Goal: Information Seeking & Learning: Learn about a topic

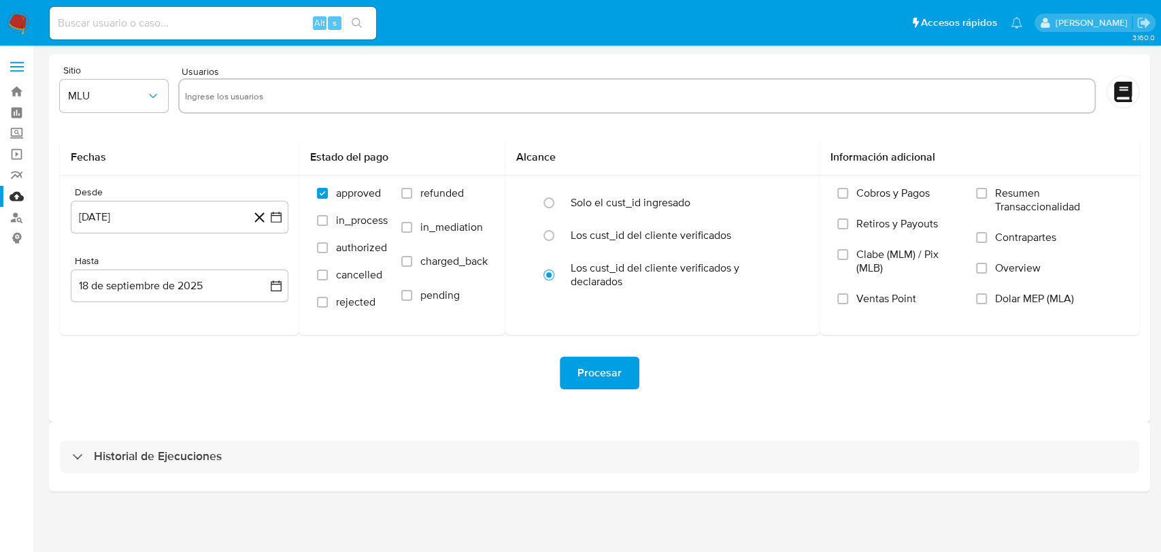
click at [19, 20] on img at bounding box center [18, 23] width 23 height 23
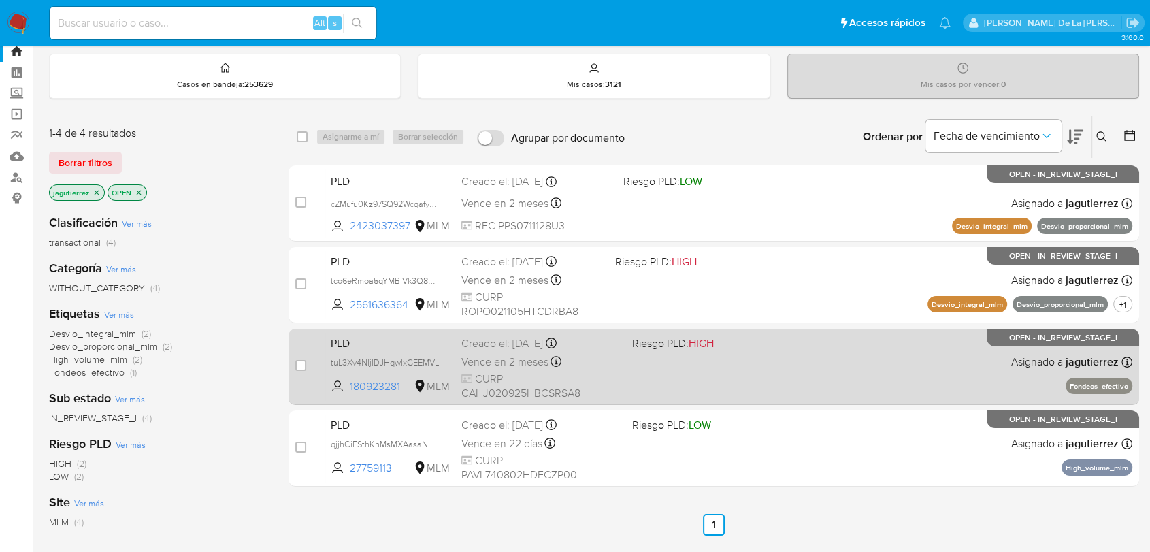
scroll to position [76, 0]
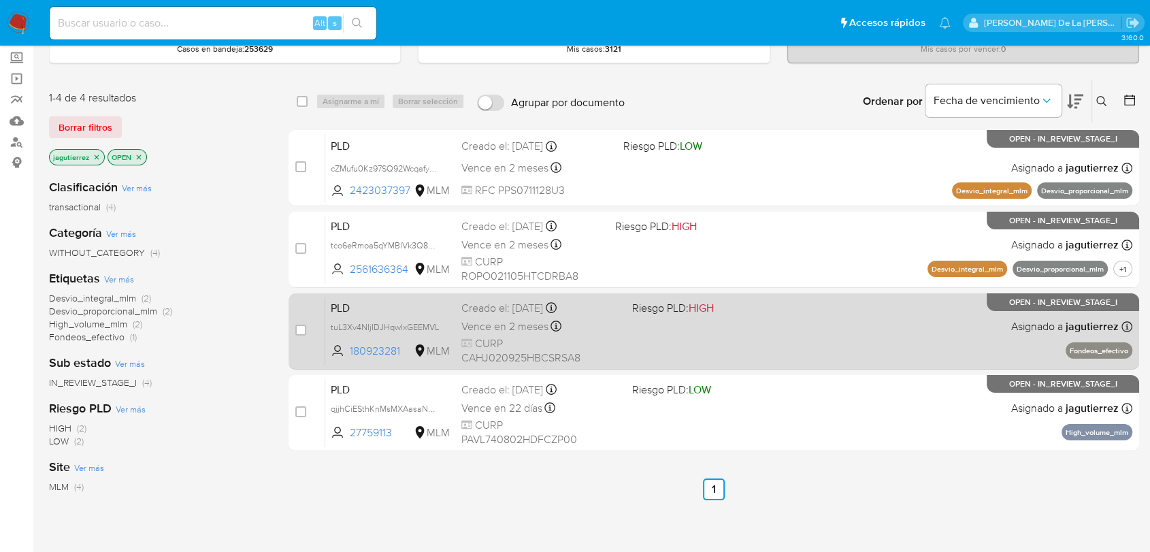
click at [884, 316] on div "PLD tuL3Xv4NIjIDJHqwIxGEEMVL 180923281 MLM Riesgo PLD: HIGH Creado el: 12/09/20…" at bounding box center [728, 331] width 807 height 69
click at [669, 332] on div "PLD tuL3Xv4NIjIDJHqwIxGEEMVL 180923281 MLM Riesgo PLD: HIGH Creado el: 12/09/20…" at bounding box center [728, 331] width 807 height 69
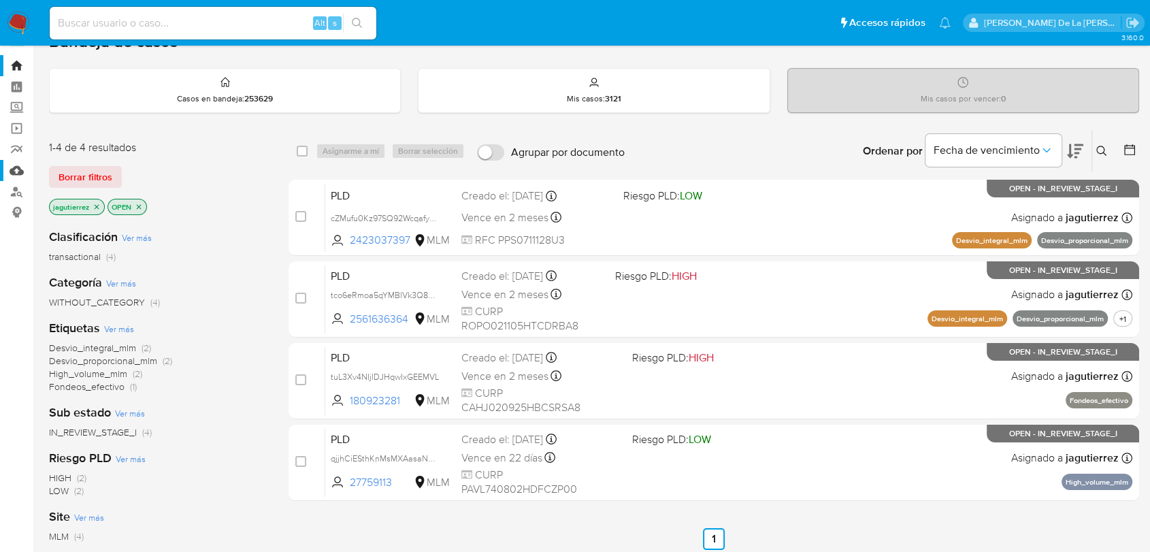
scroll to position [0, 0]
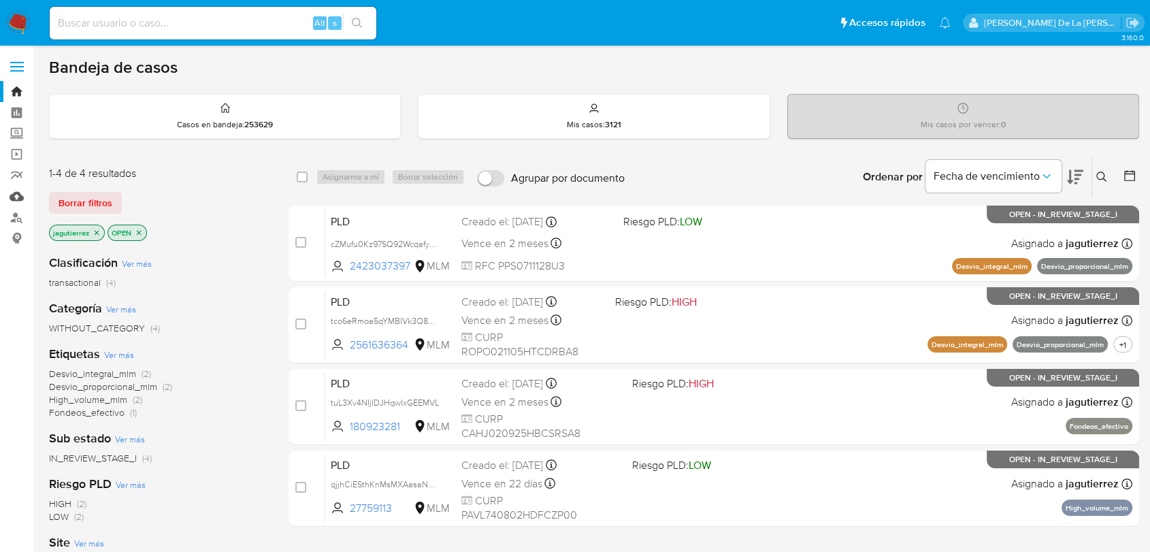
click at [16, 196] on link "Mulan" at bounding box center [81, 196] width 162 height 21
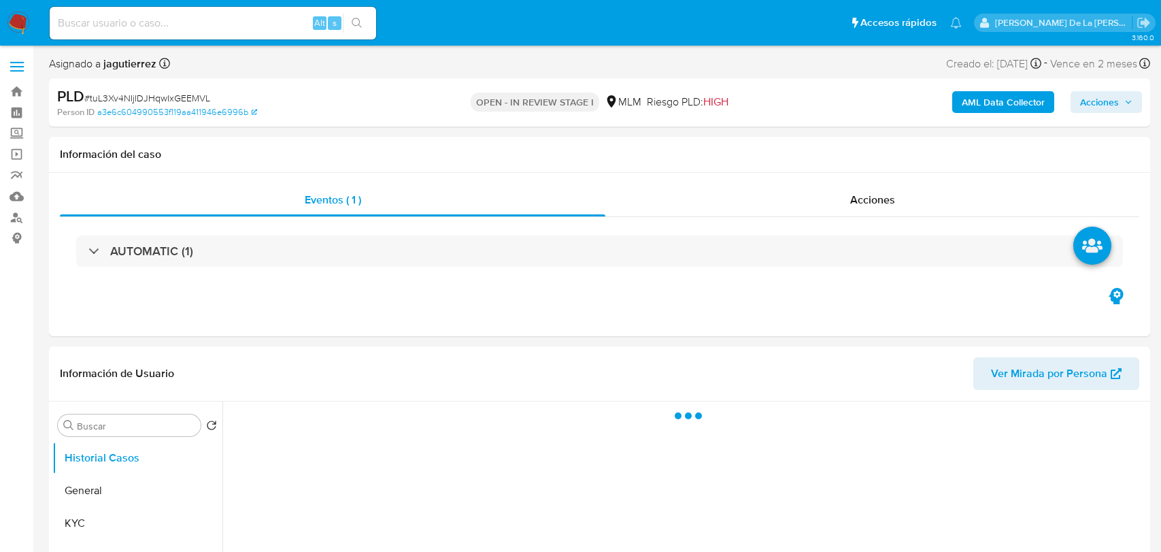
select select "10"
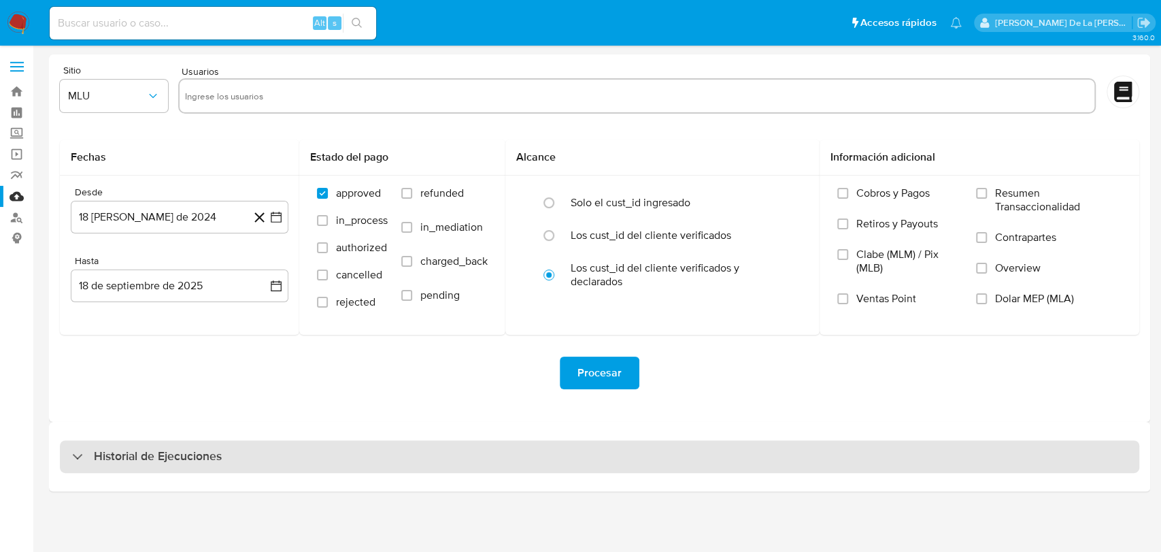
click at [67, 458] on div "Historial de Ejecuciones" at bounding box center [600, 456] width 1080 height 33
select select "10"
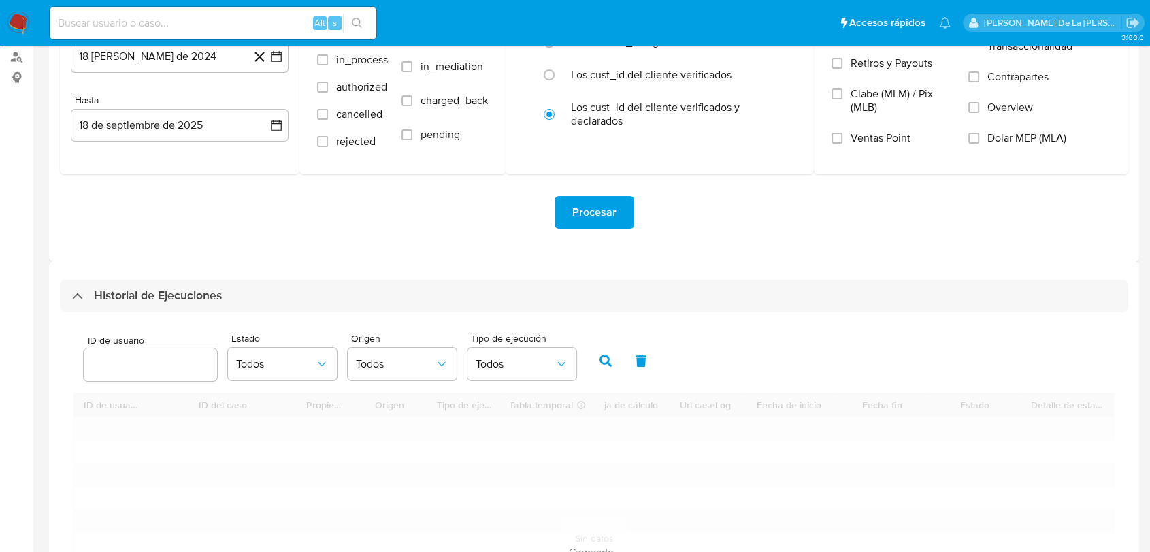
scroll to position [302, 0]
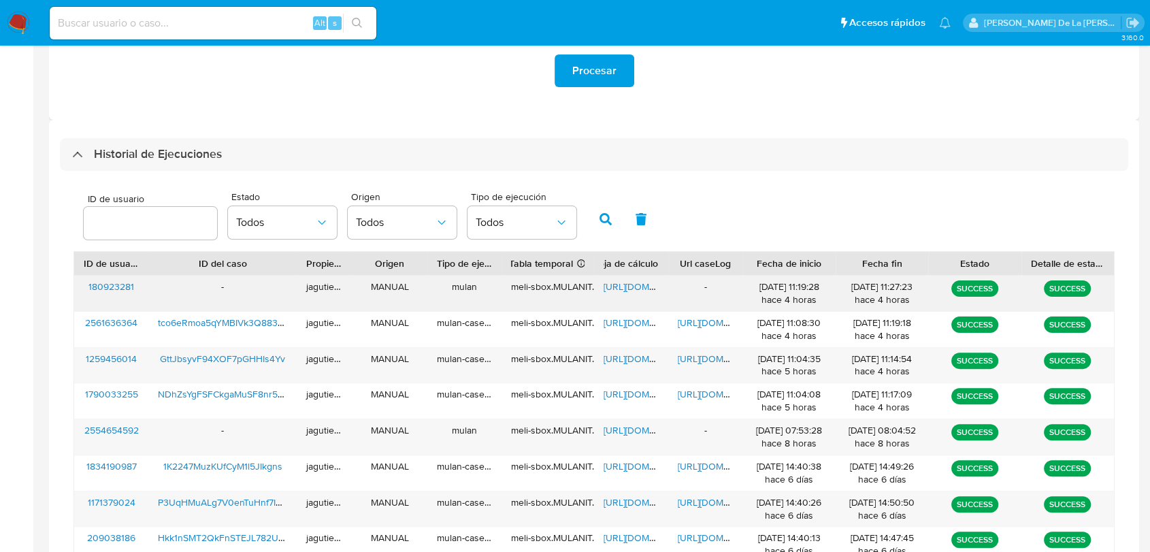
click at [619, 280] on span "https://docs.google.com/spreadsheets/d/1OeNlsJ8Ew9zwfyEK1H34xL4j537aXry7MK-rH5P…" at bounding box center [650, 287] width 94 height 14
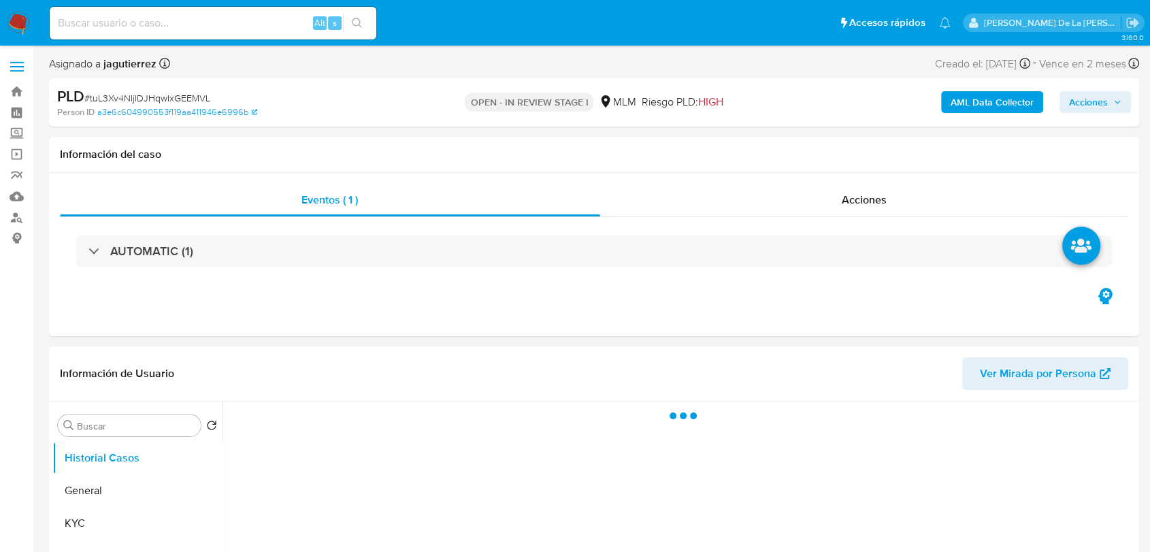
select select "10"
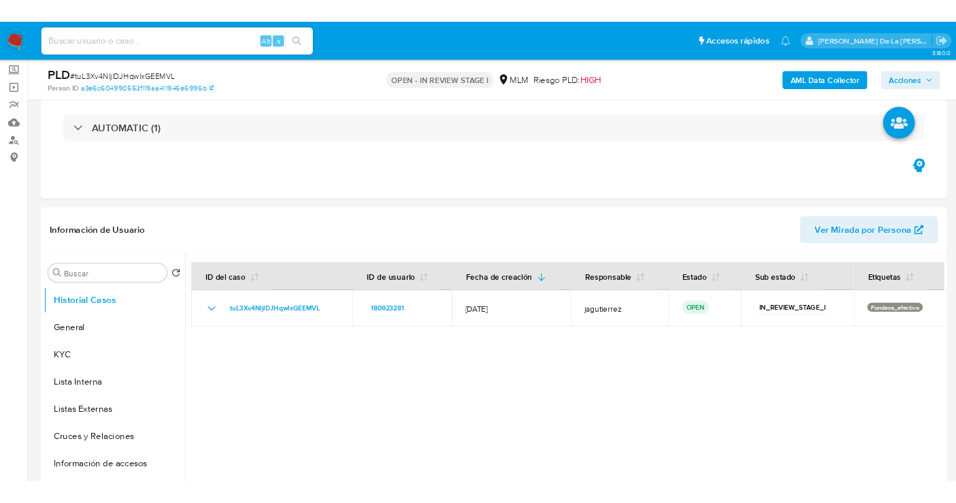
scroll to position [76, 0]
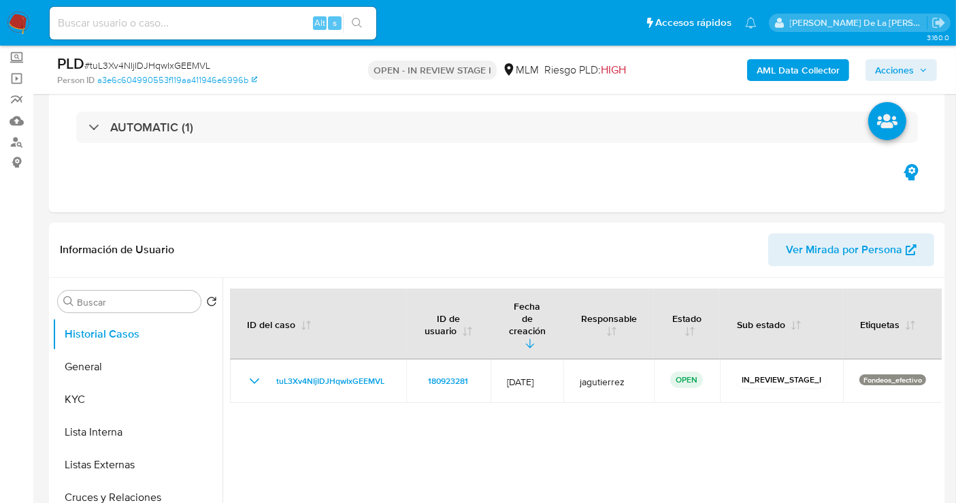
click at [21, 20] on img at bounding box center [18, 23] width 23 height 23
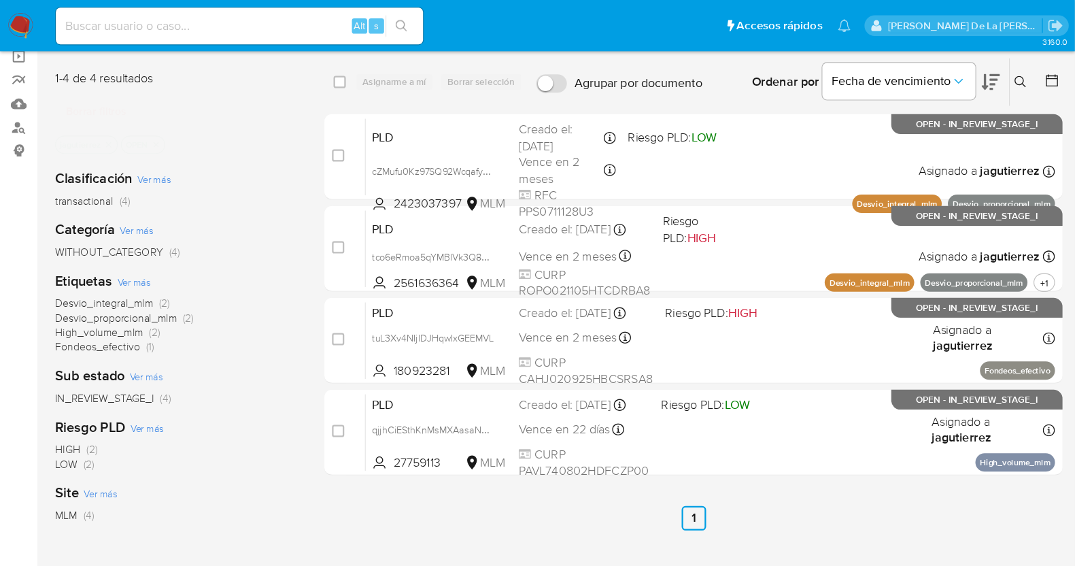
scroll to position [104, 0]
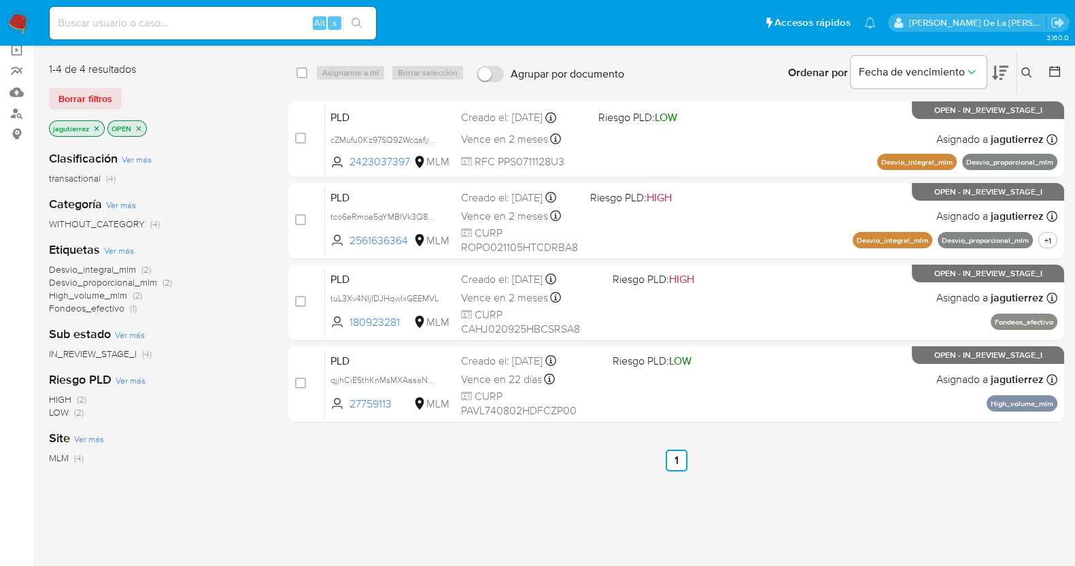
drag, startPoint x: 967, startPoint y: 1, endPoint x: 468, endPoint y: 471, distance: 685.7
click at [468, 471] on div "select-all-cases-checkbox Asignarme a mí Borrar selección Agrupar por documento…" at bounding box center [676, 359] width 776 height 616
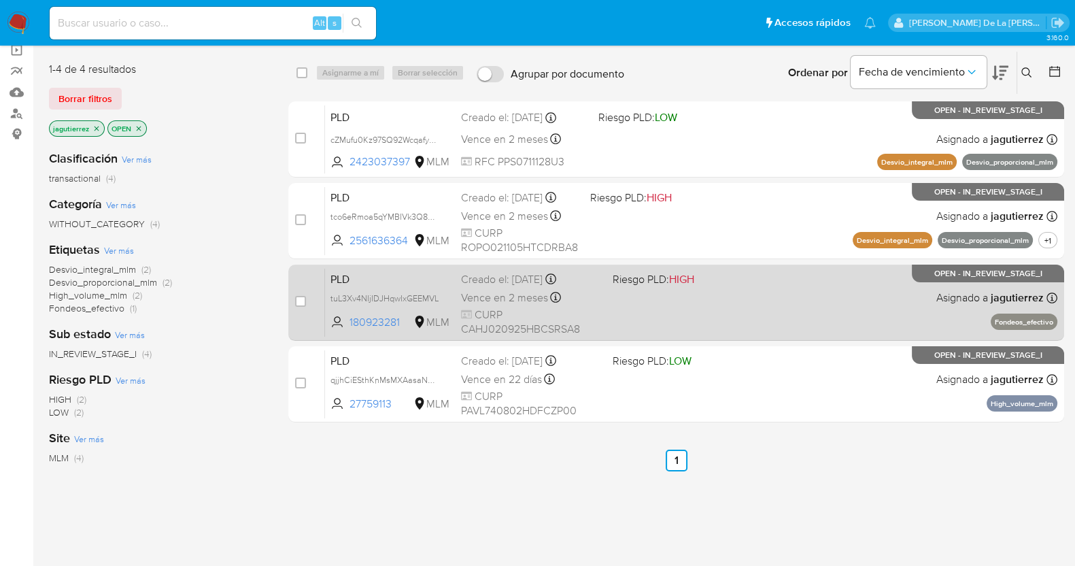
click at [806, 314] on div "PLD tuL3Xv4NIjIDJHqwIxGEEMVL 180923281 MLM Riesgo PLD: HIGH Creado el: [DATE] C…" at bounding box center [691, 302] width 733 height 69
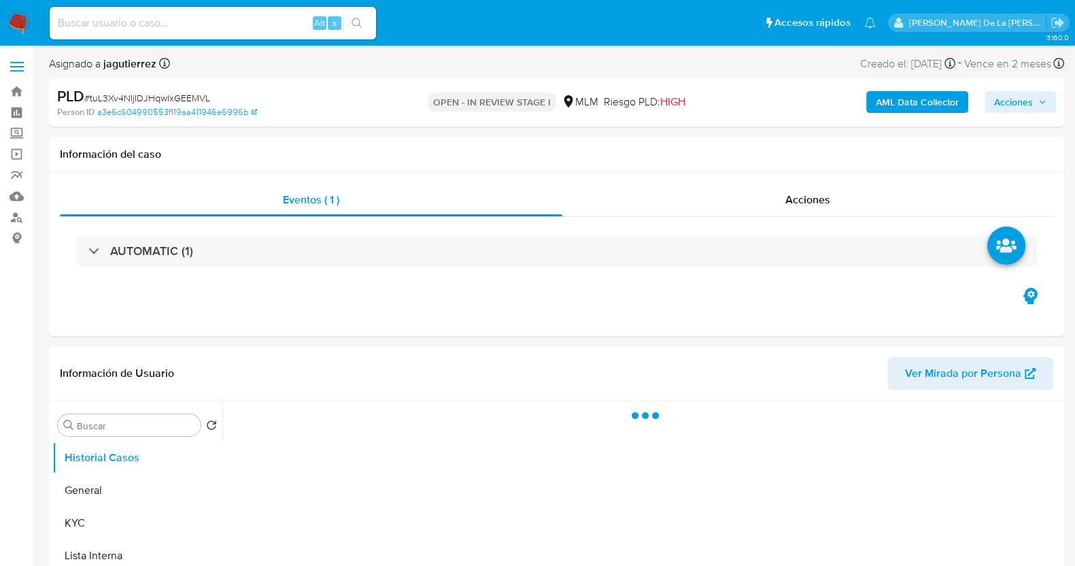
select select "10"
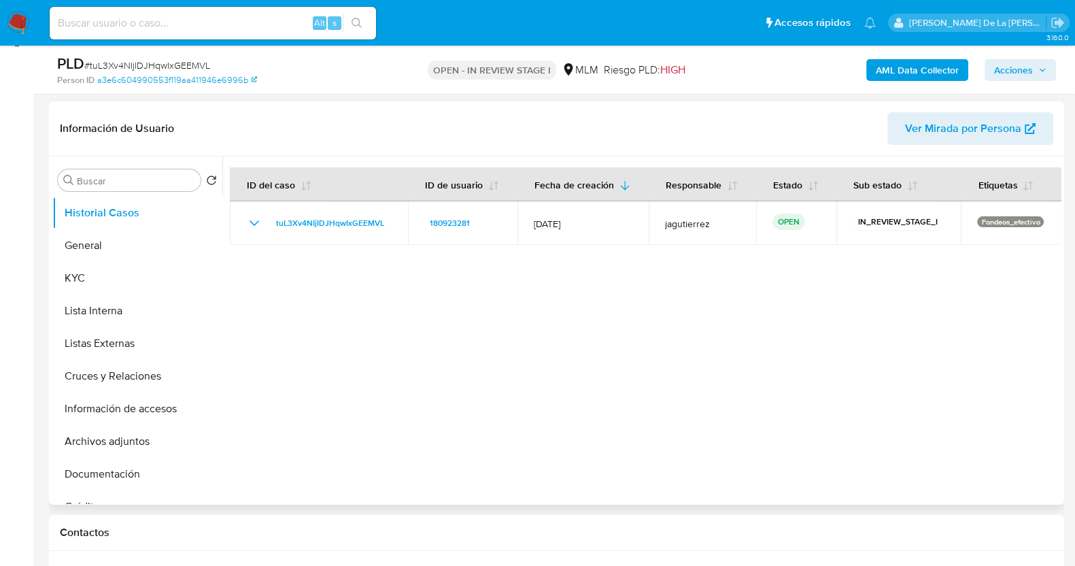
scroll to position [242, 0]
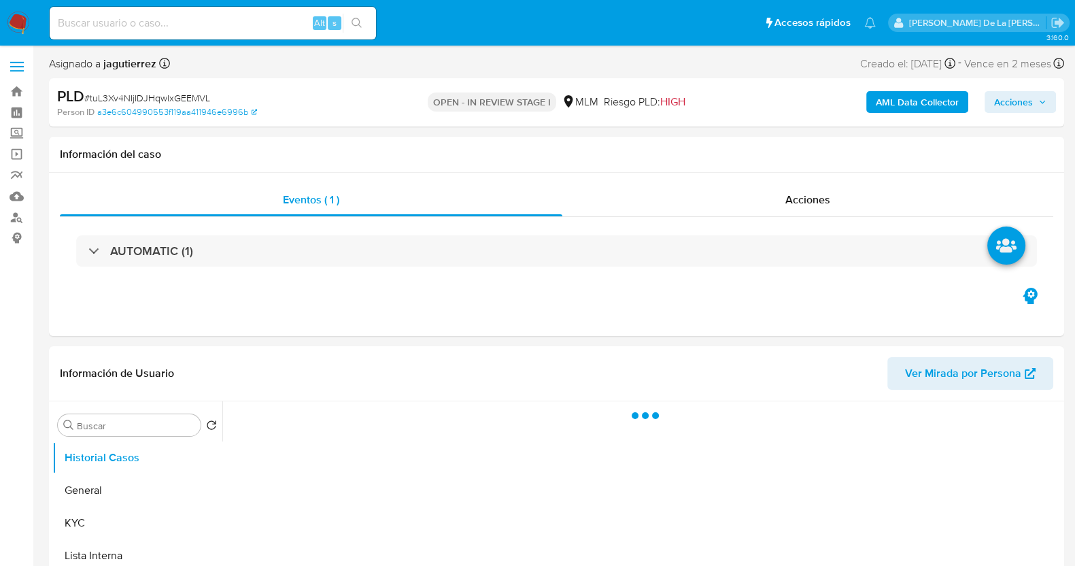
select select "10"
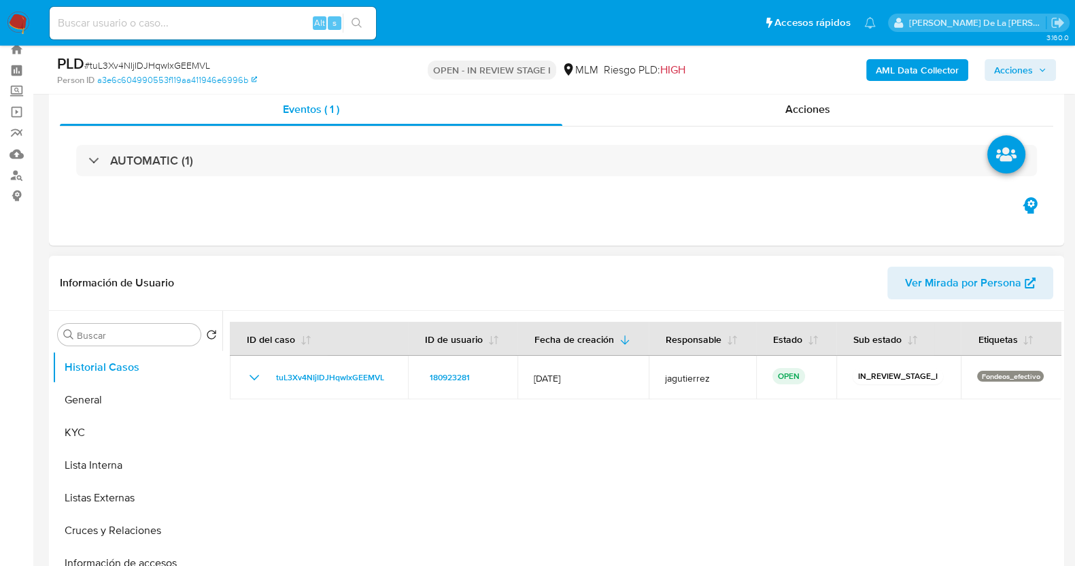
scroll to position [41, 0]
click at [115, 144] on div "AUTOMATIC (1)" at bounding box center [557, 161] width 994 height 68
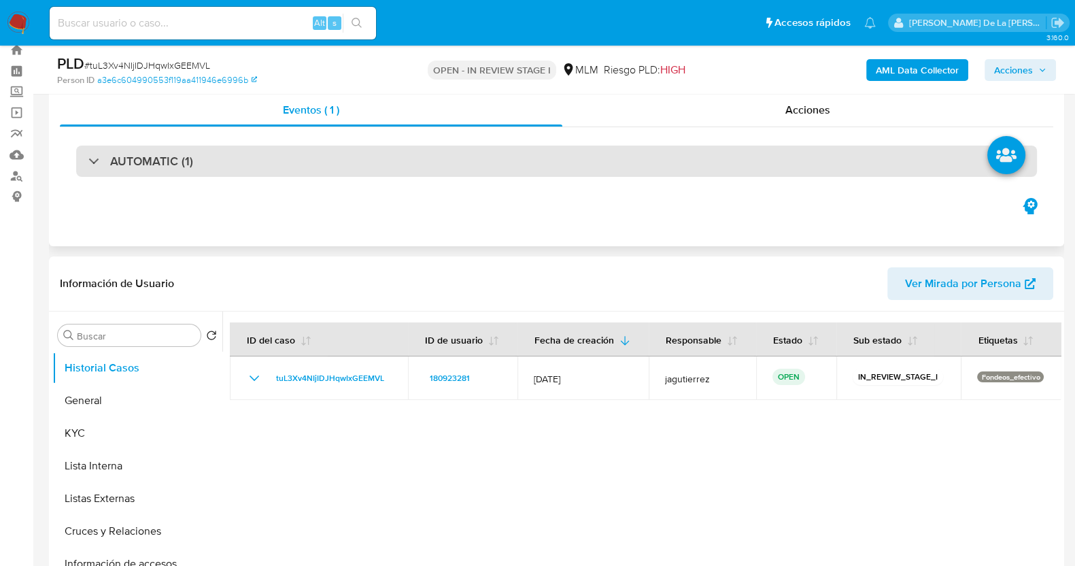
click at [102, 154] on div "AUTOMATIC (1)" at bounding box center [140, 161] width 105 height 15
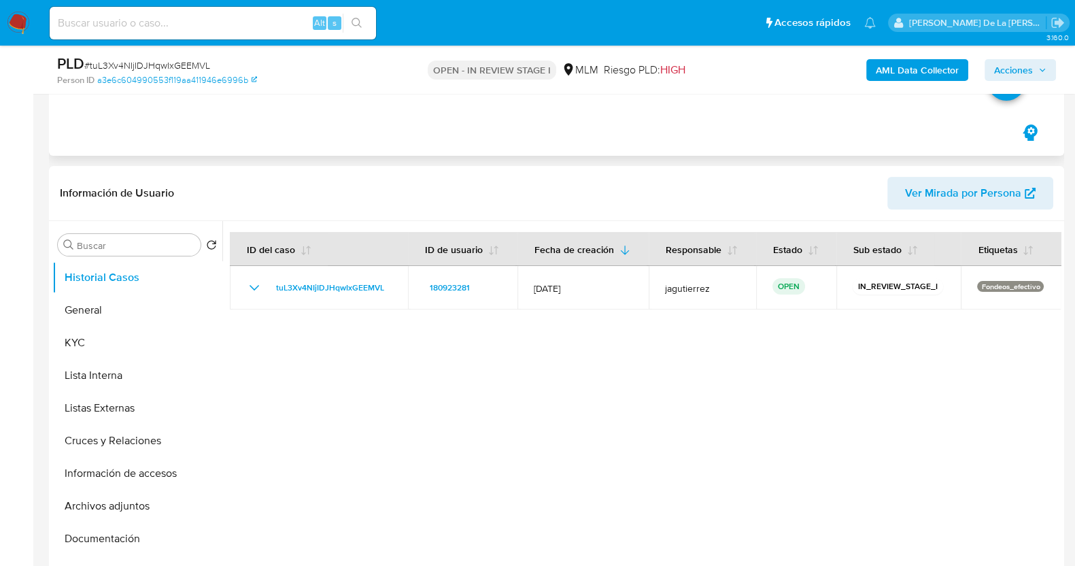
scroll to position [388, 0]
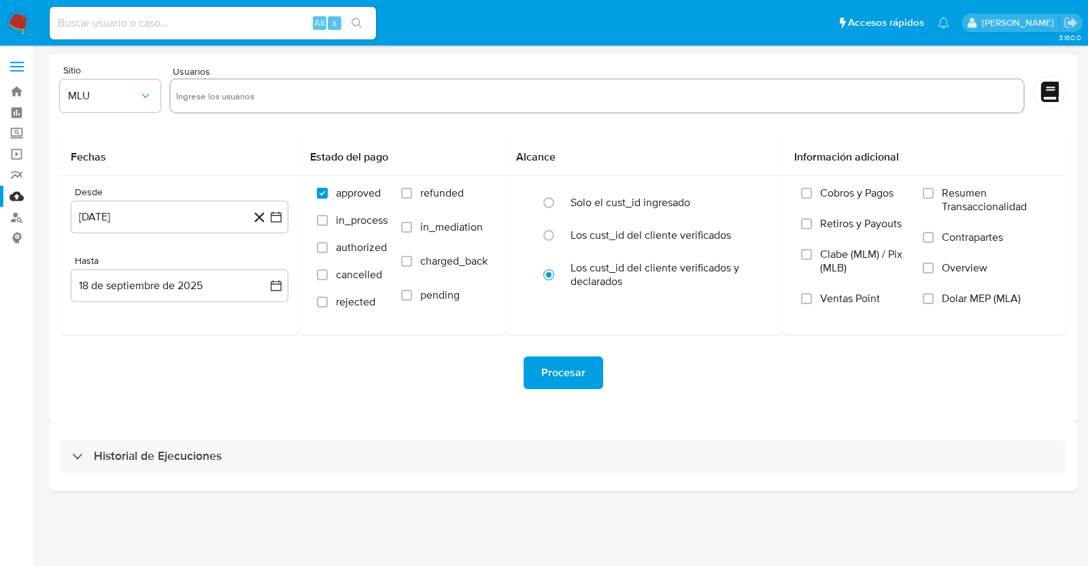
click at [17, 18] on img at bounding box center [18, 23] width 23 height 23
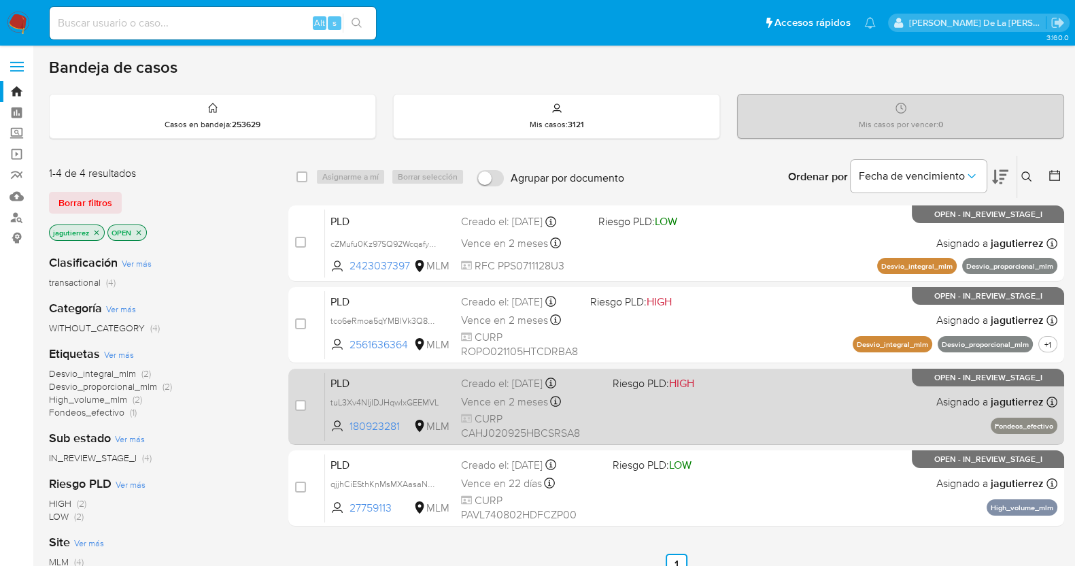
click at [648, 413] on div "PLD tuL3Xv4NIjIDJHqwIxGEEMVL 180923281 MLM Riesgo PLD: HIGH Creado el: [DATE] C…" at bounding box center [691, 406] width 733 height 69
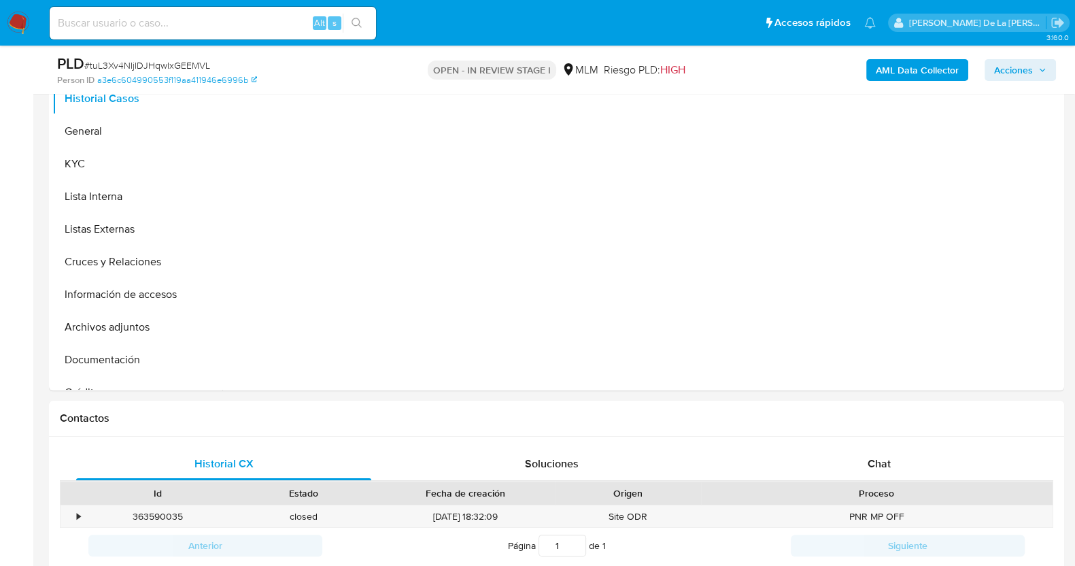
scroll to position [319, 0]
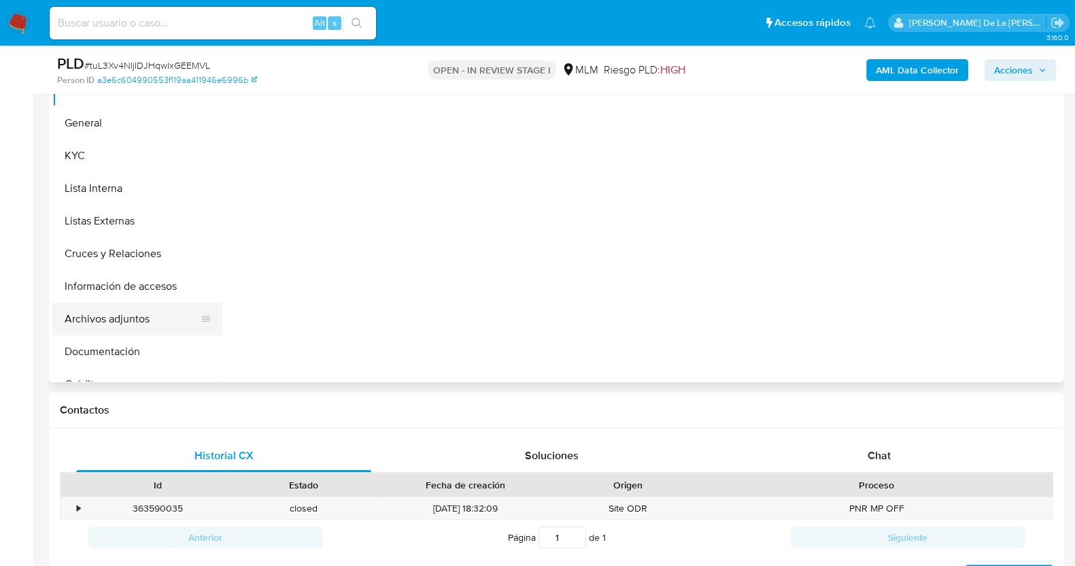
select select "10"
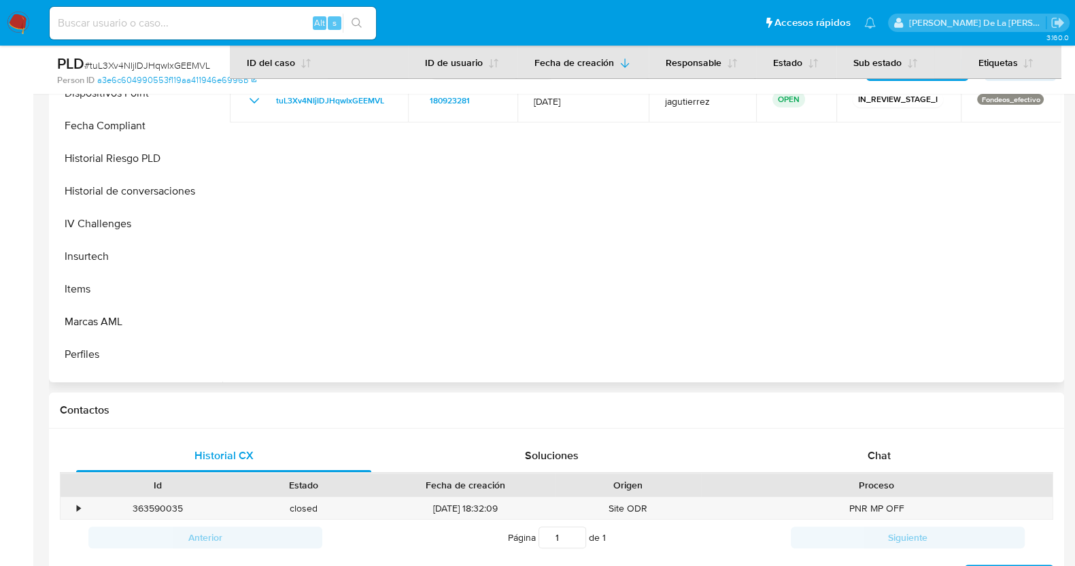
scroll to position [490, 0]
click at [109, 291] on button "Items" at bounding box center [131, 286] width 159 height 33
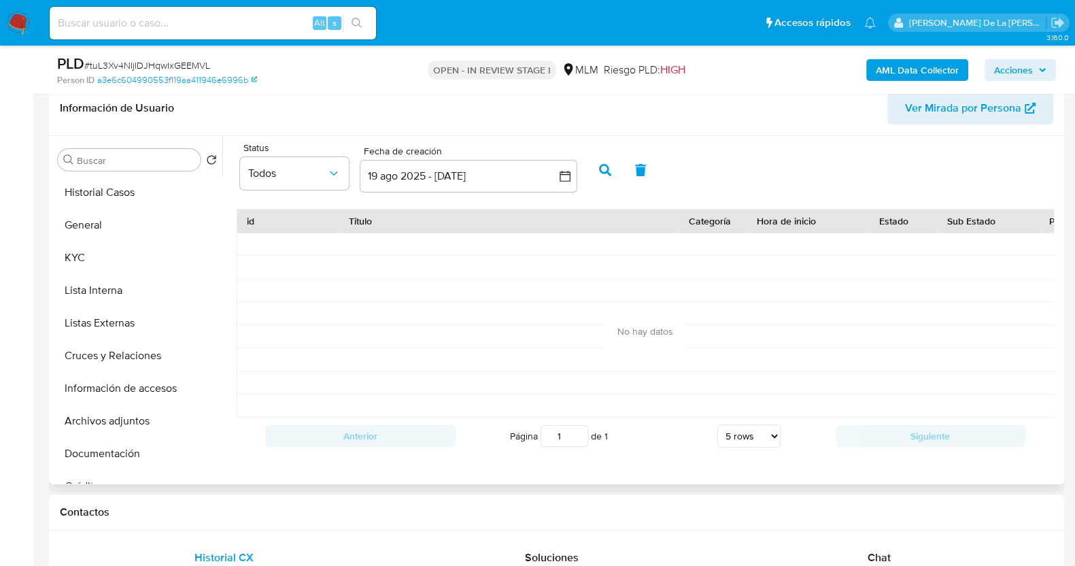
scroll to position [0, 0]
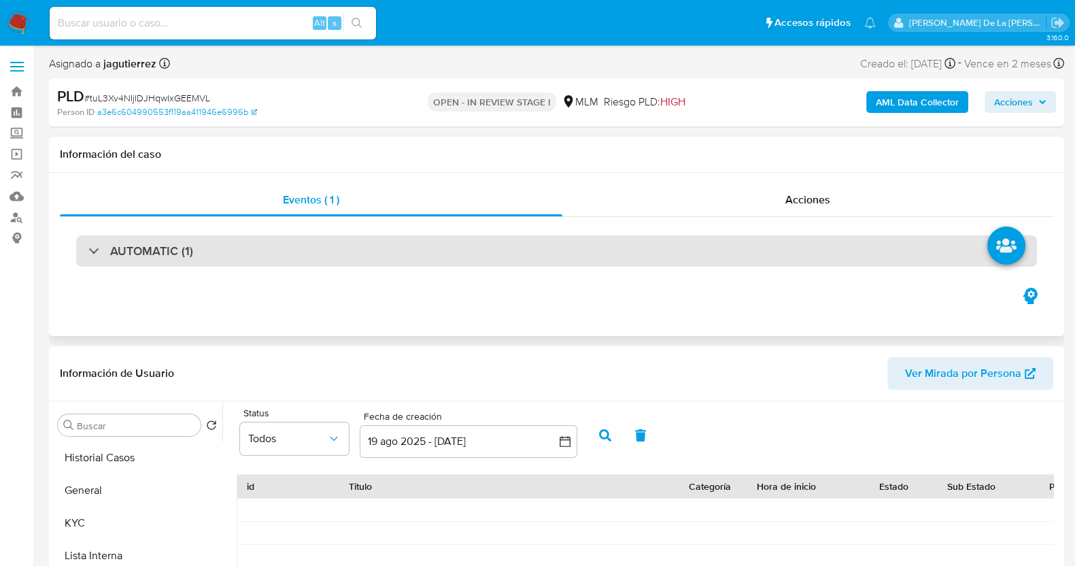
click at [107, 247] on div "AUTOMATIC (1)" at bounding box center [140, 251] width 105 height 15
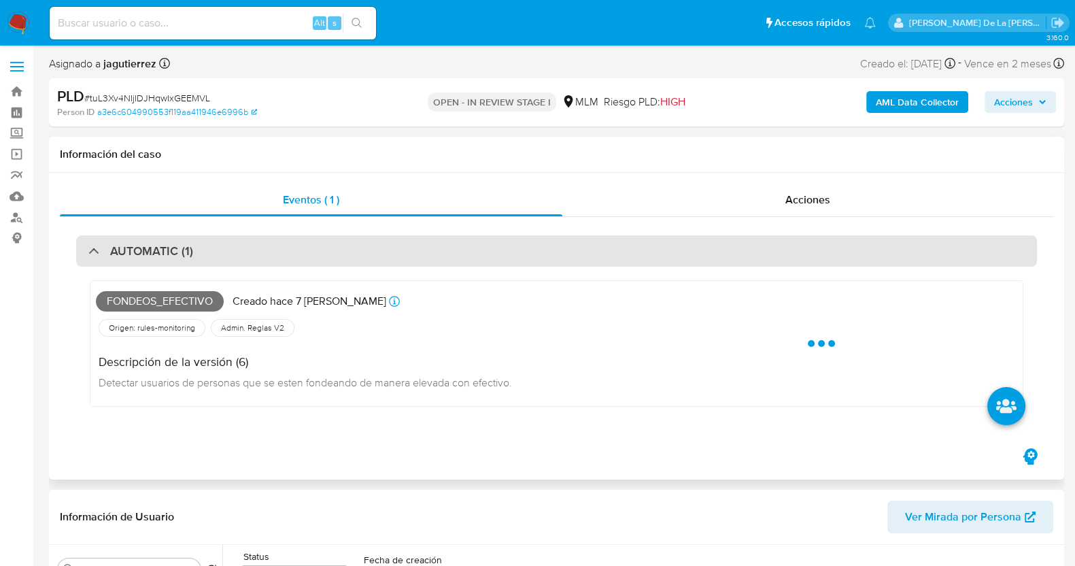
click at [107, 247] on div "AUTOMATIC (1)" at bounding box center [140, 251] width 105 height 15
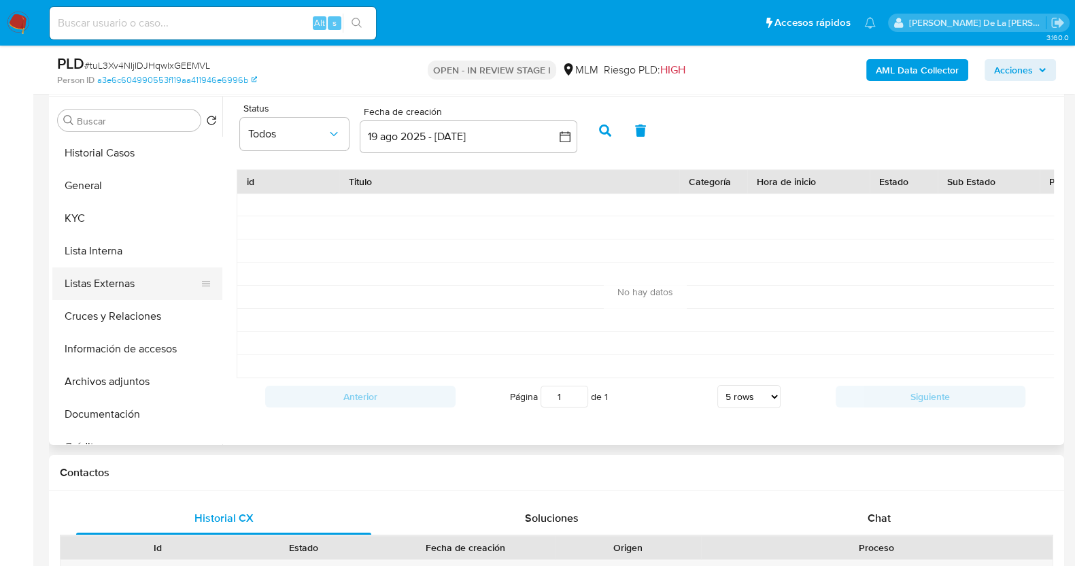
scroll to position [254, 0]
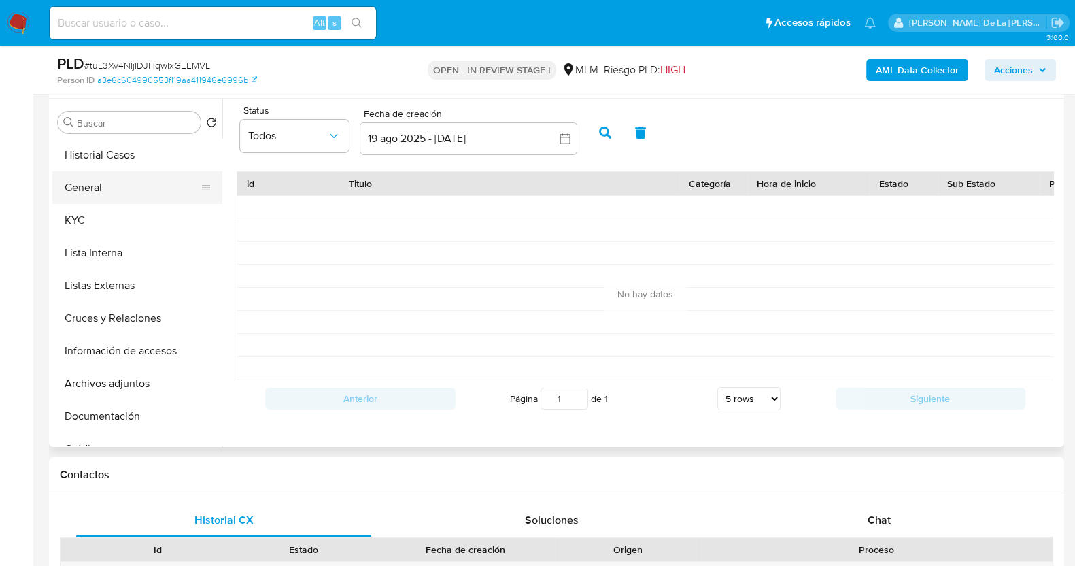
click at [118, 182] on button "General" at bounding box center [131, 187] width 159 height 33
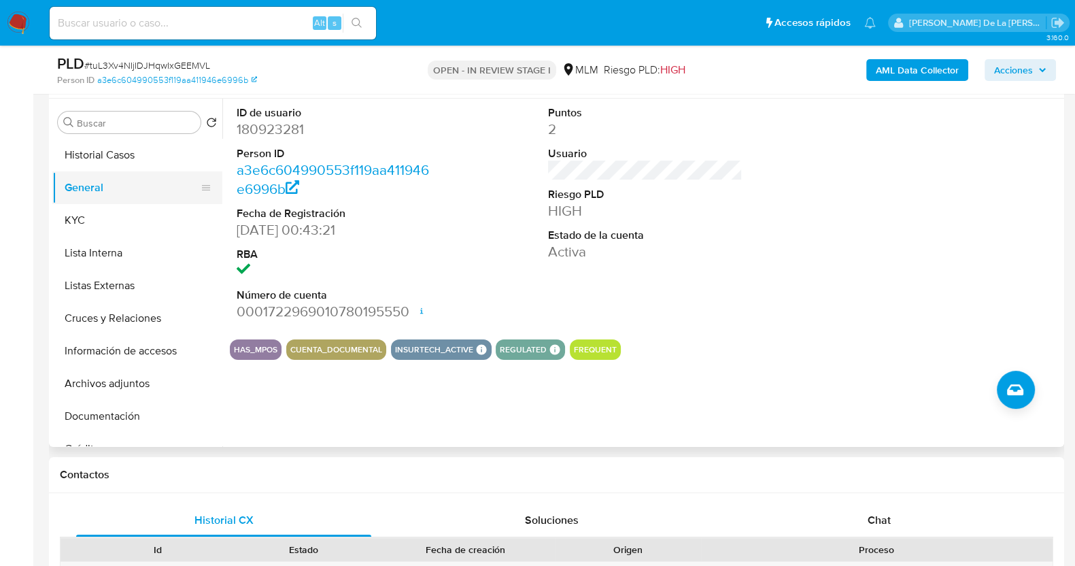
click at [167, 202] on button "General" at bounding box center [131, 187] width 159 height 33
click at [137, 214] on button "KYC" at bounding box center [131, 220] width 159 height 33
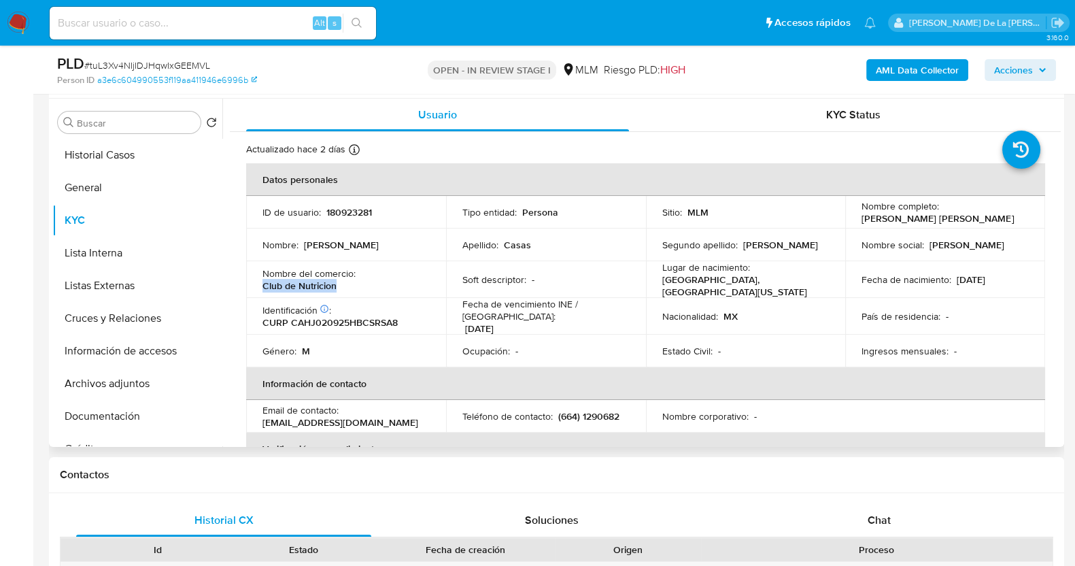
drag, startPoint x: 258, startPoint y: 288, endPoint x: 348, endPoint y: 285, distance: 89.2
click at [348, 285] on td "Nombre del comercio : Club de Nutricion" at bounding box center [346, 279] width 200 height 37
click at [348, 285] on div "Nombre del comercio : Club de Nutricion" at bounding box center [346, 279] width 167 height 24
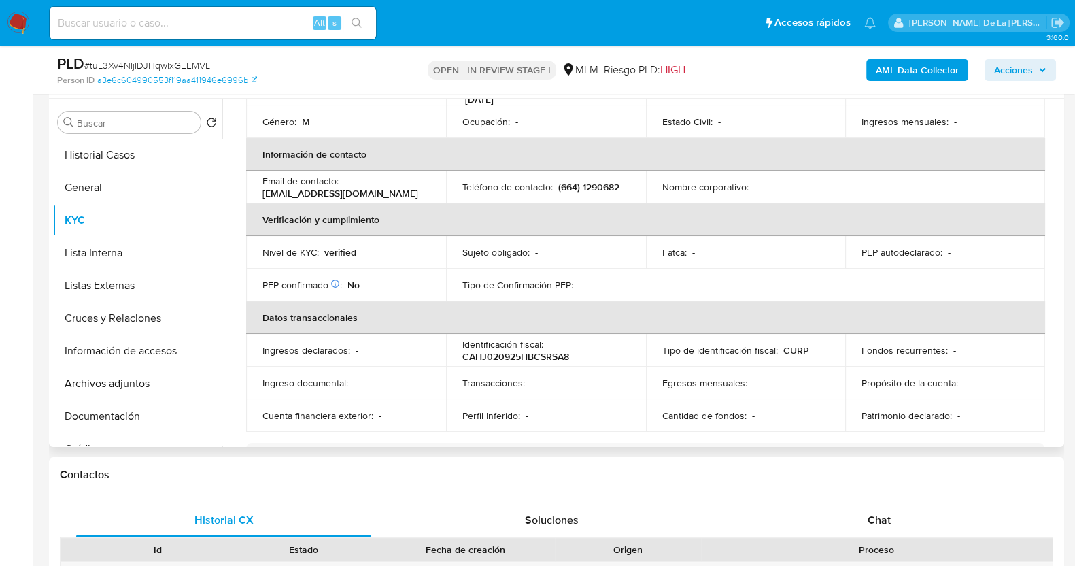
scroll to position [0, 0]
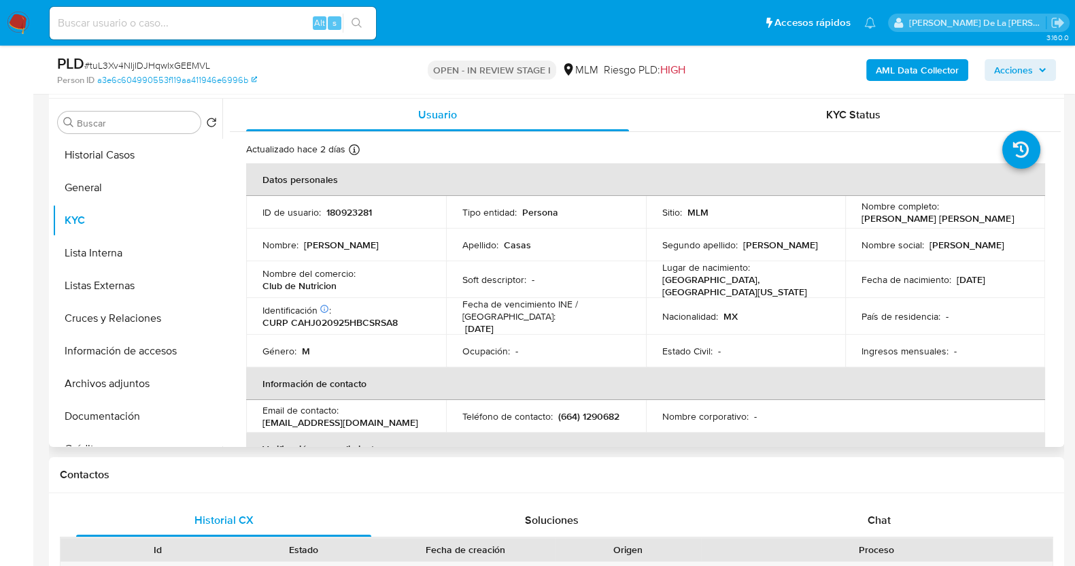
drag, startPoint x: 856, startPoint y: 217, endPoint x: 1003, endPoint y: 218, distance: 147.6
click at [1003, 218] on td "Nombre completo : Joshua Arath Casas Hernandez" at bounding box center [946, 212] width 200 height 33
drag, startPoint x: 258, startPoint y: 283, endPoint x: 354, endPoint y: 284, distance: 95.9
click at [354, 284] on td "Nombre del comercio : Club de Nutricion" at bounding box center [346, 279] width 200 height 37
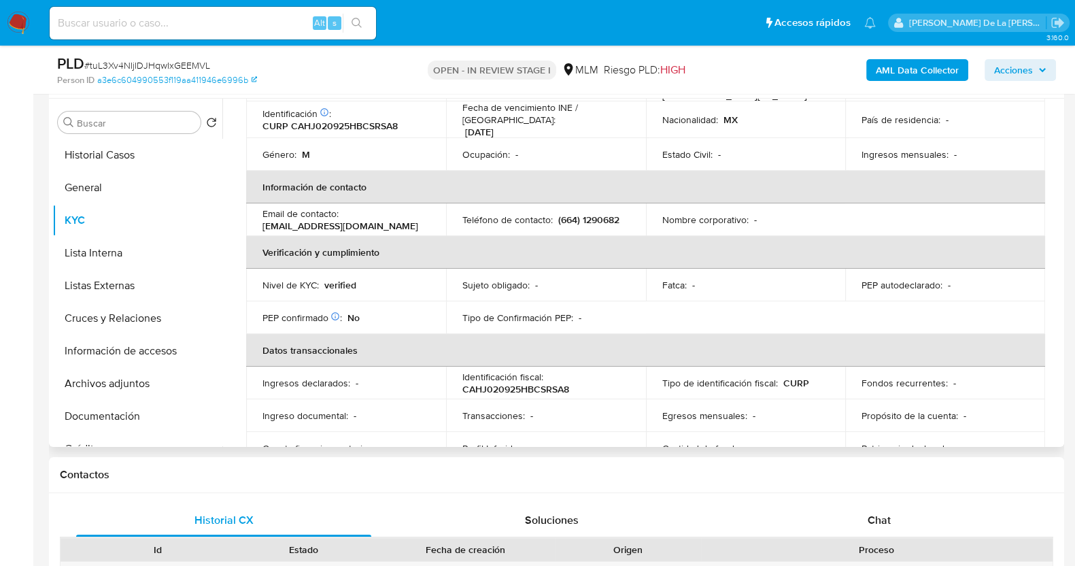
scroll to position [187, 0]
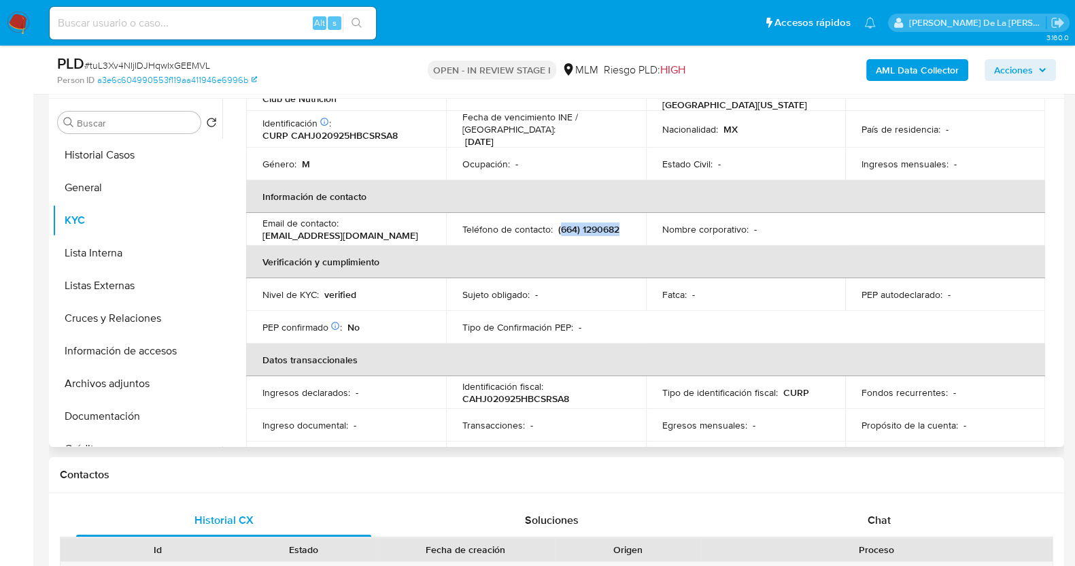
drag, startPoint x: 618, startPoint y: 219, endPoint x: 558, endPoint y: 219, distance: 59.2
click at [558, 223] on p "(664) 1290682" at bounding box center [588, 229] width 61 height 12
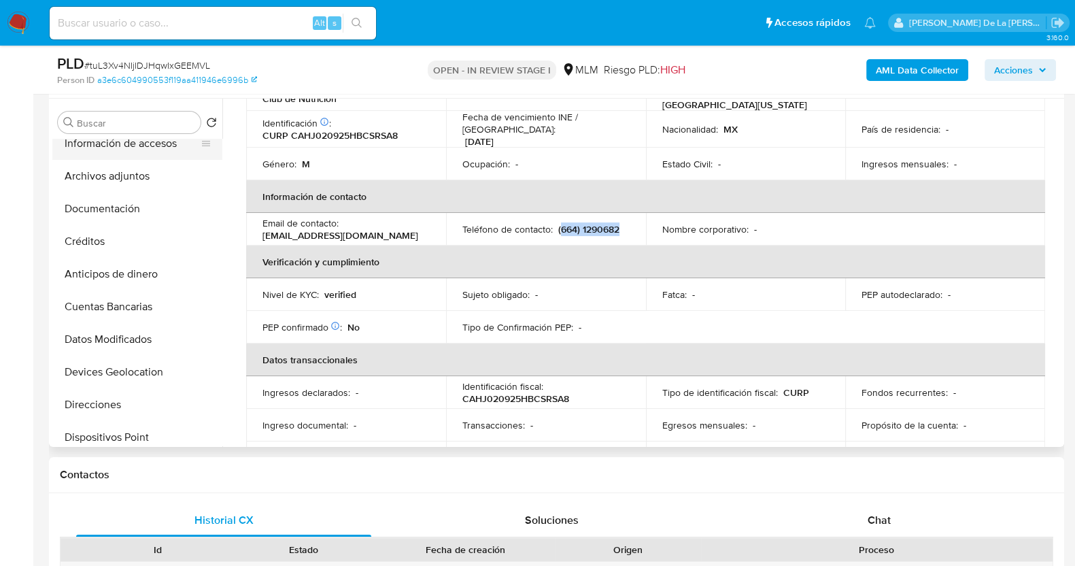
scroll to position [360, 0]
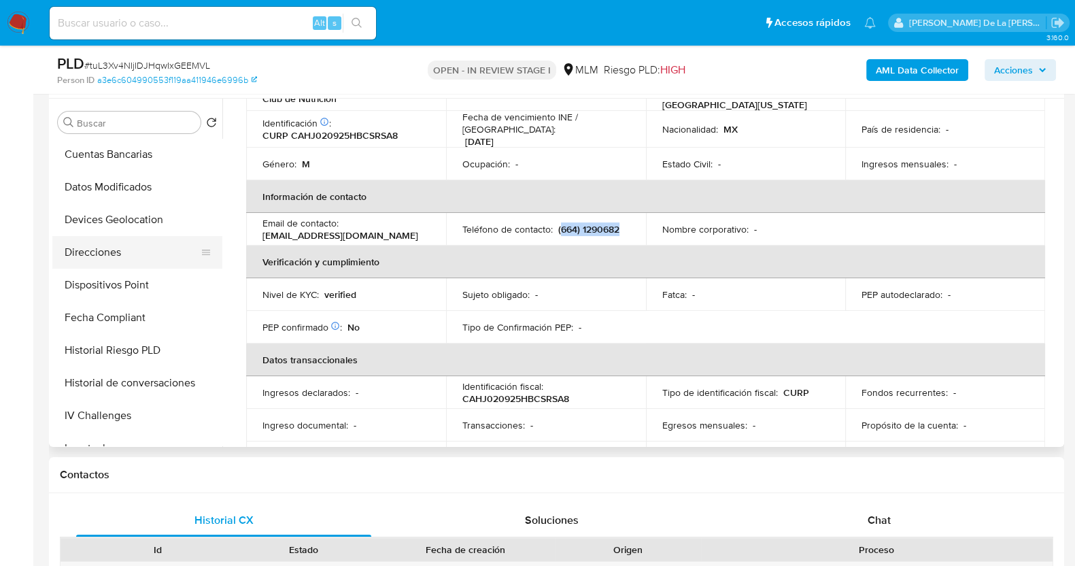
click at [93, 243] on button "Direcciones" at bounding box center [131, 252] width 159 height 33
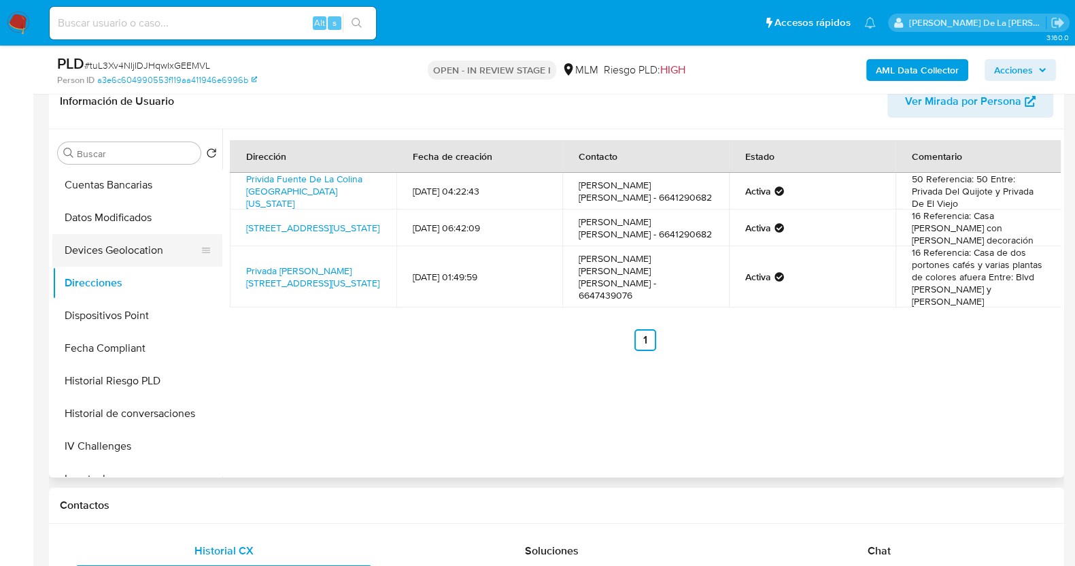
scroll to position [0, 0]
click at [92, 247] on button "KYC" at bounding box center [131, 251] width 159 height 33
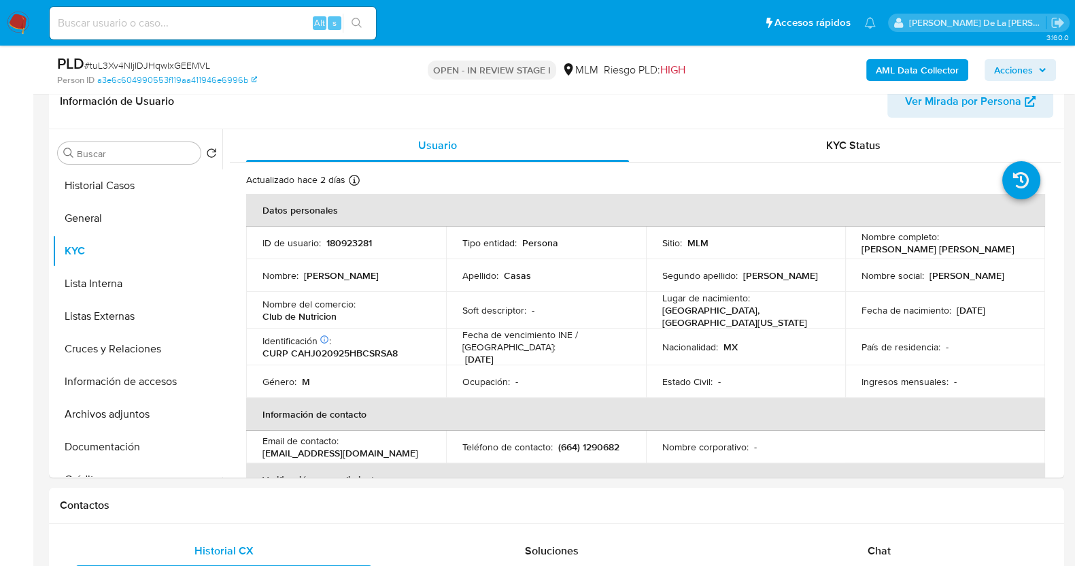
click at [612, 267] on td "Apellido : Casas" at bounding box center [546, 275] width 200 height 33
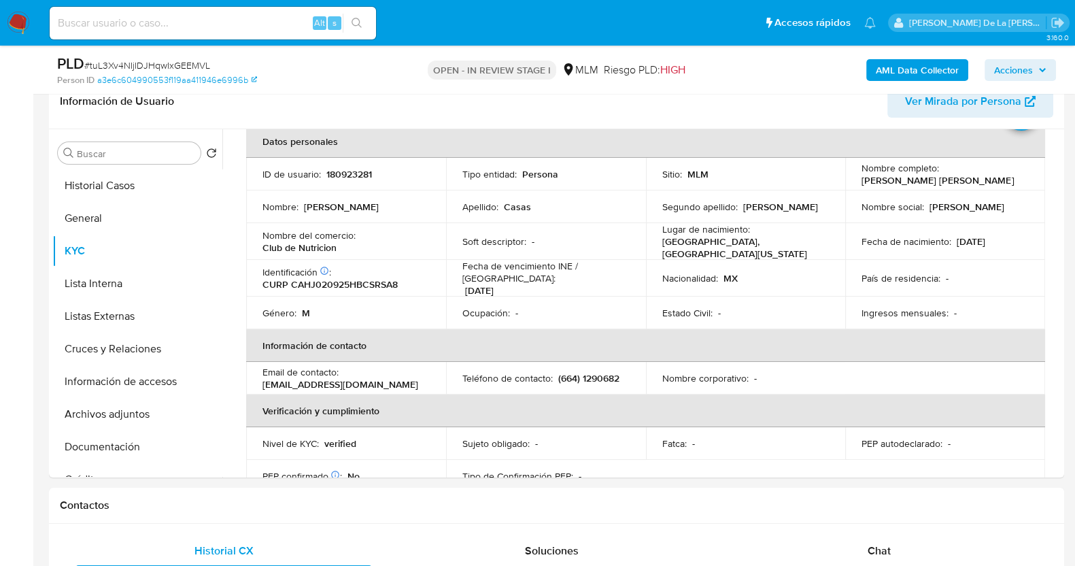
scroll to position [69, 0]
click at [111, 359] on button "Cruces y Relaciones" at bounding box center [131, 349] width 159 height 33
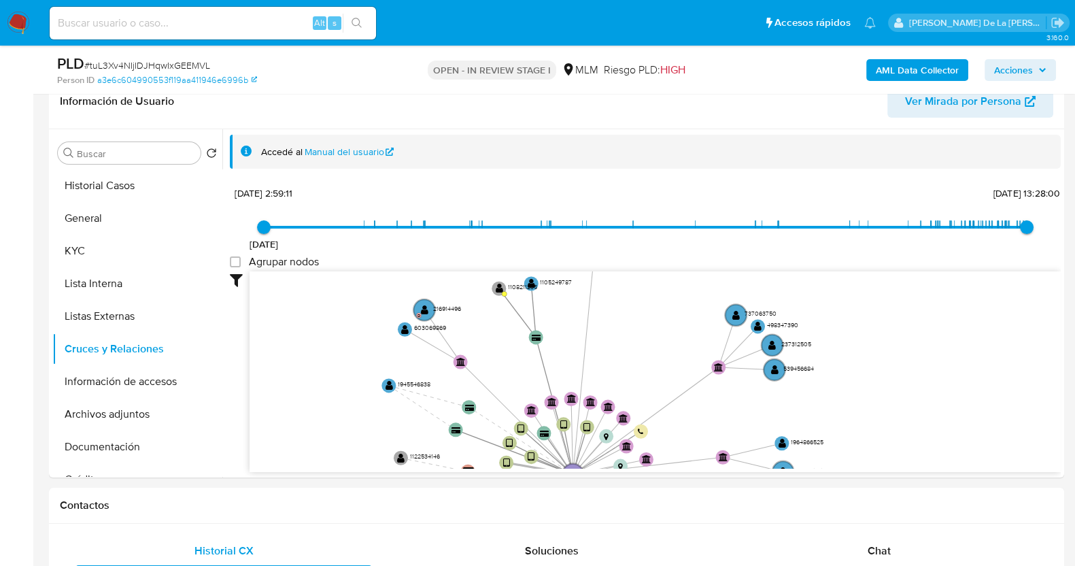
drag, startPoint x: 571, startPoint y: 348, endPoint x: 517, endPoint y: 463, distance: 126.3
click at [517, 463] on icon "device-61ac2a5208813b0019ccc806  user-180923281  180923281 device-65a481a3804…" at bounding box center [656, 369] width 812 height 197
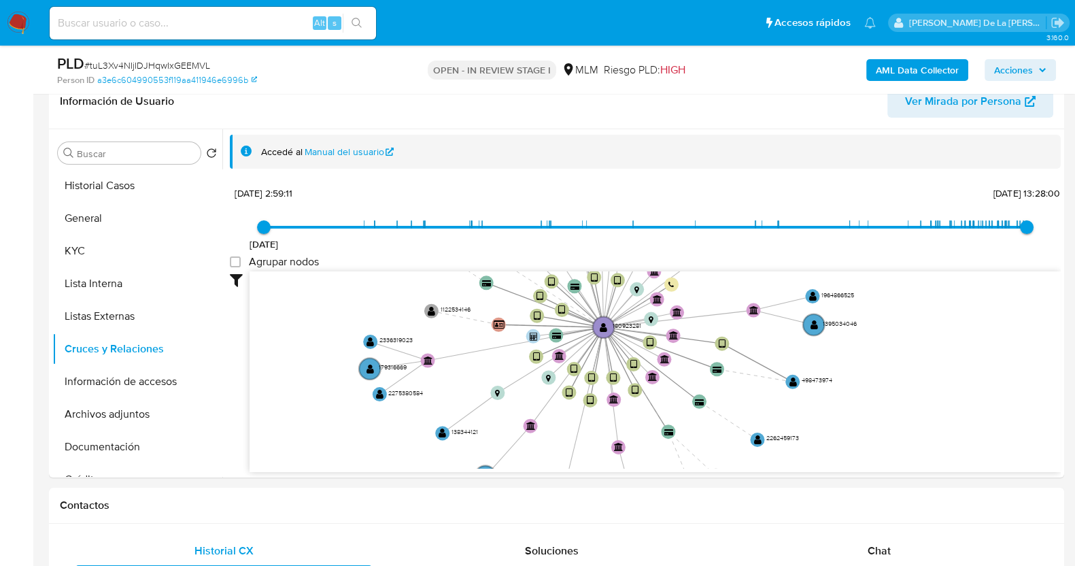
drag, startPoint x: 875, startPoint y: 338, endPoint x: 915, endPoint y: 150, distance: 191.9
click at [915, 150] on div "Accedé al Manual del usuario 7/1/2021 7/1/2021, 2:59:11 14/9/2025, 13:28:00 Agr…" at bounding box center [645, 328] width 831 height 387
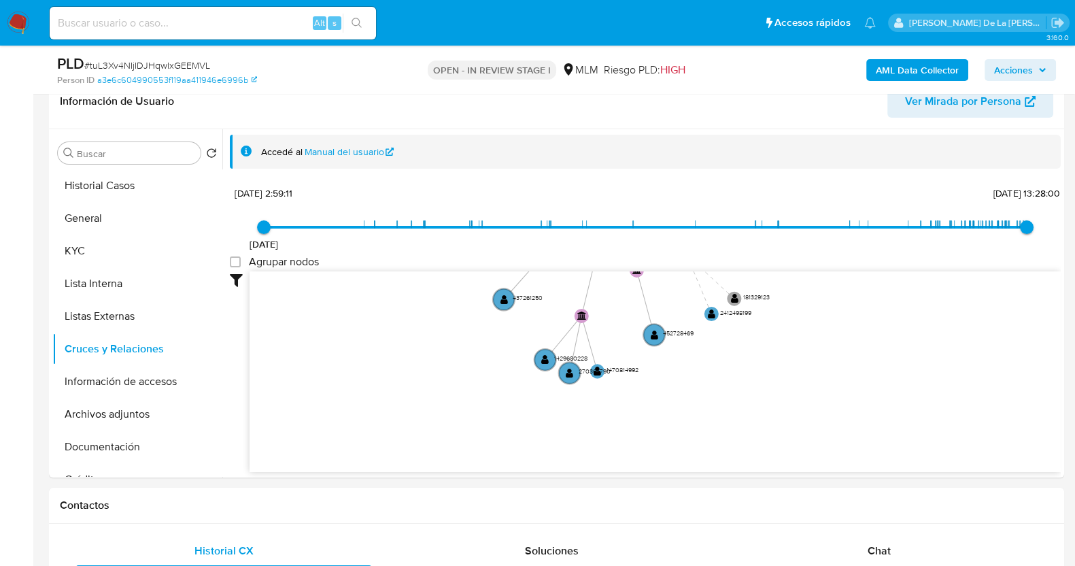
drag, startPoint x: 877, startPoint y: 363, endPoint x: 886, endPoint y: 227, distance: 136.4
click at [886, 227] on div "7/1/2021 7/1/2021, 2:59:11 14/9/2025, 13:28:00 Agrupar nodos Filtros Confianza …" at bounding box center [645, 352] width 831 height 338
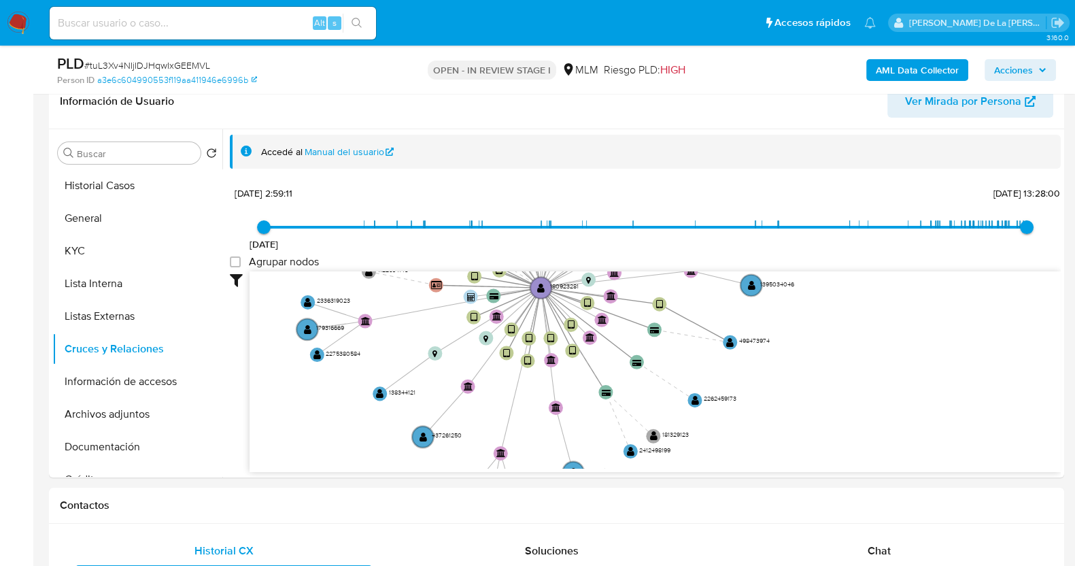
drag, startPoint x: 751, startPoint y: 319, endPoint x: 670, endPoint y: 456, distance: 159.5
click at [670, 456] on icon "device-61ac2a5208813b0019ccc806  user-180923281  180923281 device-65a481a3804…" at bounding box center [656, 369] width 812 height 197
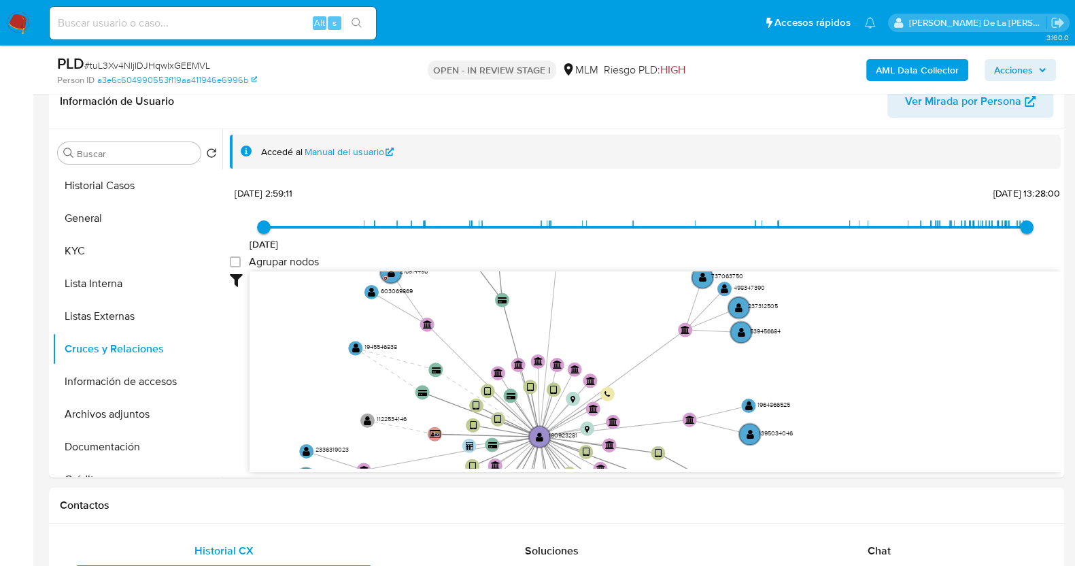
drag, startPoint x: 823, startPoint y: 299, endPoint x: 822, endPoint y: 448, distance: 149.0
click at [822, 448] on icon "device-61ac2a5208813b0019ccc806  user-180923281  180923281 device-65a481a3804…" at bounding box center [656, 369] width 812 height 197
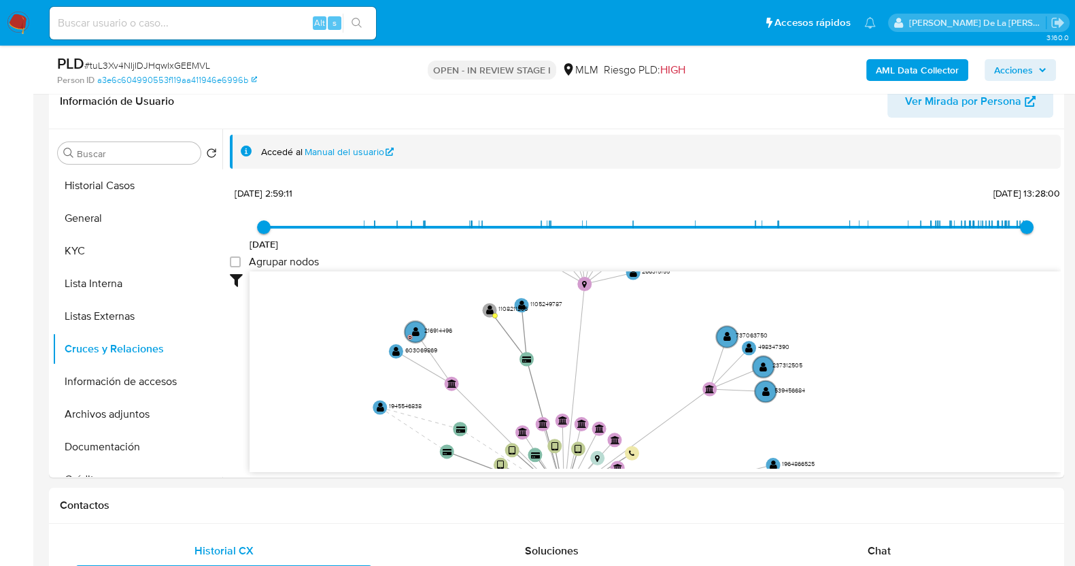
drag, startPoint x: 839, startPoint y: 324, endPoint x: 873, endPoint y: 393, distance: 75.8
click at [873, 393] on icon "device-61ac2a5208813b0019ccc806  user-180923281  180923281 device-65a481a3804…" at bounding box center [656, 369] width 812 height 197
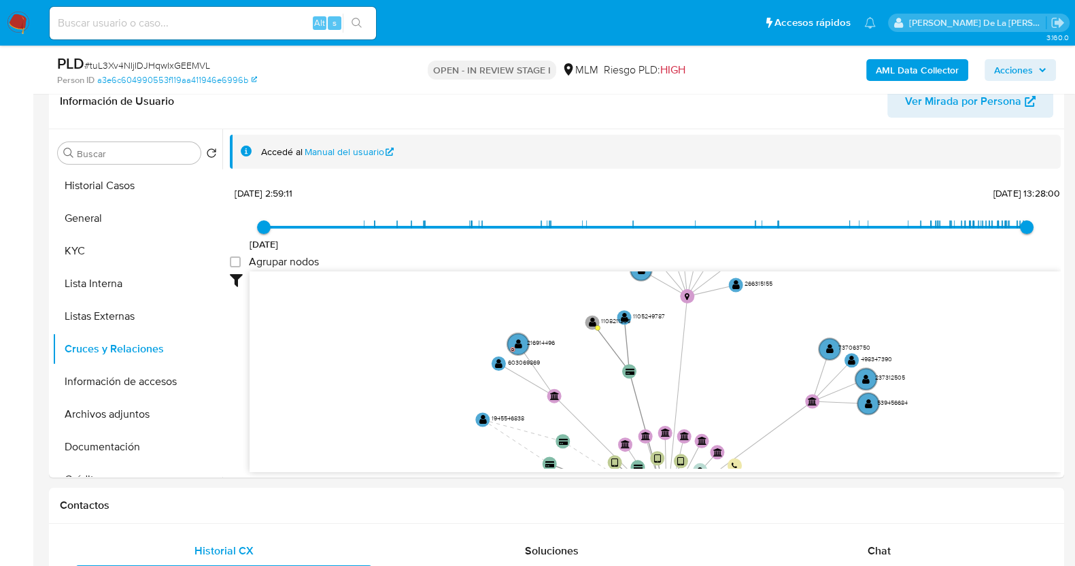
drag, startPoint x: 803, startPoint y: 323, endPoint x: 899, endPoint y: 320, distance: 95.3
click at [899, 320] on icon "device-61ac2a5208813b0019ccc806  user-180923281  180923281 device-65a481a3804…" at bounding box center [656, 369] width 812 height 197
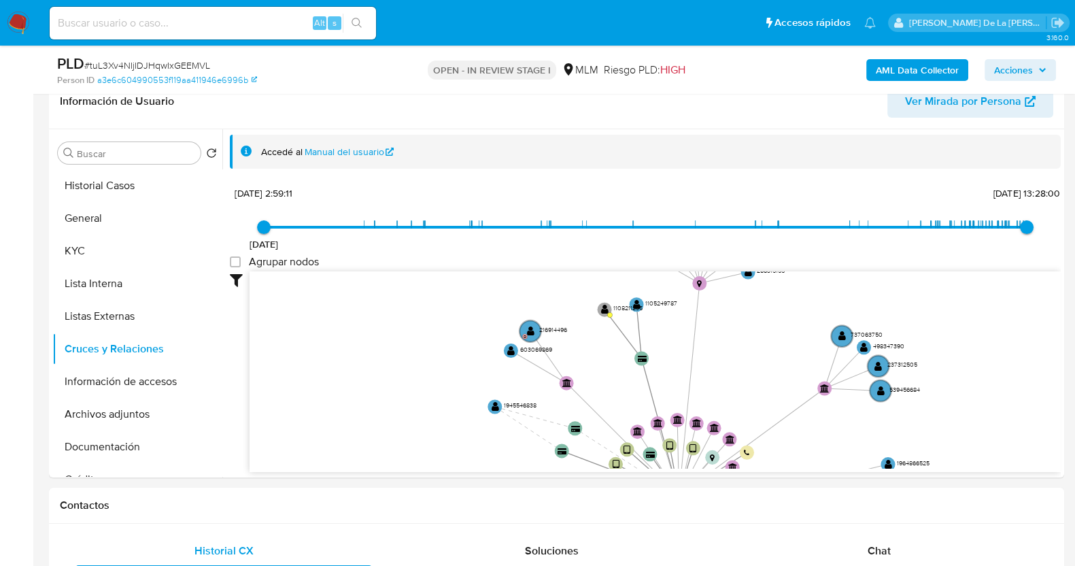
drag, startPoint x: 693, startPoint y: 358, endPoint x: 723, endPoint y: 348, distance: 31.4
click at [723, 348] on icon "device-61ac2a5208813b0019ccc806  user-180923281  180923281 device-65a481a3804…" at bounding box center [656, 369] width 812 height 197
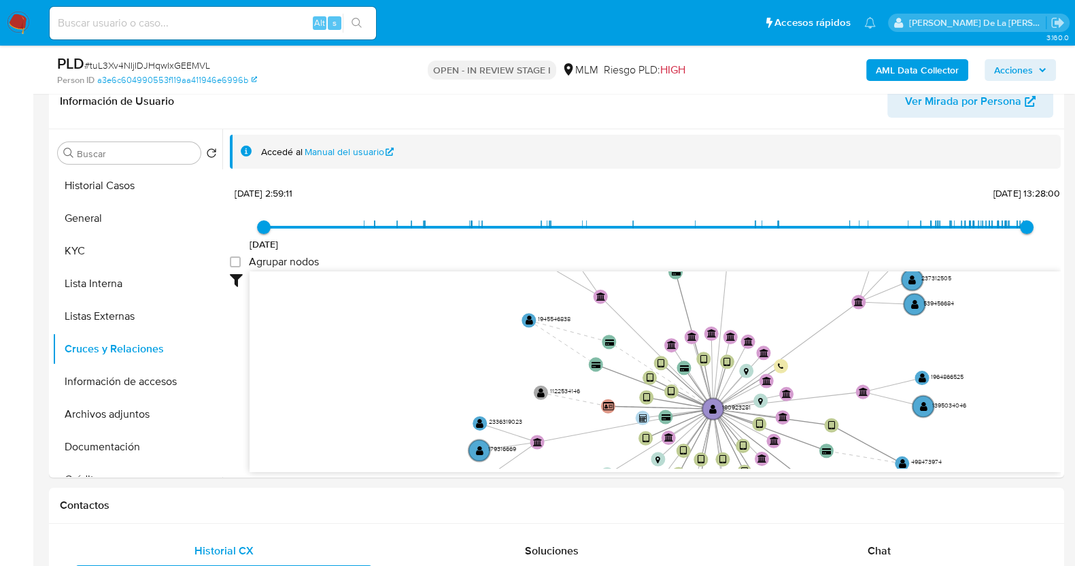
drag, startPoint x: 619, startPoint y: 337, endPoint x: 636, endPoint y: 229, distance: 110.2
click at [636, 229] on div "7/1/2021 7/1/2021, 2:59:11 14/9/2025, 13:28:00 Agrupar nodos Filtros Confianza …" at bounding box center [645, 352] width 831 height 338
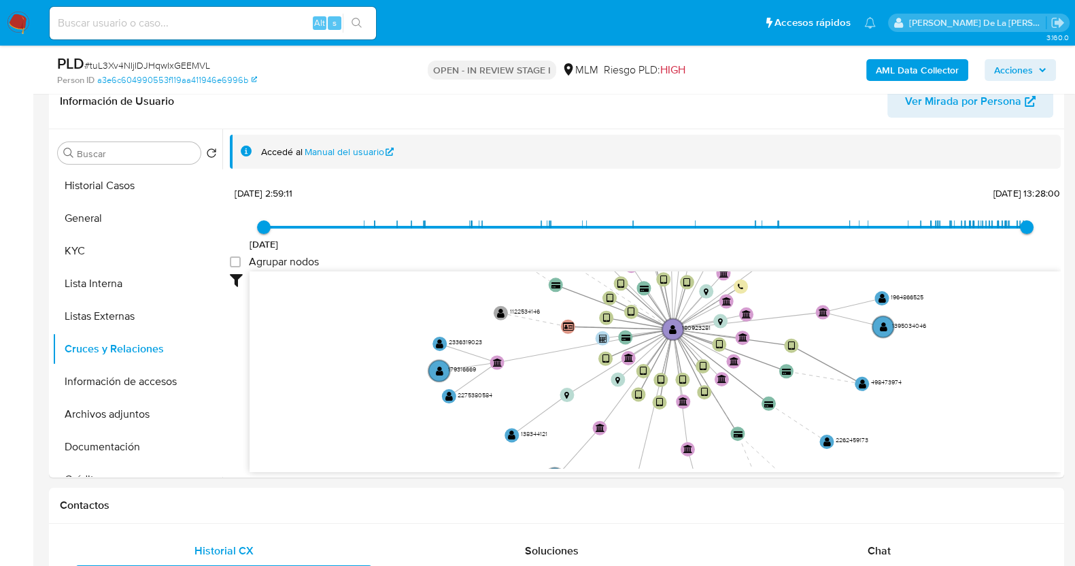
drag, startPoint x: 524, startPoint y: 361, endPoint x: 482, endPoint y: 307, distance: 68.3
click at [482, 307] on icon "device-61ac2a5208813b0019ccc806  user-180923281  180923281 device-65a481a3804…" at bounding box center [656, 369] width 812 height 197
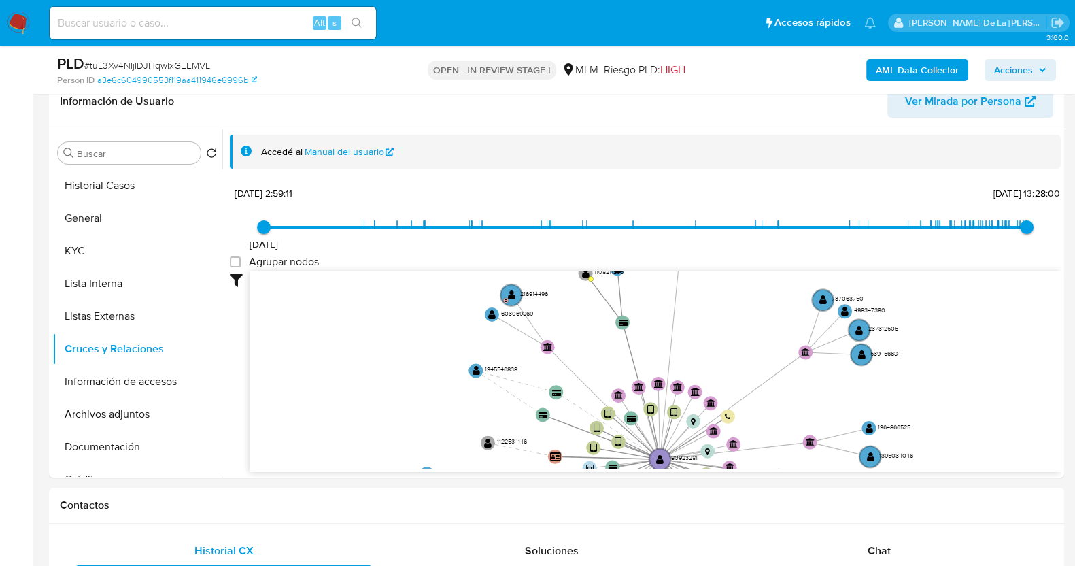
drag, startPoint x: 482, startPoint y: 307, endPoint x: 469, endPoint y: 437, distance: 130.6
click at [469, 437] on icon "device-61ac2a5208813b0019ccc806  user-180923281  180923281 device-65a481a3804…" at bounding box center [656, 369] width 812 height 197
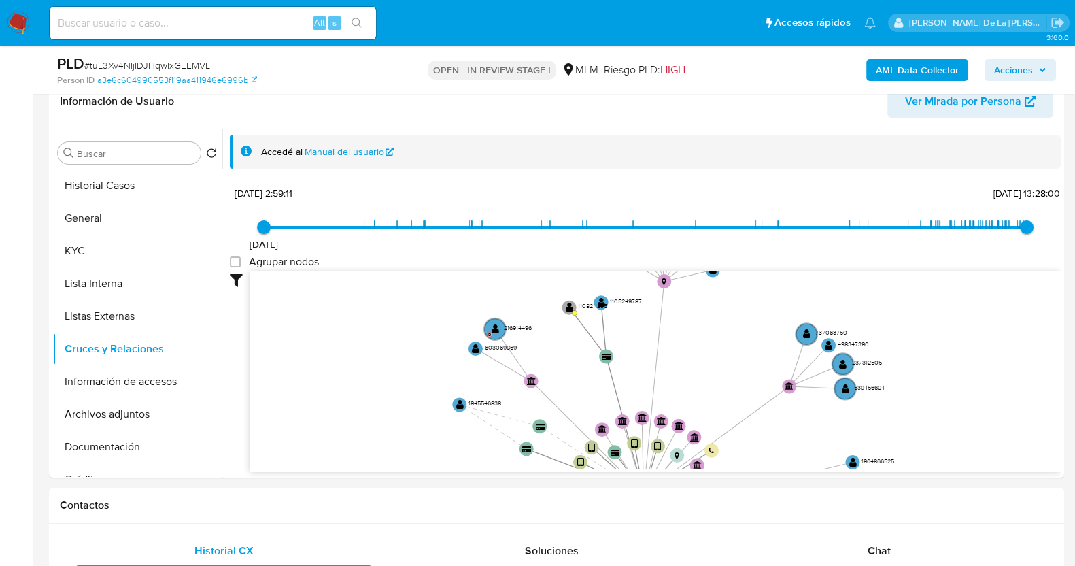
drag, startPoint x: 605, startPoint y: 304, endPoint x: 587, endPoint y: 352, distance: 50.8
click at [587, 352] on icon "device-61ac2a5208813b0019ccc806  user-180923281  180923281 device-65a481a3804…" at bounding box center [656, 369] width 812 height 197
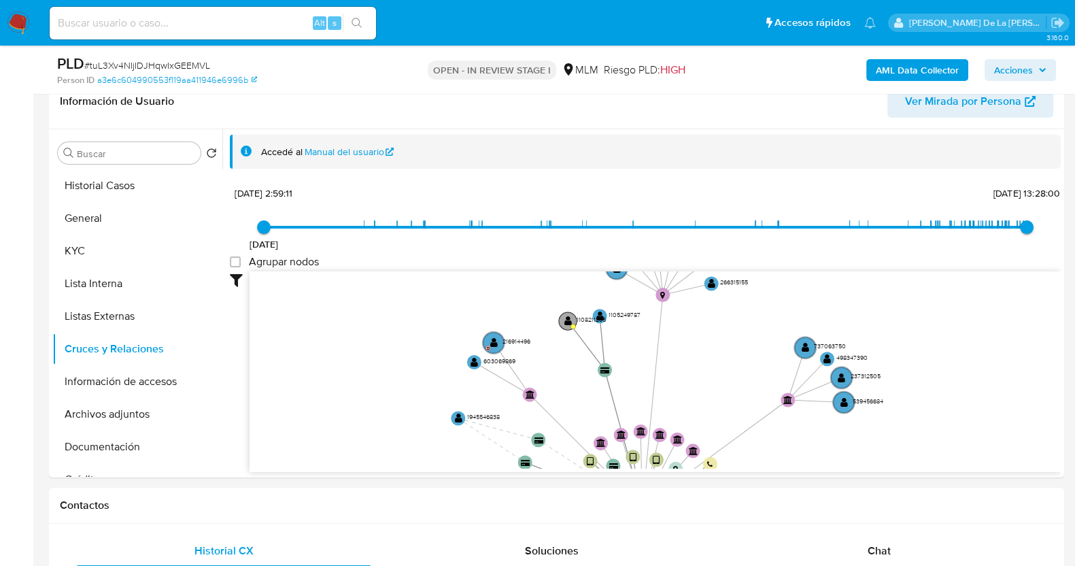
click at [566, 323] on text "" at bounding box center [568, 321] width 7 height 10
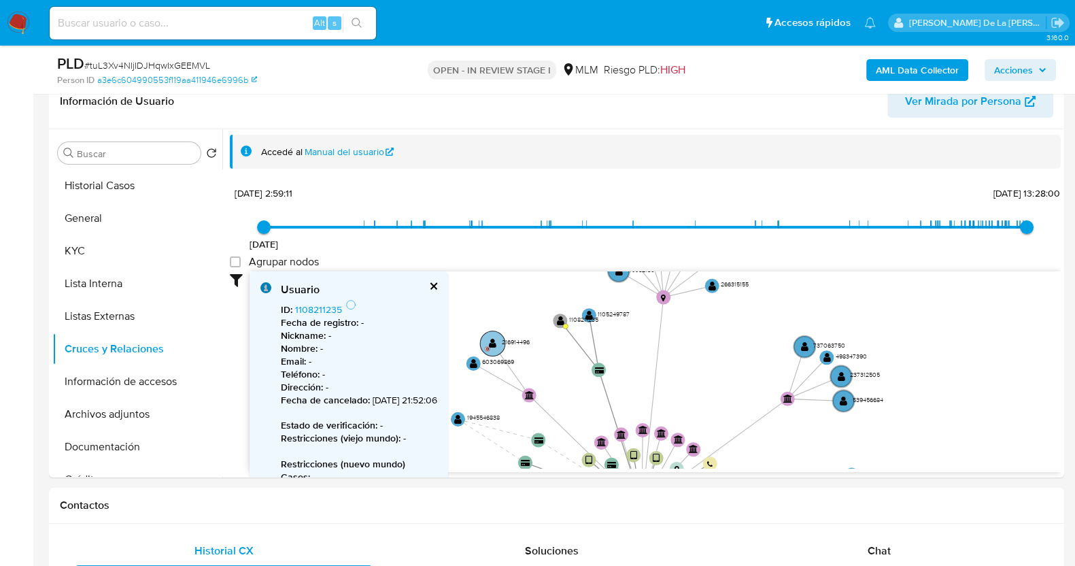
click at [485, 346] on circle at bounding box center [492, 343] width 25 height 25
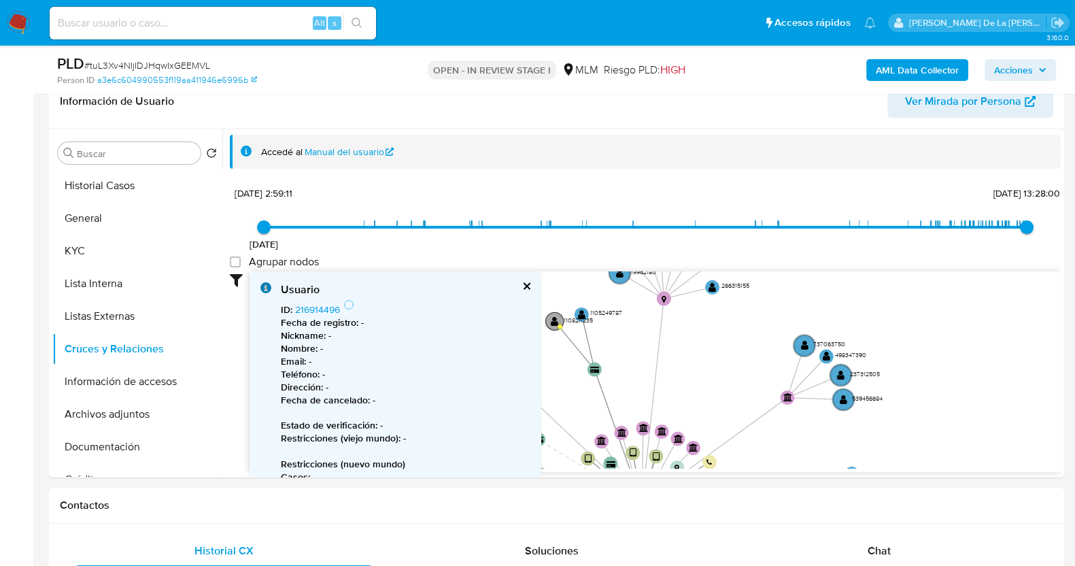
click at [558, 318] on text "" at bounding box center [554, 321] width 7 height 10
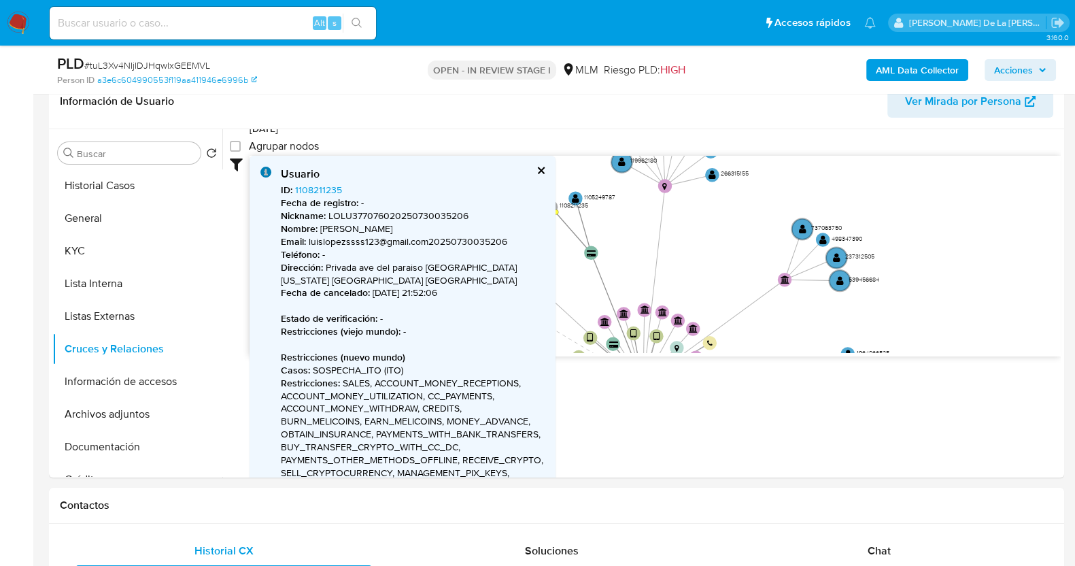
scroll to position [127, 0]
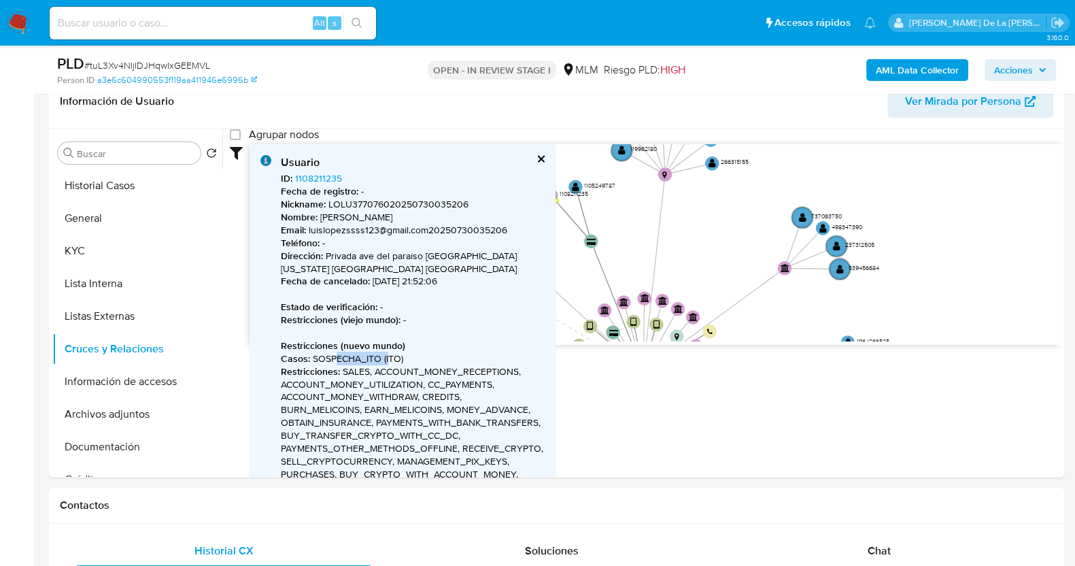
drag, startPoint x: 335, startPoint y: 354, endPoint x: 388, endPoint y: 362, distance: 53.6
click at [388, 362] on p "Casos : SOSPECHA_ITO (ITO)" at bounding box center [413, 358] width 264 height 13
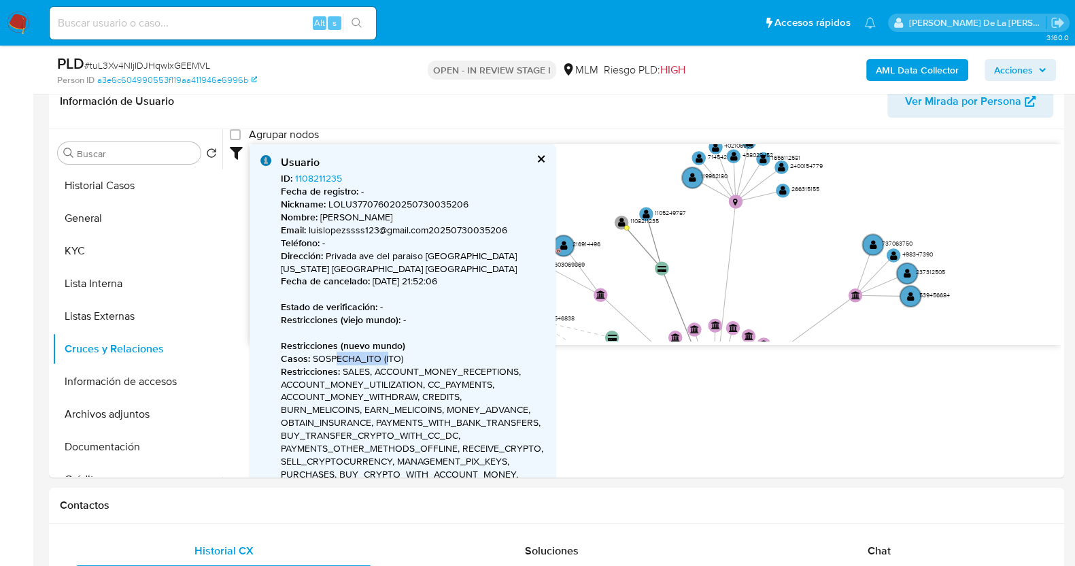
drag, startPoint x: 636, startPoint y: 239, endPoint x: 746, endPoint y: 280, distance: 116.9
click at [746, 280] on icon "device-61ac2a5208813b0019ccc806  user-180923281  180923281 device-65a481a3804…" at bounding box center [656, 242] width 812 height 197
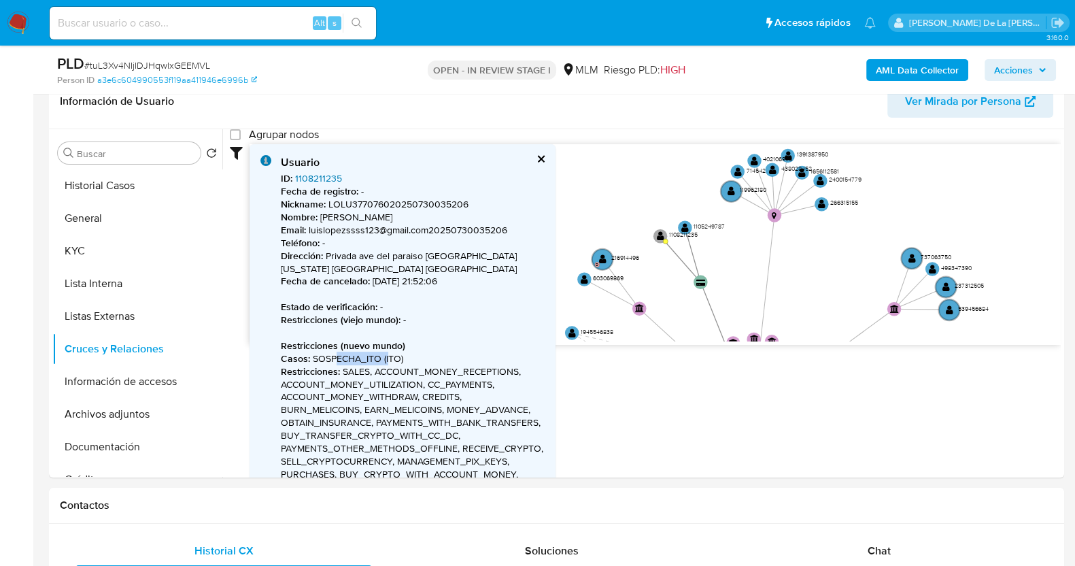
click at [308, 175] on link "1108211235" at bounding box center [318, 178] width 47 height 14
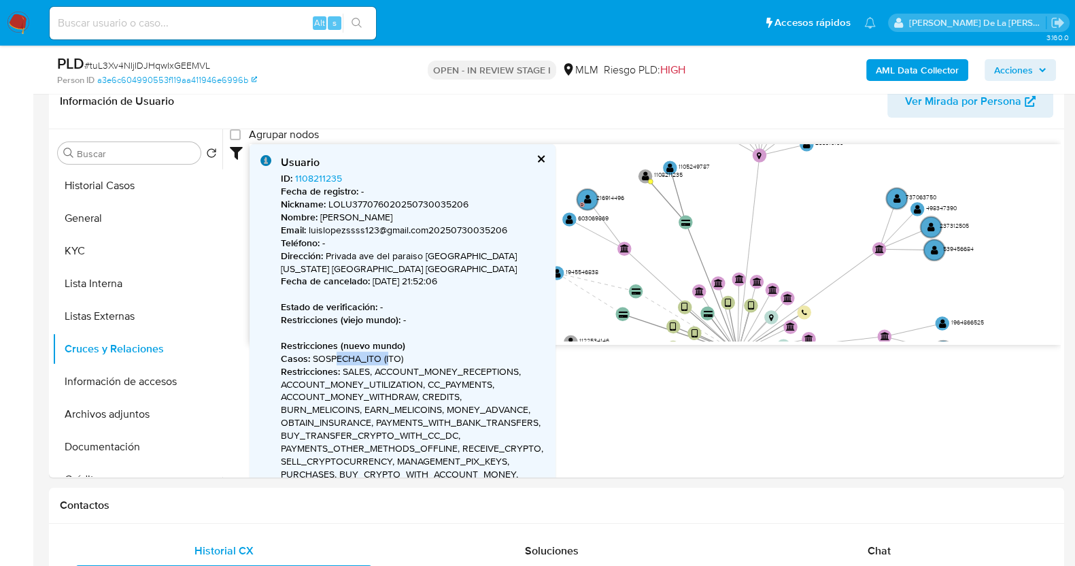
drag, startPoint x: 688, startPoint y: 294, endPoint x: 675, endPoint y: 239, distance: 56.6
click at [675, 239] on icon "device-61ac2a5208813b0019ccc806  user-180923281  180923281 device-65a481a3804…" at bounding box center [656, 242] width 812 height 197
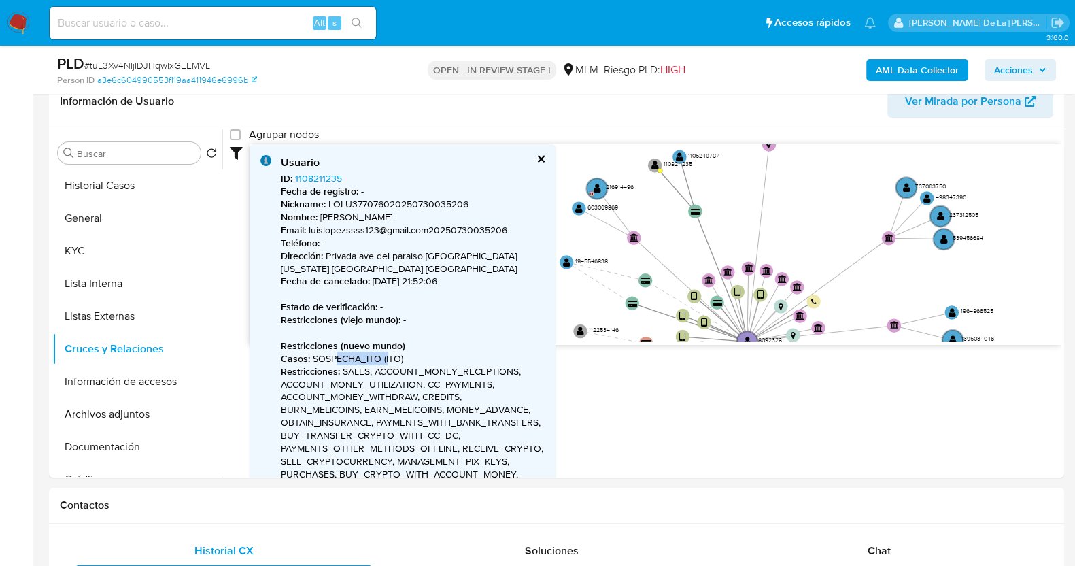
drag, startPoint x: 675, startPoint y: 239, endPoint x: 684, endPoint y: 226, distance: 15.3
click at [684, 226] on icon "device-61ac2a5208813b0019ccc806  user-180923281  180923281 device-65a481a3804…" at bounding box center [656, 242] width 812 height 197
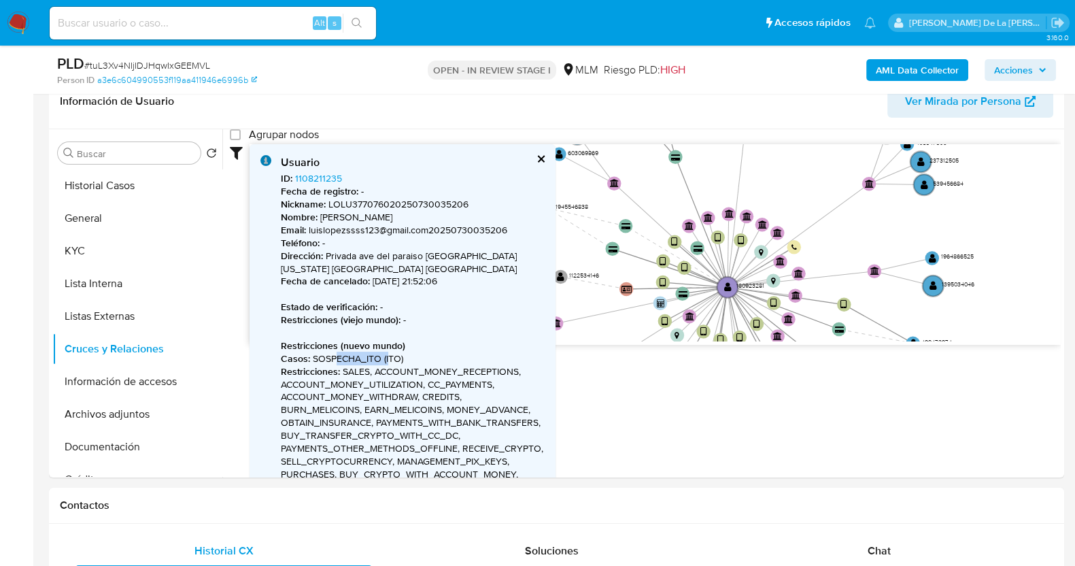
drag, startPoint x: 684, startPoint y: 226, endPoint x: 660, endPoint y: 167, distance: 63.2
click at [660, 167] on icon "device-61ac2a5208813b0019ccc806  user-180923281  180923281 device-65a481a3804…" at bounding box center [656, 242] width 812 height 197
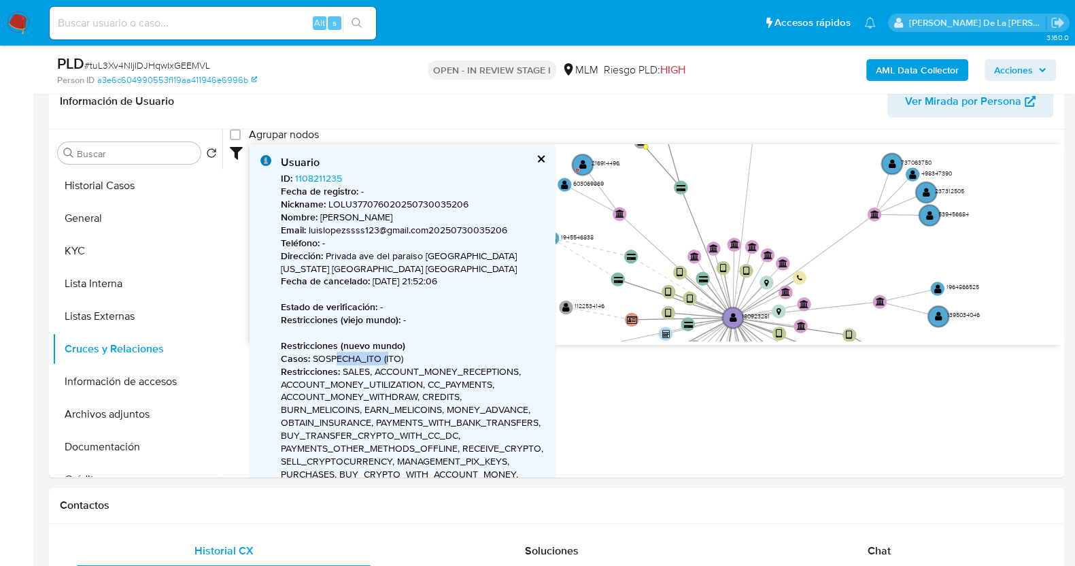
drag, startPoint x: 637, startPoint y: 176, endPoint x: 648, endPoint y: 213, distance: 38.3
click at [648, 213] on icon "device-61ac2a5208813b0019ccc806  user-180923281  180923281 device-65a481a3804…" at bounding box center [656, 242] width 812 height 197
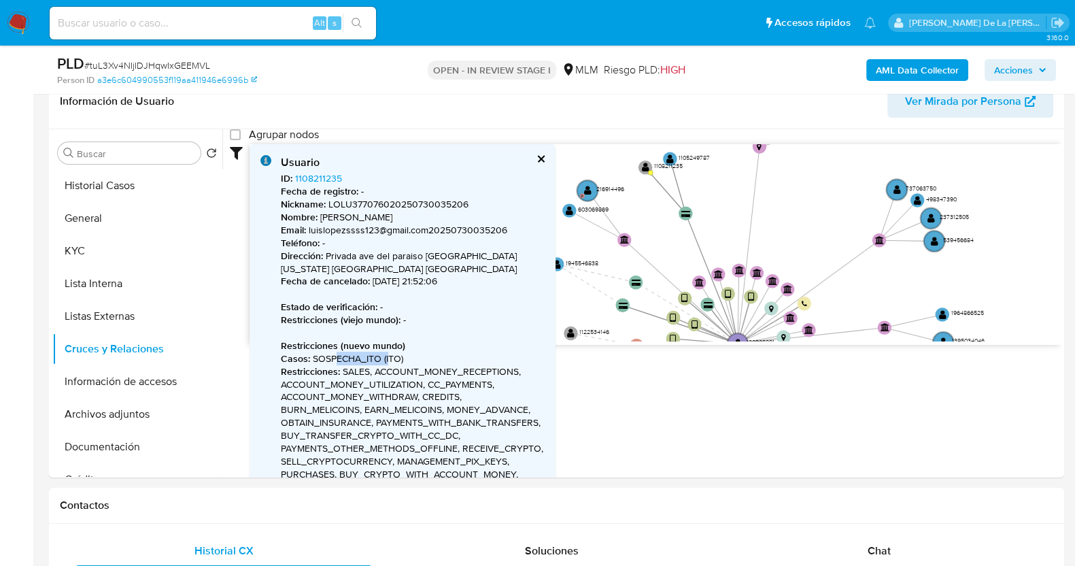
drag, startPoint x: 661, startPoint y: 210, endPoint x: 663, endPoint y: 231, distance: 21.3
click at [663, 231] on icon "device-61ac2a5208813b0019ccc806  user-180923281  180923281 device-65a481a3804…" at bounding box center [656, 242] width 812 height 197
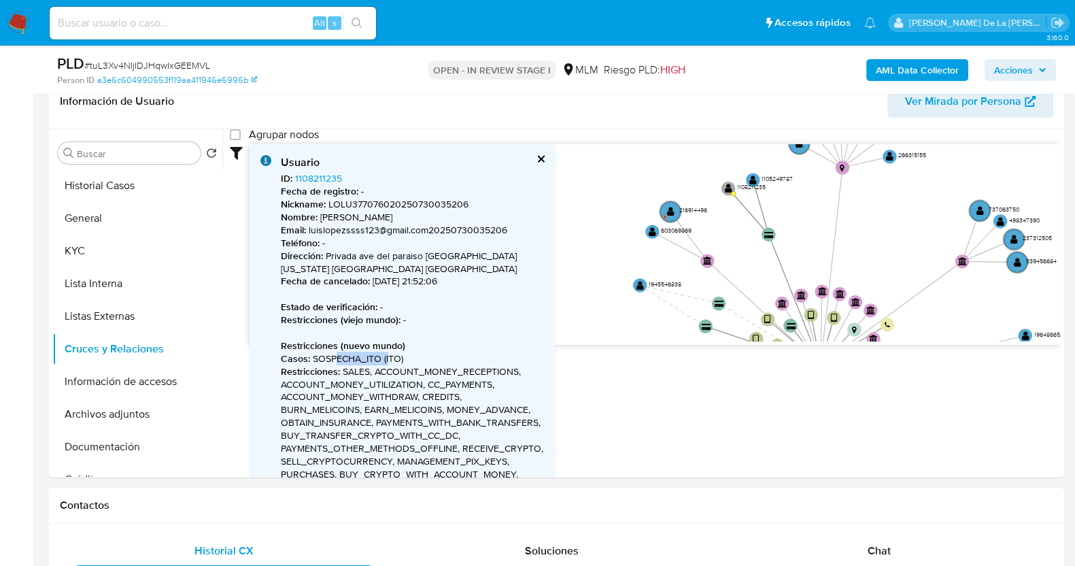
drag, startPoint x: 697, startPoint y: 222, endPoint x: 780, endPoint y: 244, distance: 85.6
click at [780, 244] on icon "device-61ac2a5208813b0019ccc806  user-180923281  180923281 device-65a481a3804…" at bounding box center [656, 242] width 812 height 197
click at [543, 158] on button "cerrar" at bounding box center [540, 158] width 9 height 9
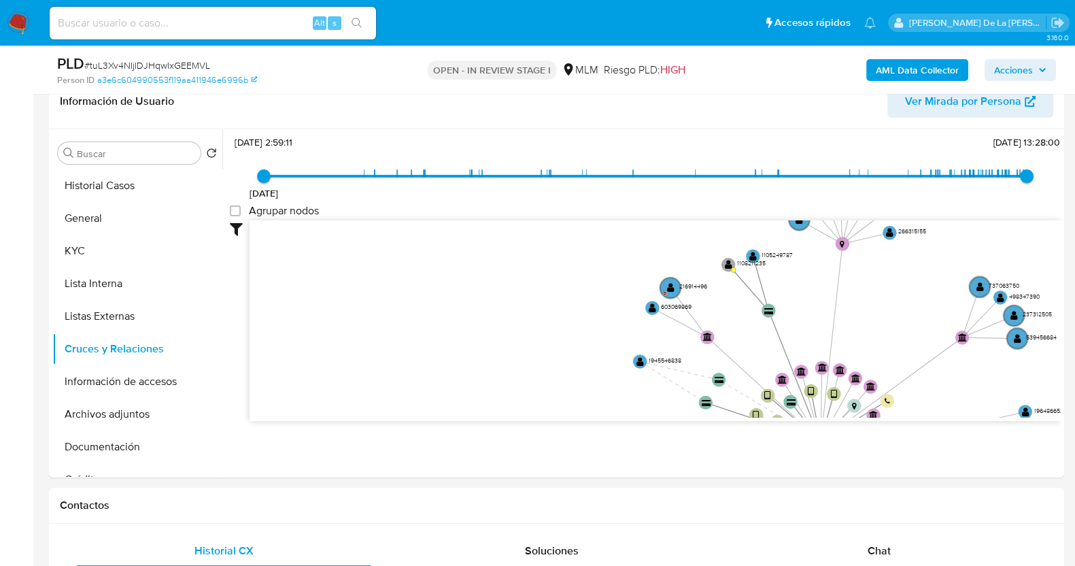
scroll to position [51, 0]
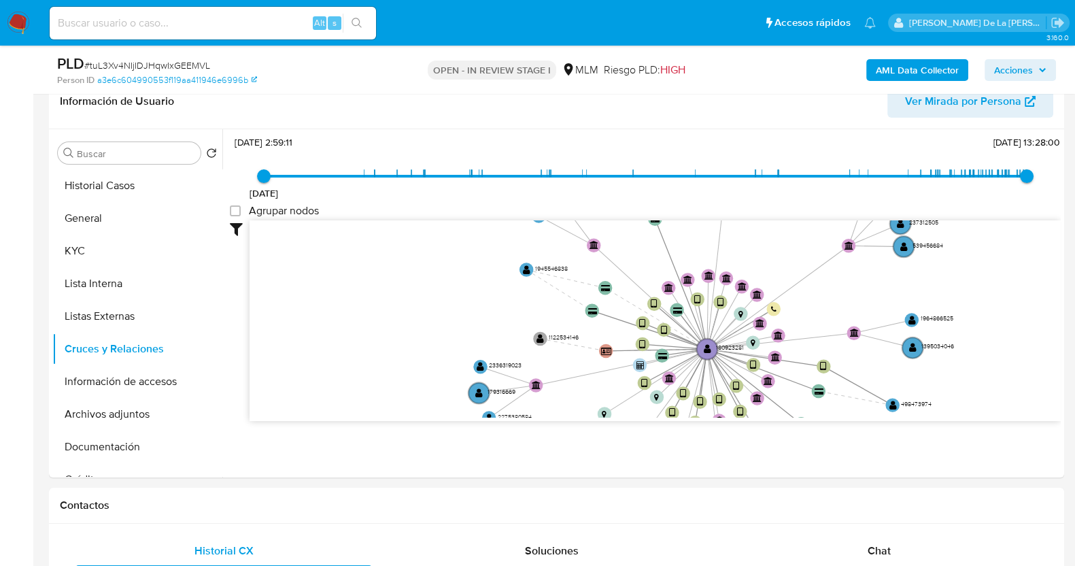
drag, startPoint x: 542, startPoint y: 288, endPoint x: 429, endPoint y: 196, distance: 146.1
click at [429, 196] on div "7/1/2021 7/1/2021, 2:59:11 14/9/2025, 13:28:00 Agrupar nodos Filtros Confianza …" at bounding box center [645, 301] width 831 height 338
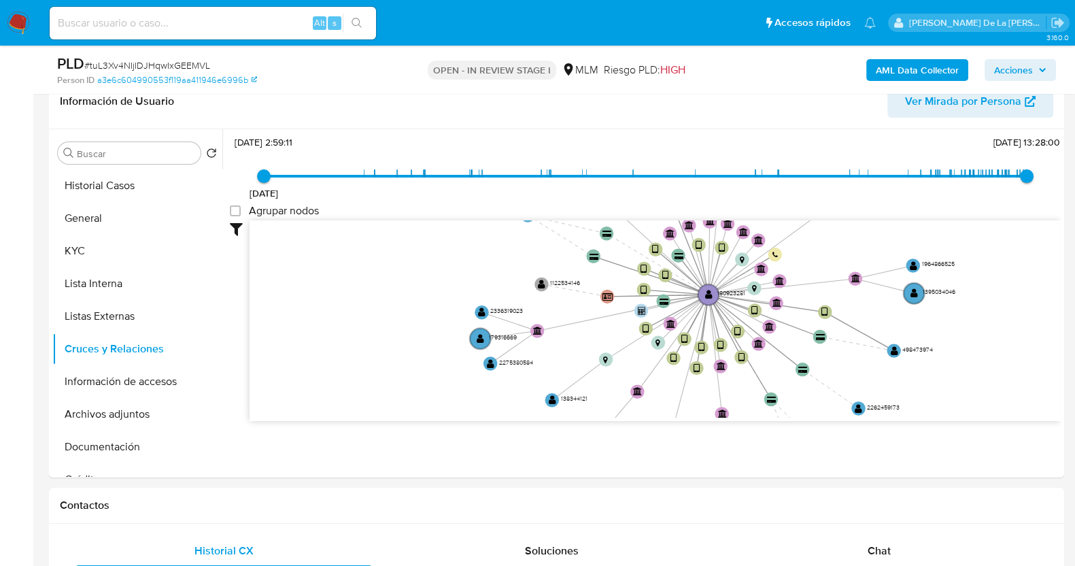
drag, startPoint x: 431, startPoint y: 267, endPoint x: 433, endPoint y: 212, distance: 54.4
click at [433, 212] on div "7/1/2021 7/1/2021, 2:59:11 14/9/2025, 13:28:00 Agrupar nodos Filtros Confianza …" at bounding box center [645, 301] width 831 height 338
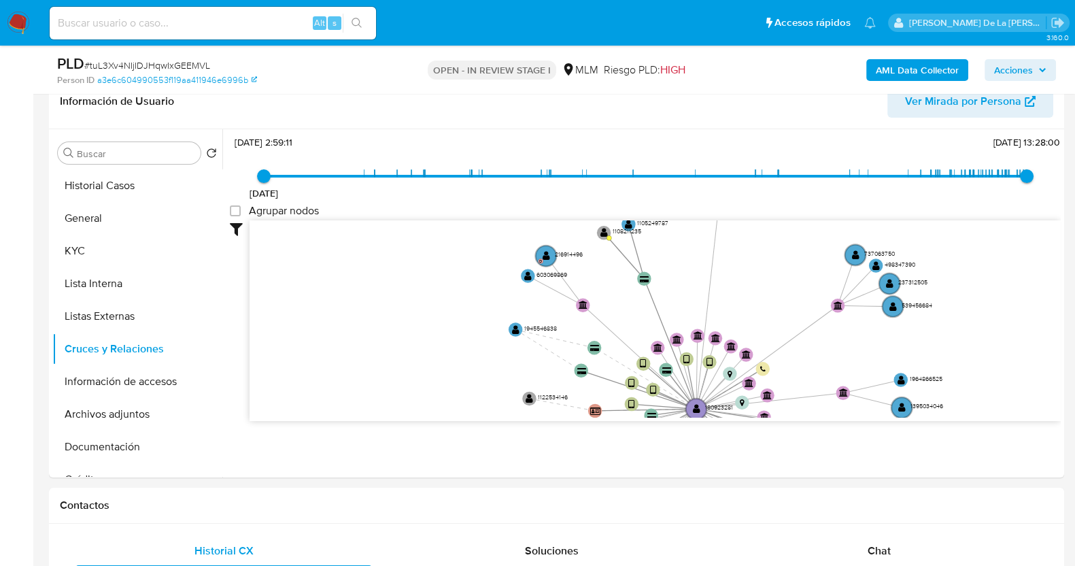
drag, startPoint x: 427, startPoint y: 272, endPoint x: 415, endPoint y: 386, distance: 114.9
click at [415, 386] on icon "device-61ac2a5208813b0019ccc806  user-180923281  180923281 device-65a481a3804…" at bounding box center [656, 318] width 812 height 197
click at [135, 386] on button "Información de accesos" at bounding box center [131, 381] width 159 height 33
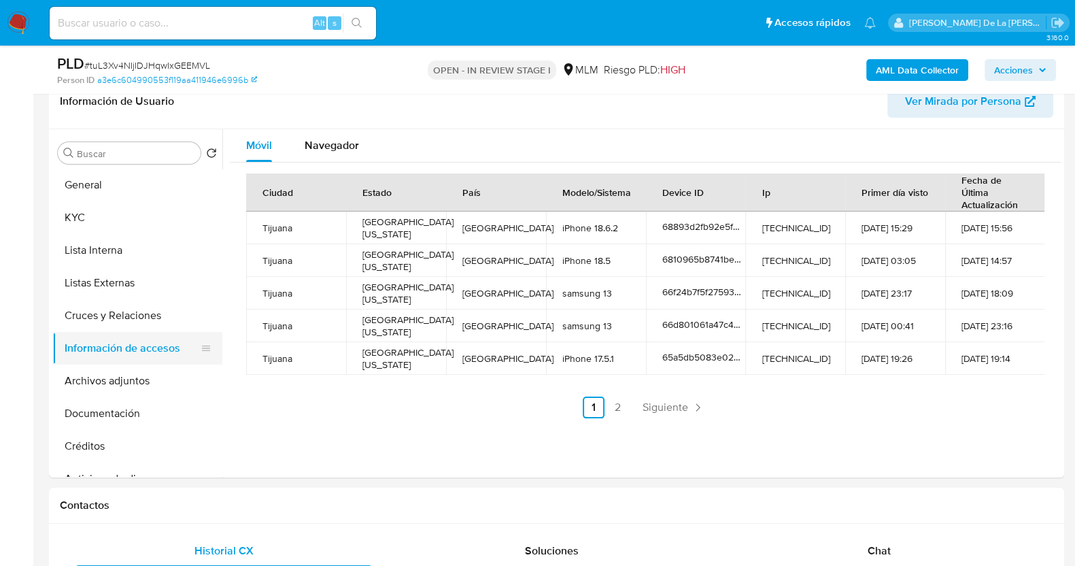
scroll to position [39, 0]
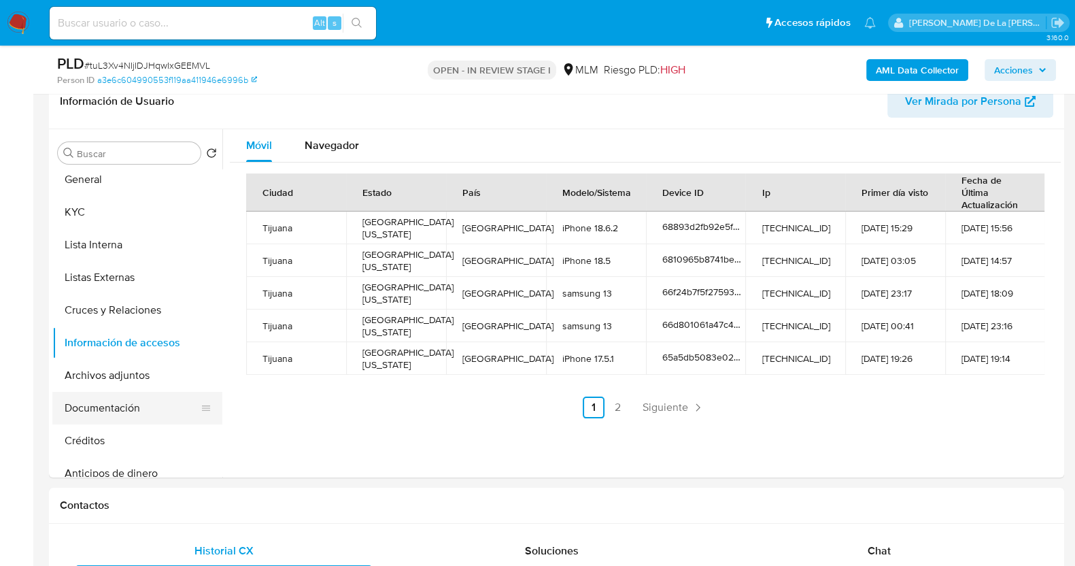
click at [112, 404] on button "Documentación" at bounding box center [131, 408] width 159 height 33
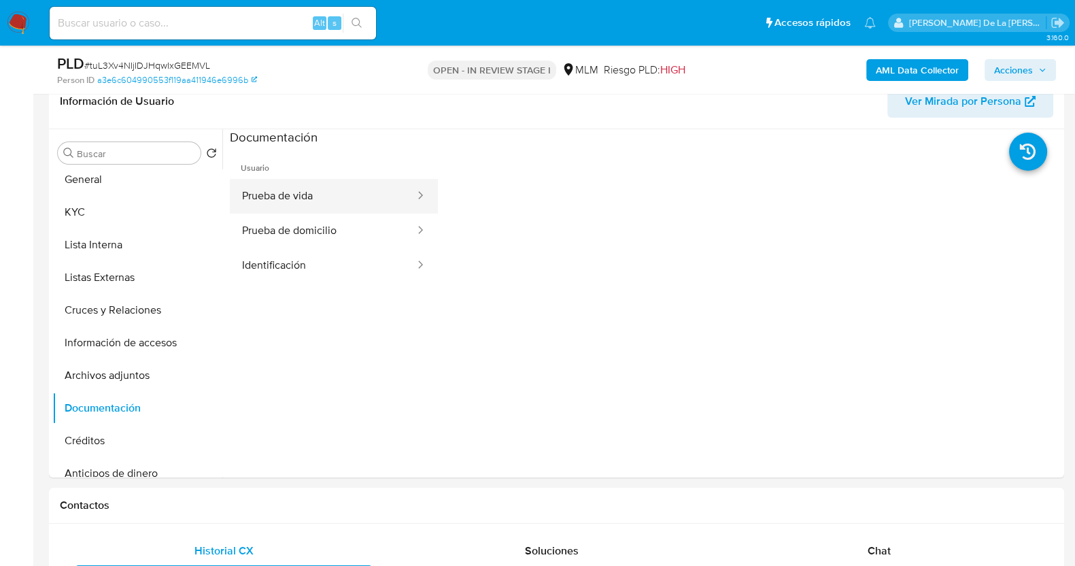
click at [341, 197] on button "Prueba de vida" at bounding box center [323, 196] width 186 height 35
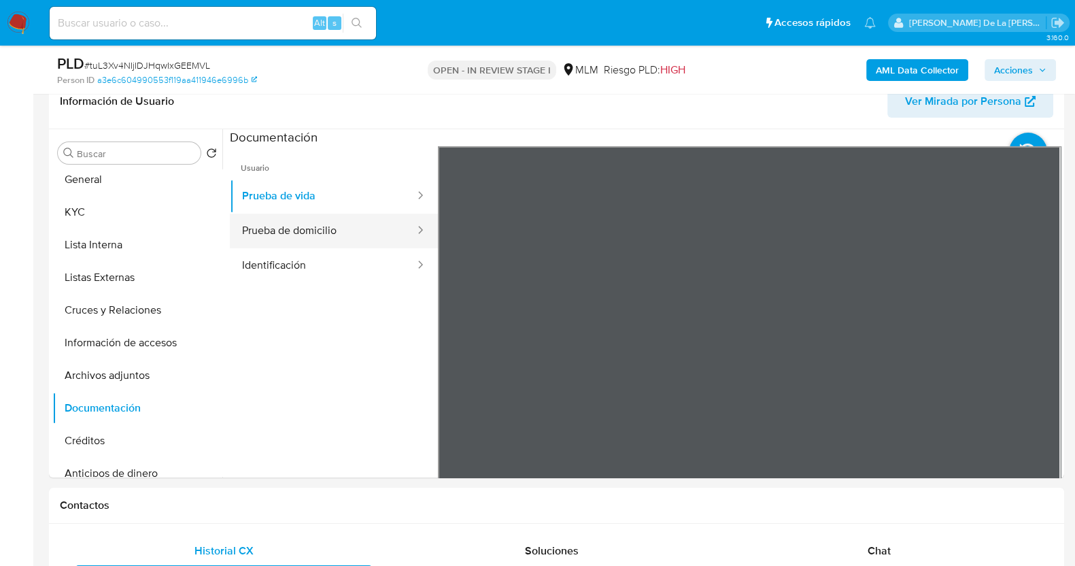
click at [310, 227] on button "Prueba de domicilio" at bounding box center [323, 231] width 186 height 35
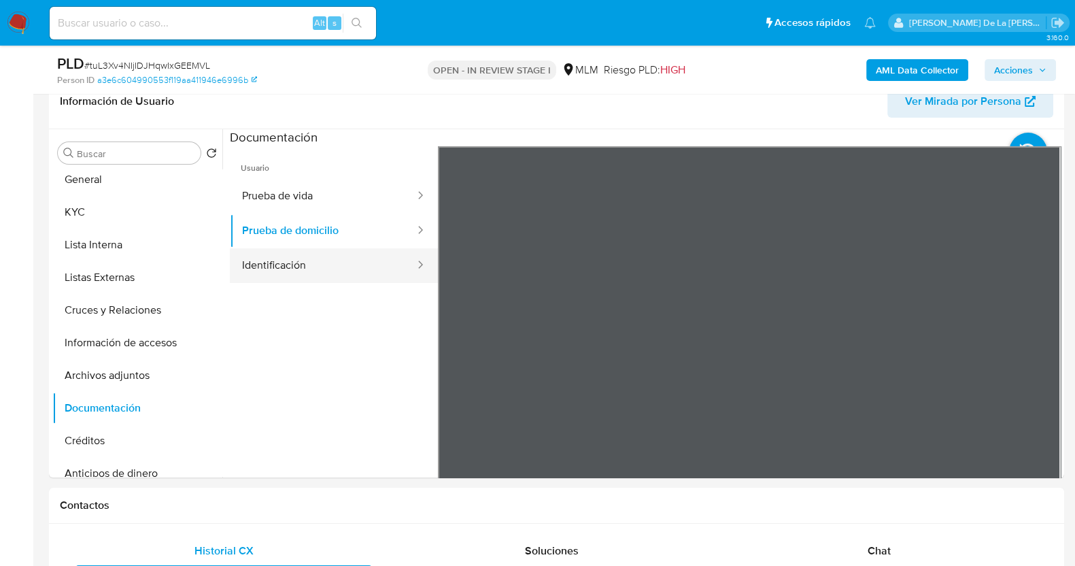
click at [301, 270] on button "Identificación" at bounding box center [323, 265] width 186 height 35
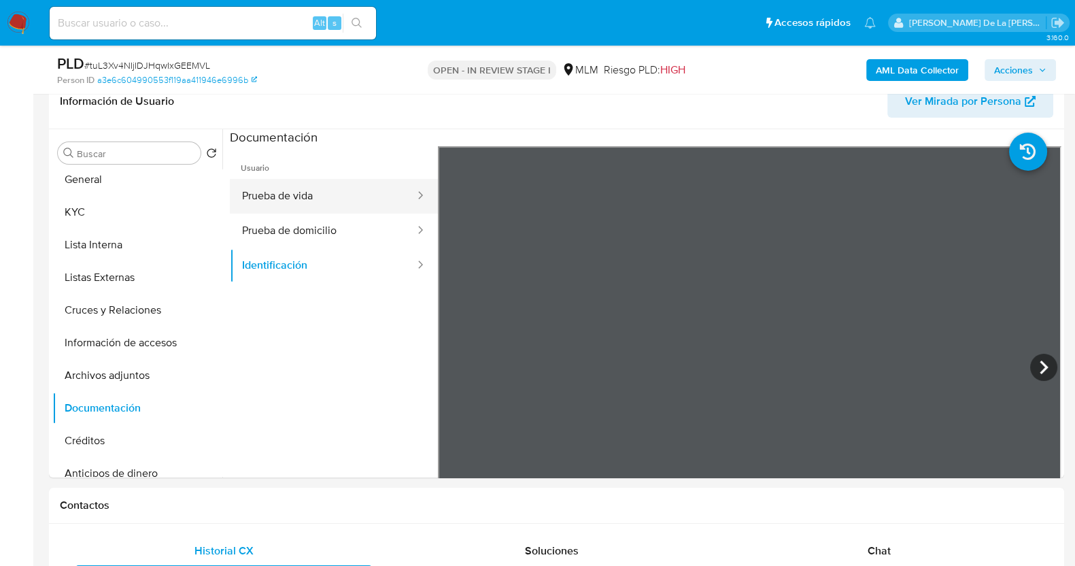
click at [323, 195] on button "Prueba de vida" at bounding box center [323, 196] width 186 height 35
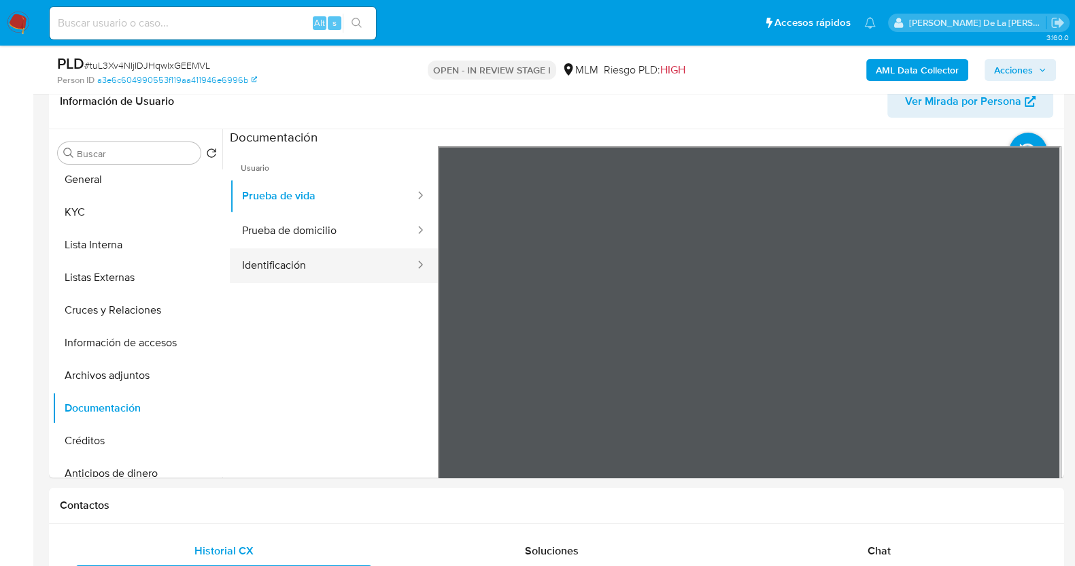
click at [276, 256] on button "Identificación" at bounding box center [323, 265] width 186 height 35
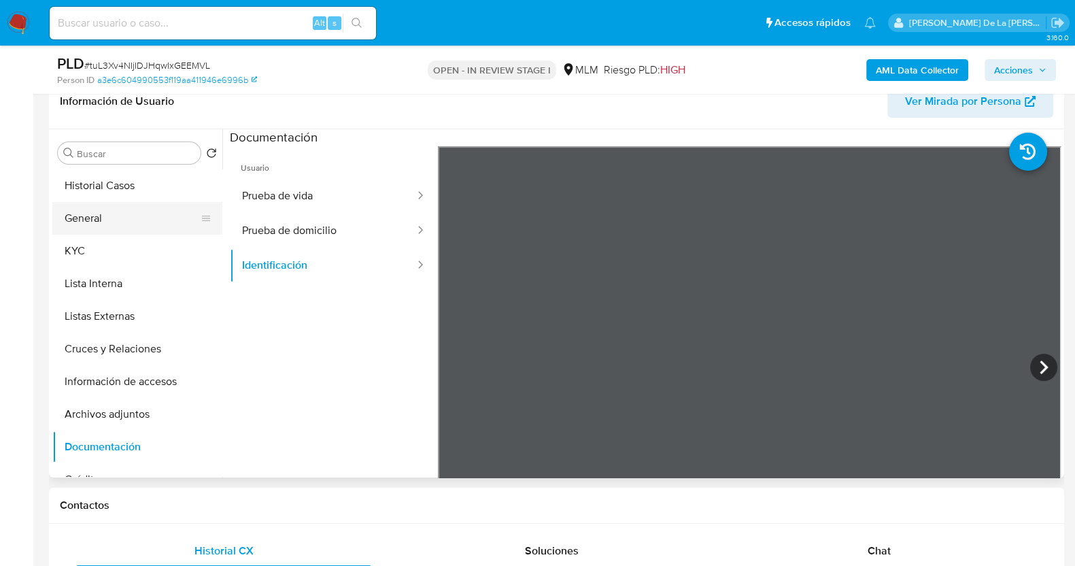
scroll to position [1, 0]
click at [85, 223] on button "General" at bounding box center [131, 217] width 159 height 33
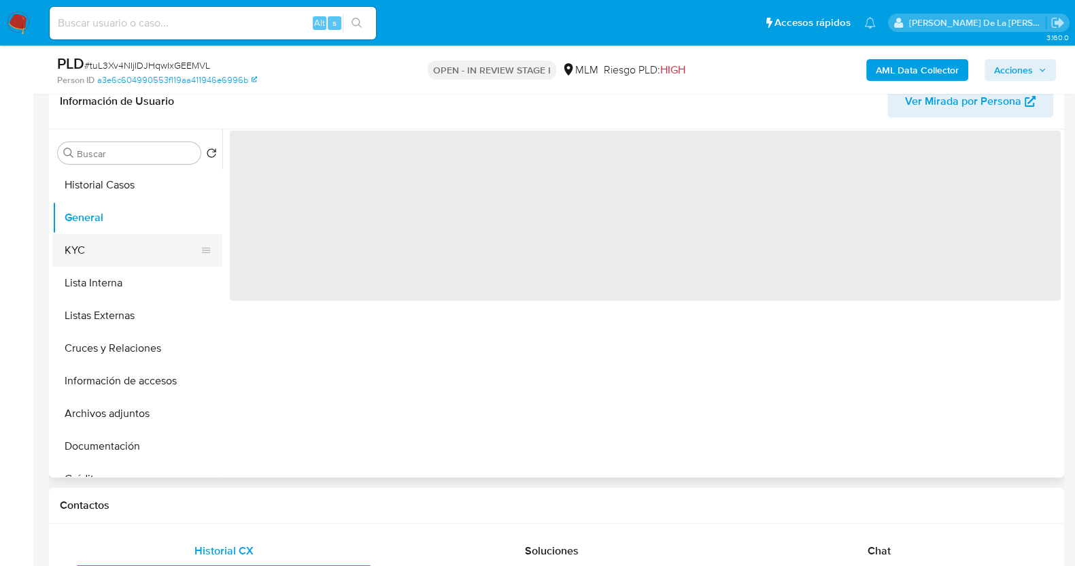
click at [90, 243] on button "KYC" at bounding box center [131, 250] width 159 height 33
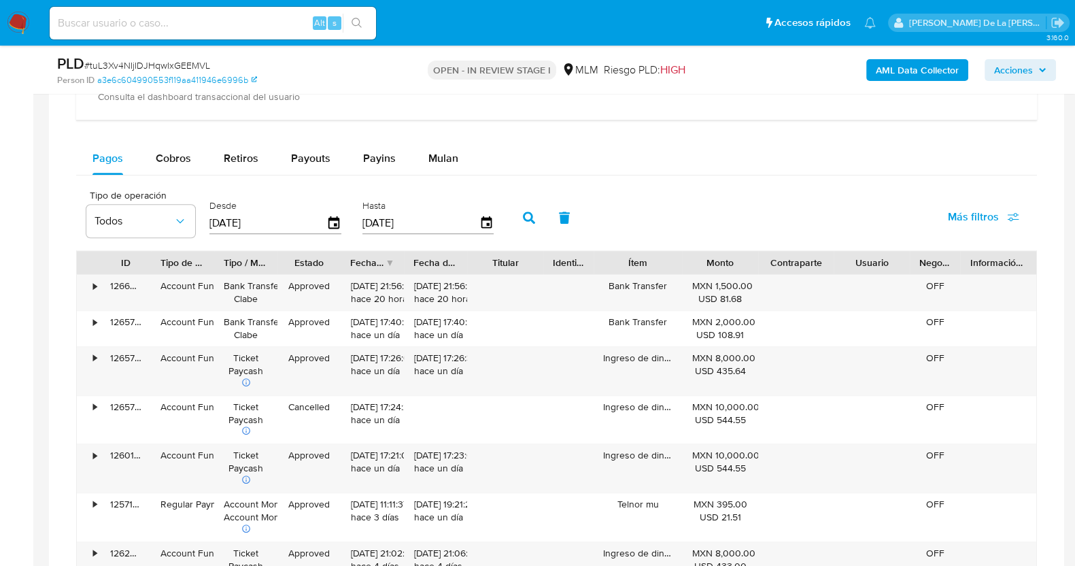
scroll to position [887, 0]
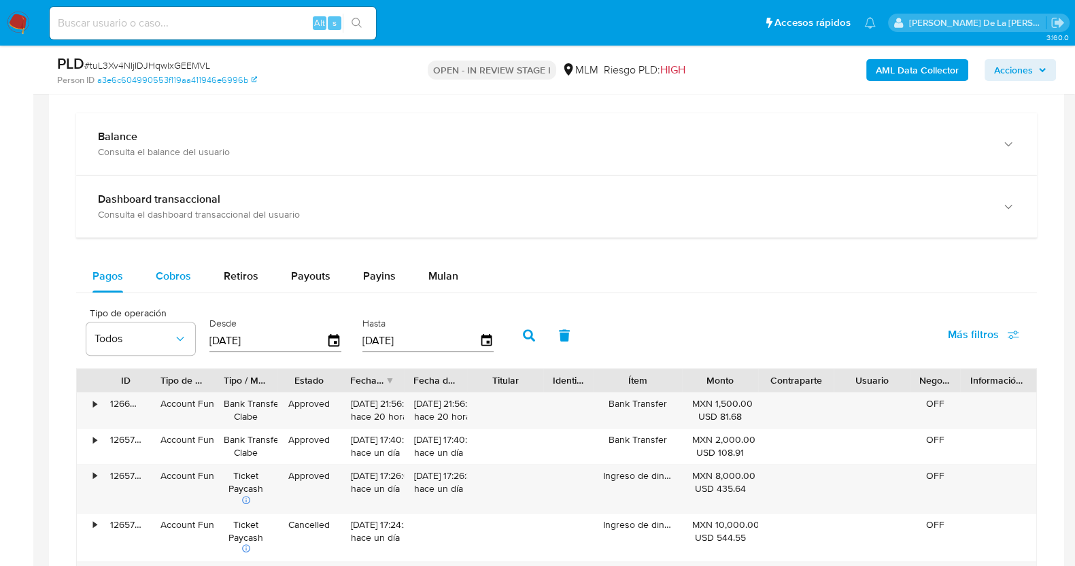
click at [156, 273] on span "Cobros" at bounding box center [173, 276] width 35 height 16
select select "10"
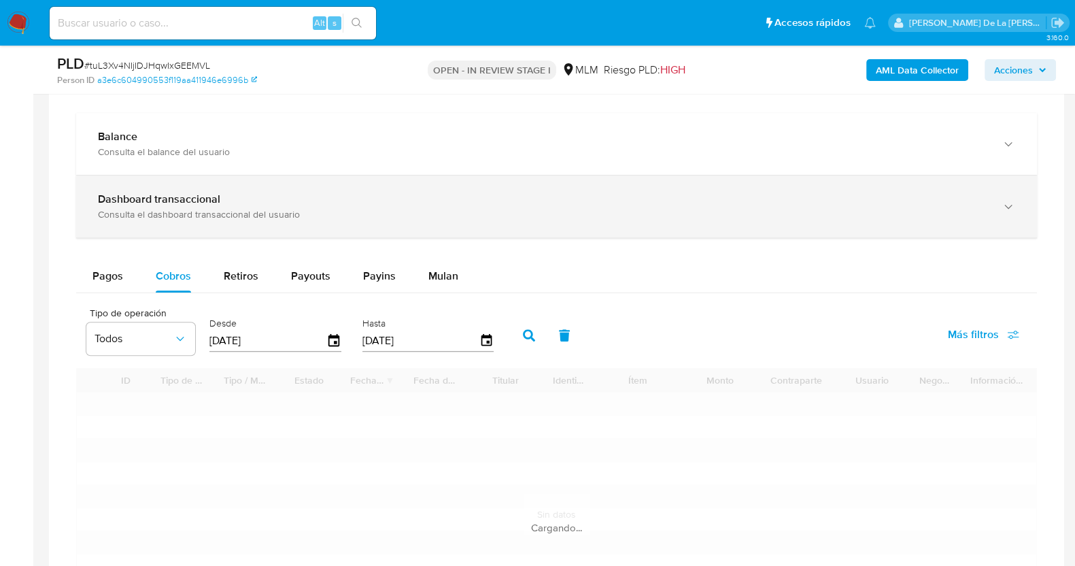
scroll to position [990, 0]
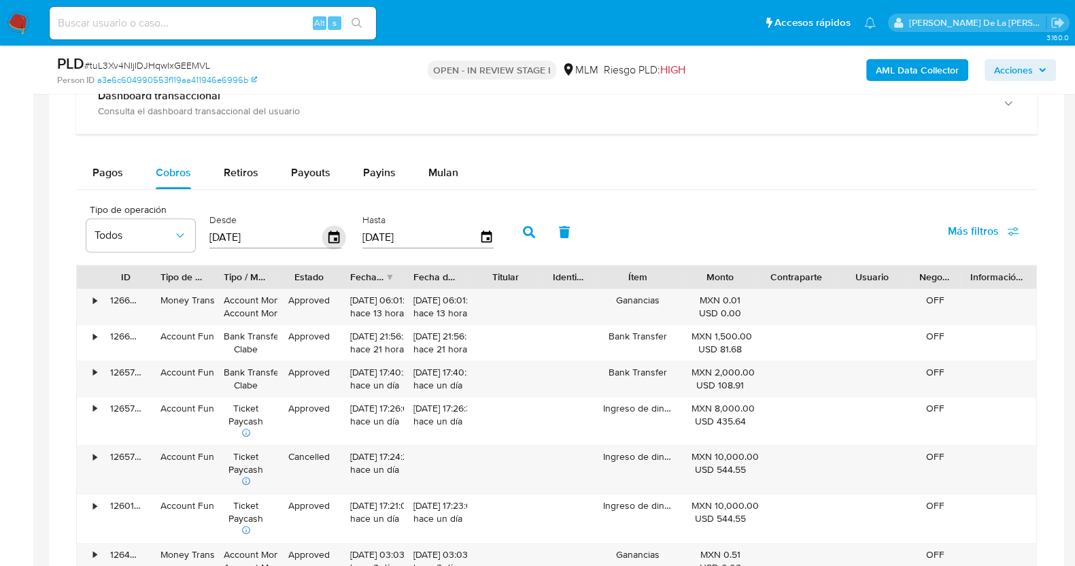
click at [333, 234] on icon "button" at bounding box center [334, 238] width 24 height 24
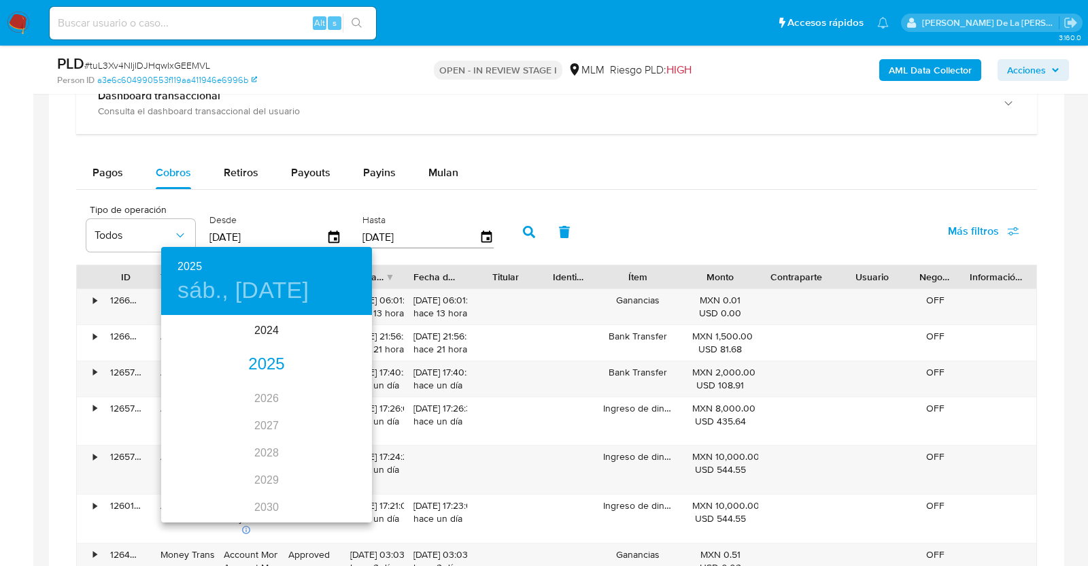
click at [255, 369] on div "2025" at bounding box center [266, 364] width 211 height 27
click at [261, 446] on div "ago." at bounding box center [266, 444] width 70 height 51
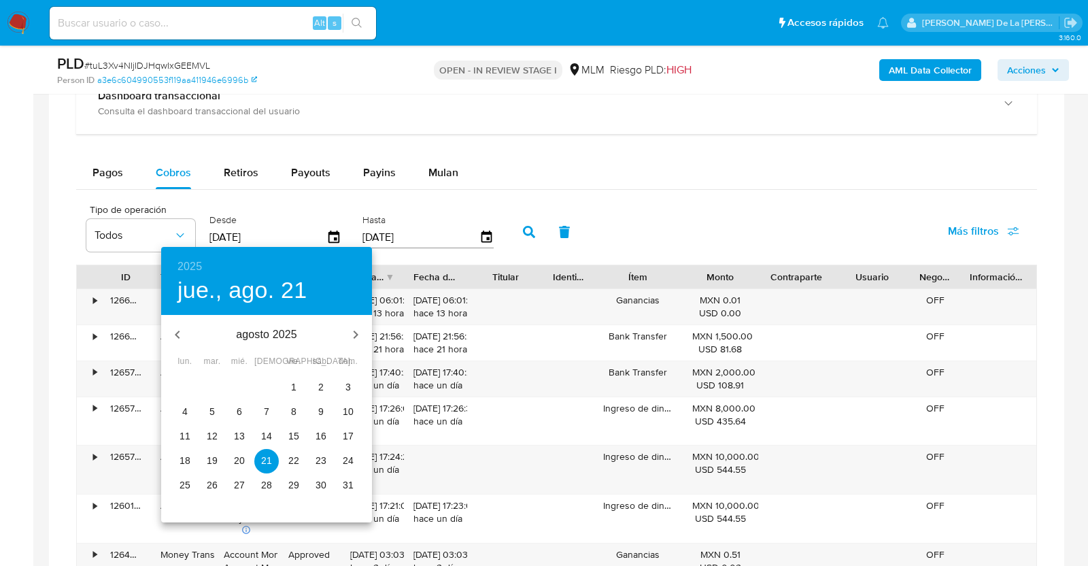
click at [296, 380] on p "1" at bounding box center [293, 387] width 5 height 14
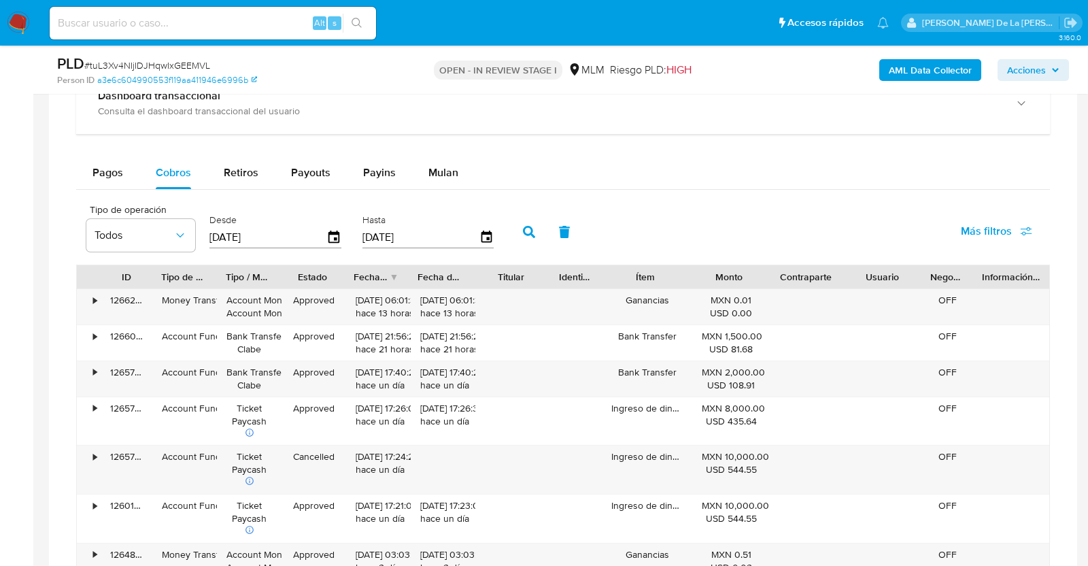
type input "01/08/2025"
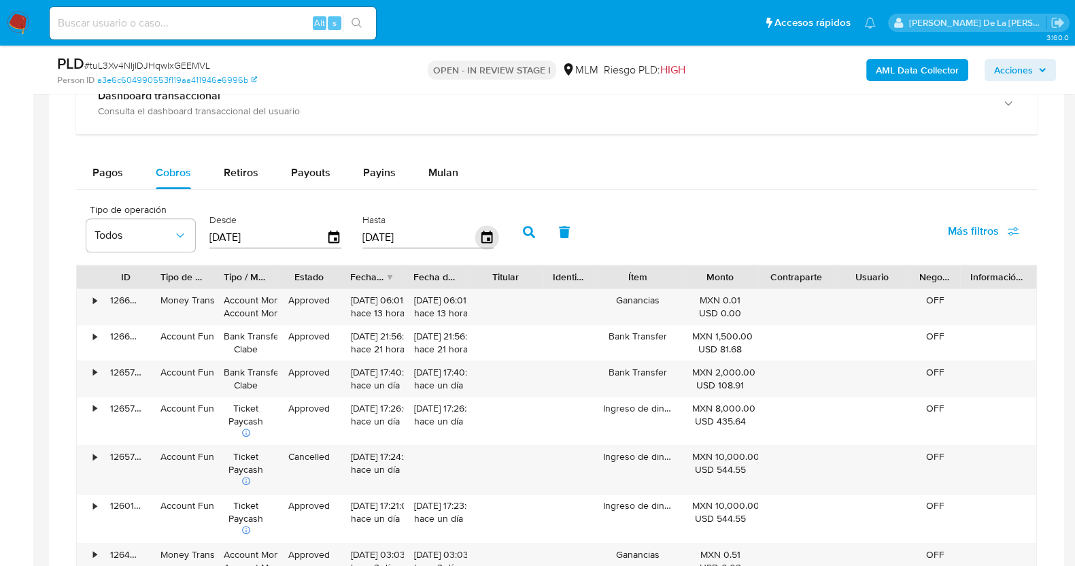
click at [484, 235] on icon "button" at bounding box center [487, 238] width 24 height 24
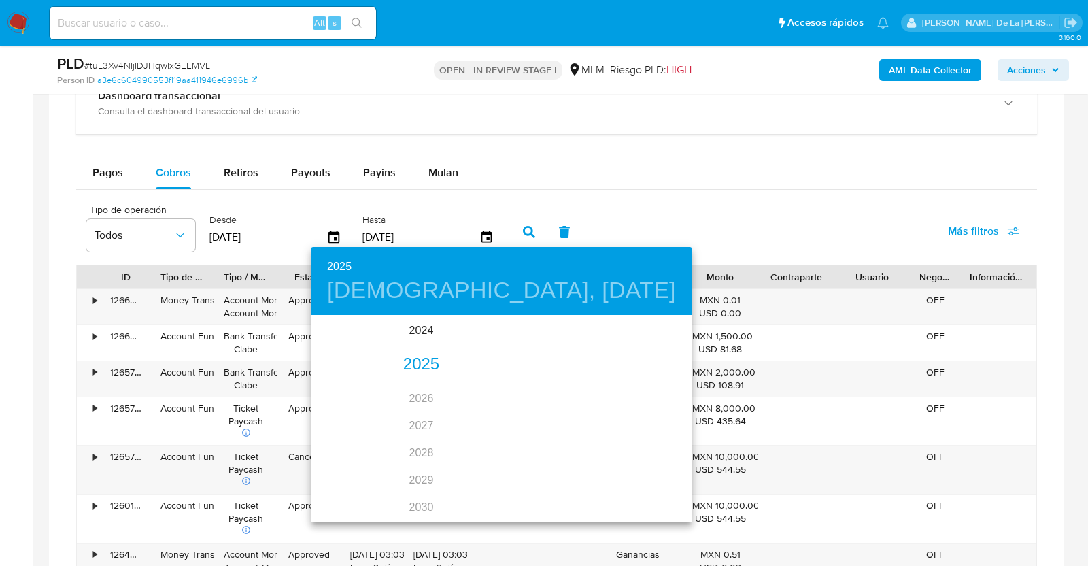
click at [417, 363] on div "2025" at bounding box center [421, 364] width 221 height 27
click at [423, 450] on div "ago." at bounding box center [416, 444] width 70 height 51
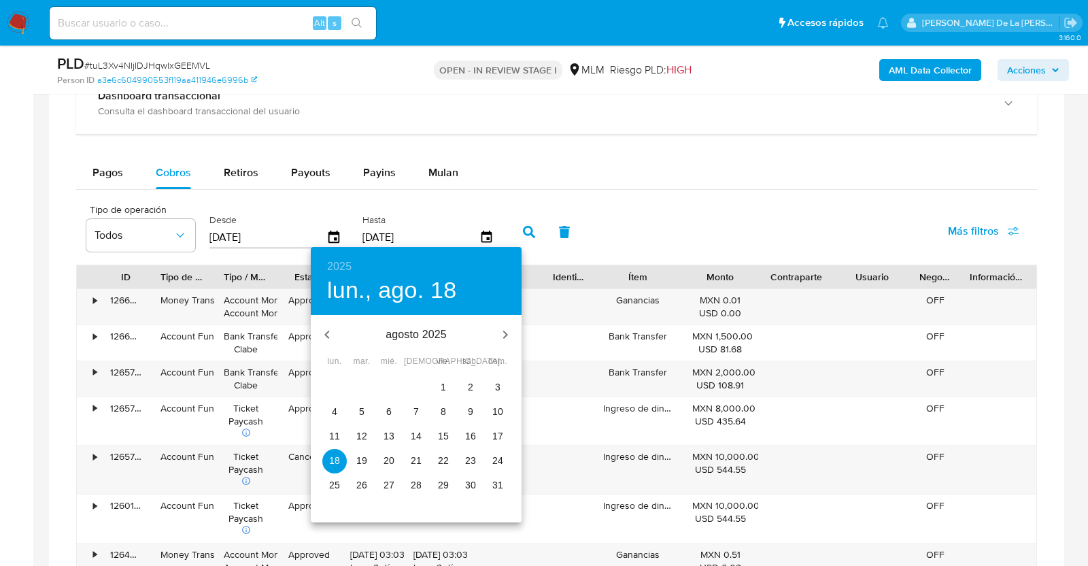
click at [495, 482] on p "31" at bounding box center [498, 485] width 11 height 14
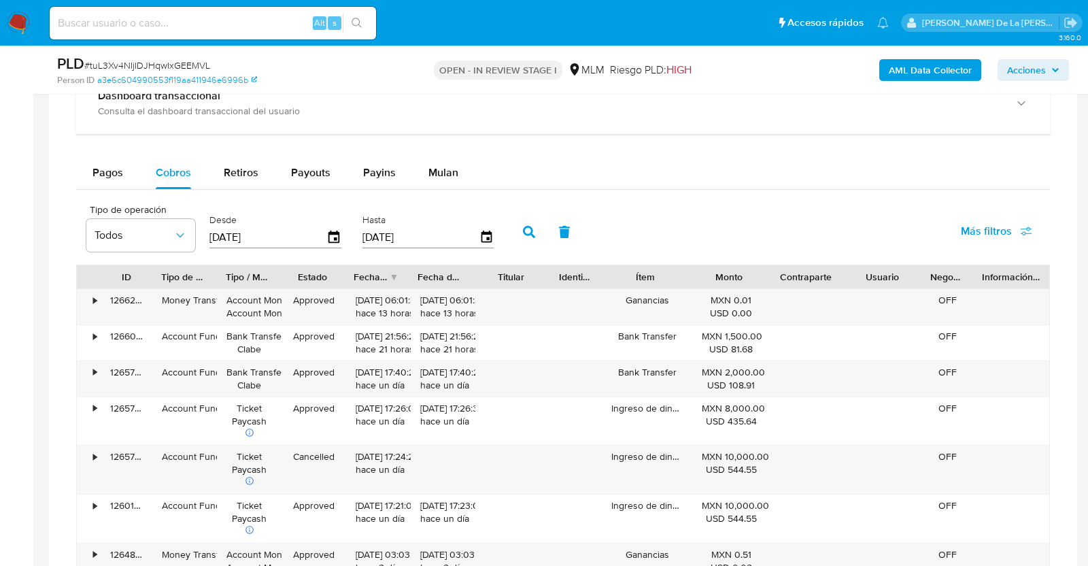
type input "31/08/2025"
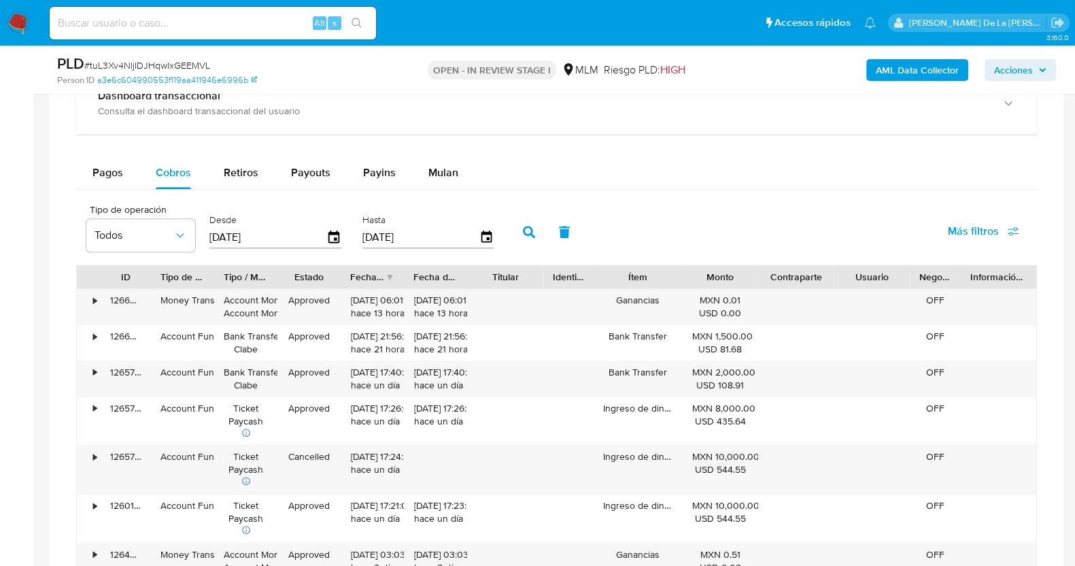
click at [523, 232] on icon "button" at bounding box center [529, 232] width 12 height 12
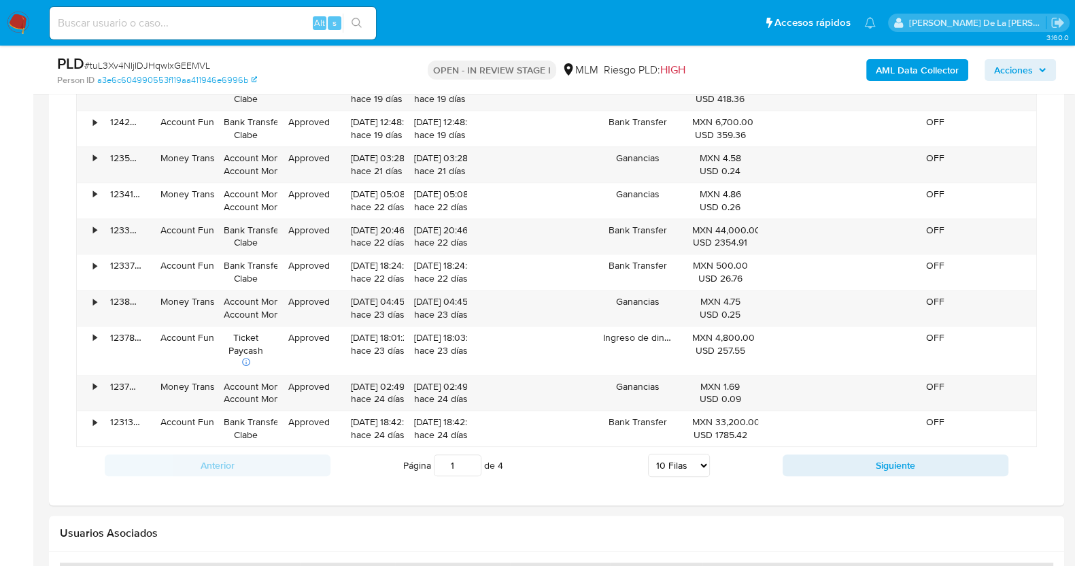
scroll to position [1208, 0]
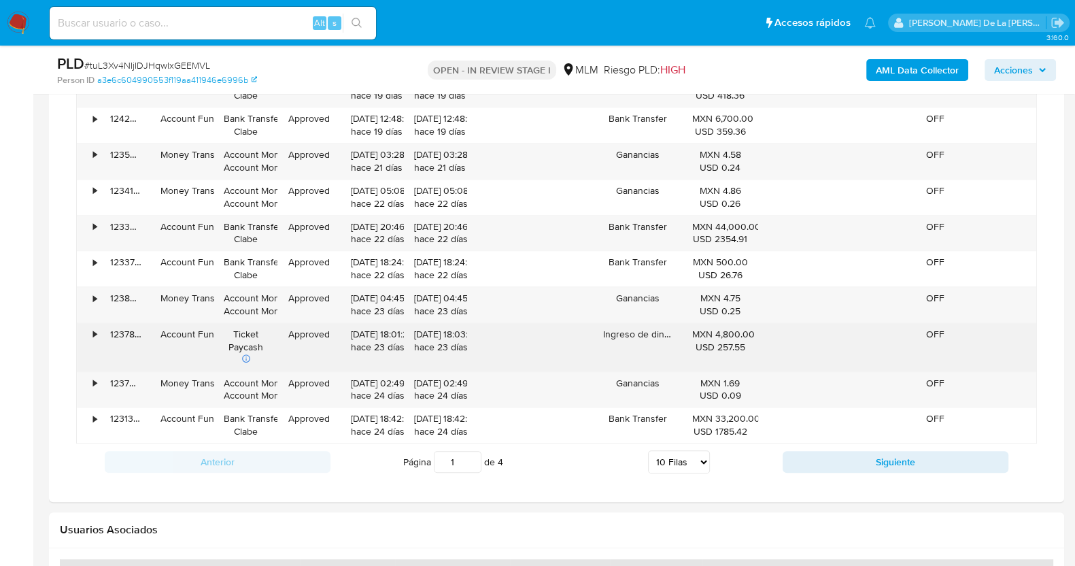
click at [80, 328] on div "•" at bounding box center [89, 347] width 24 height 48
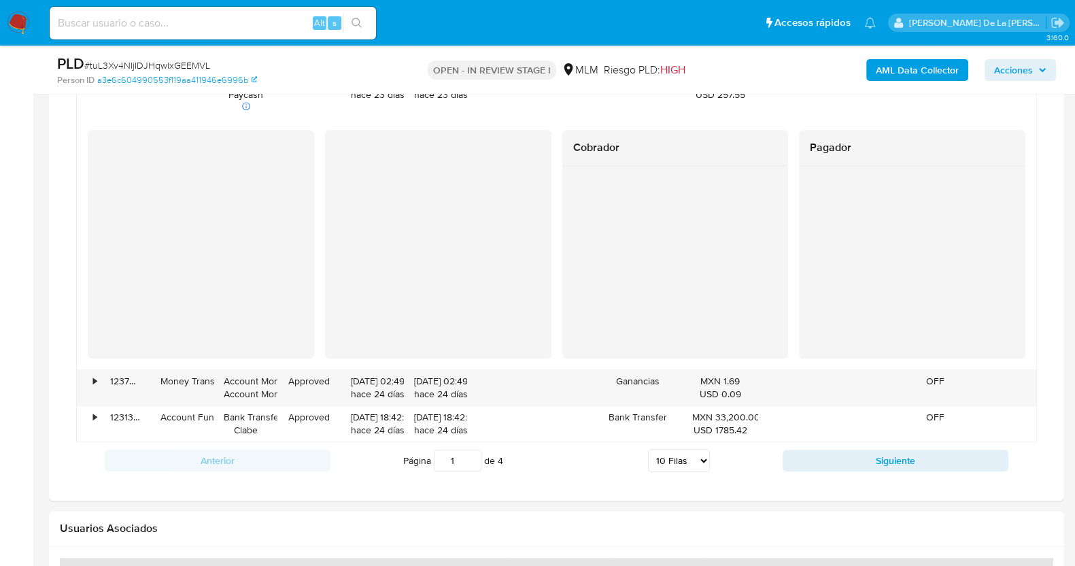
scroll to position [1463, 0]
click at [85, 372] on div "•" at bounding box center [89, 384] width 24 height 35
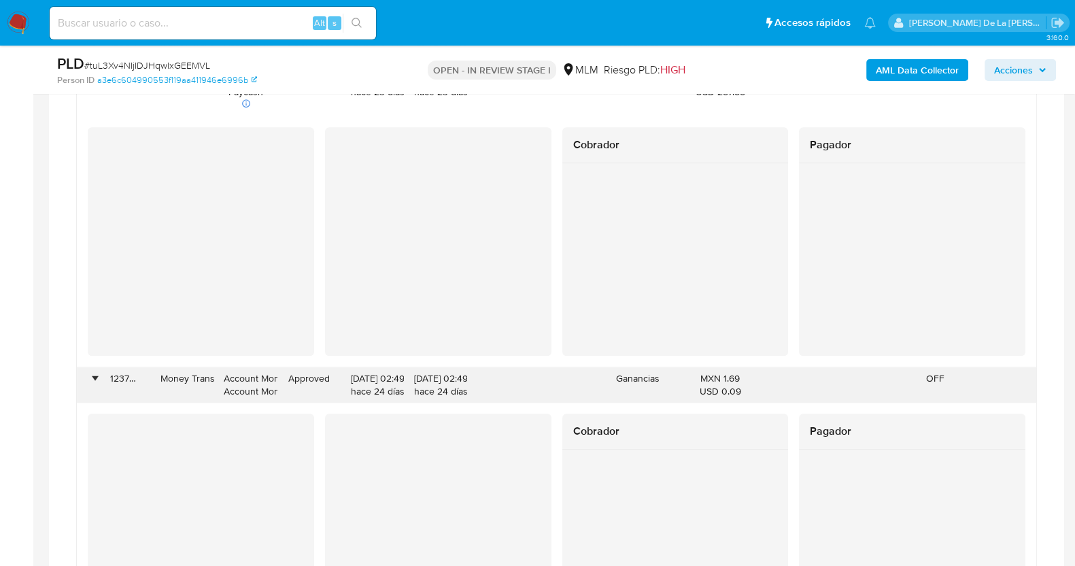
click at [94, 374] on div "•" at bounding box center [94, 378] width 3 height 13
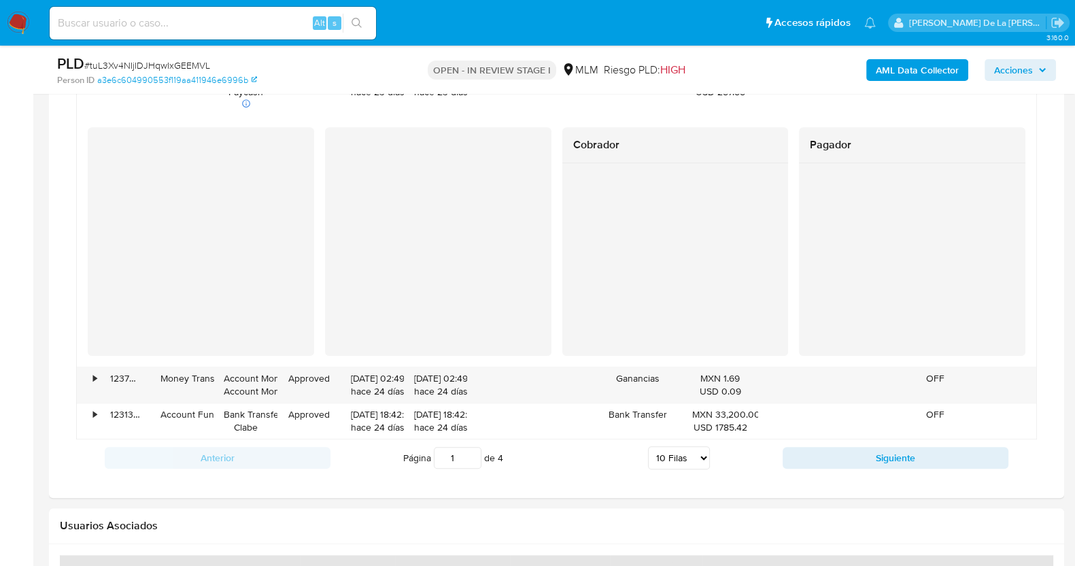
scroll to position [1520, 0]
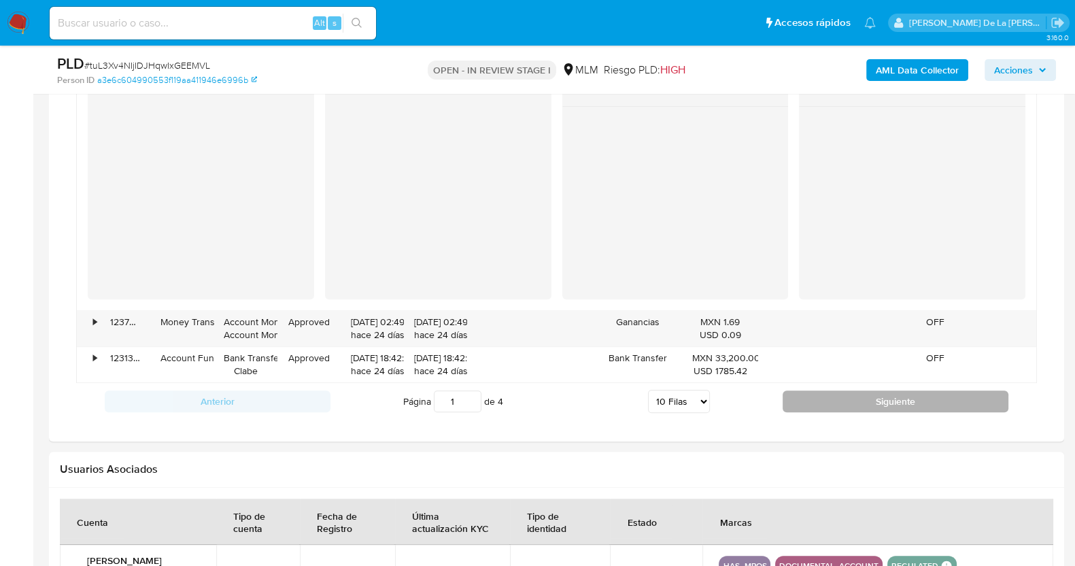
click at [823, 393] on button "Siguiente" at bounding box center [896, 401] width 226 height 22
type input "2"
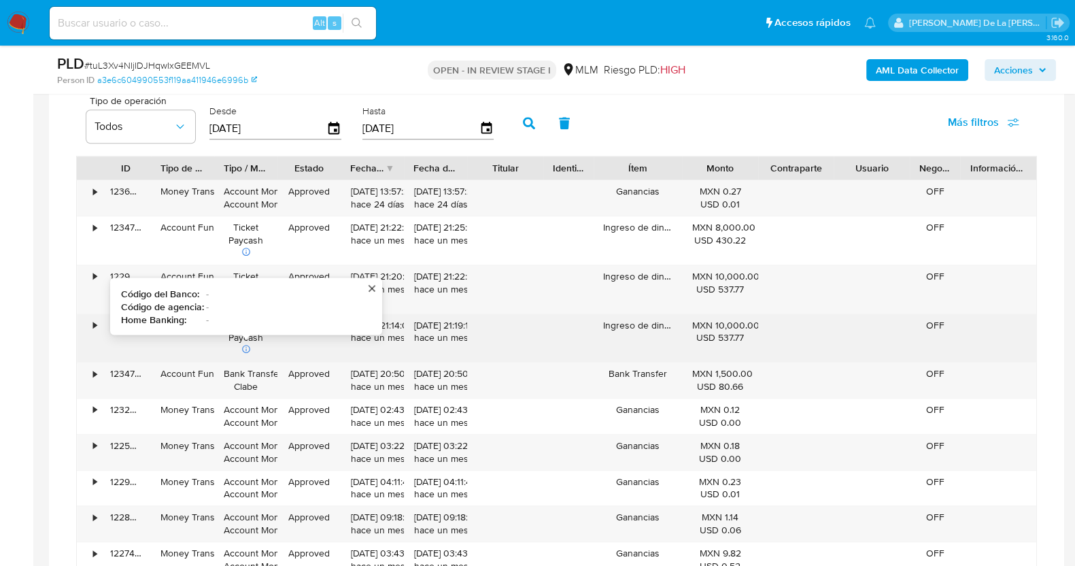
scroll to position [1098, 0]
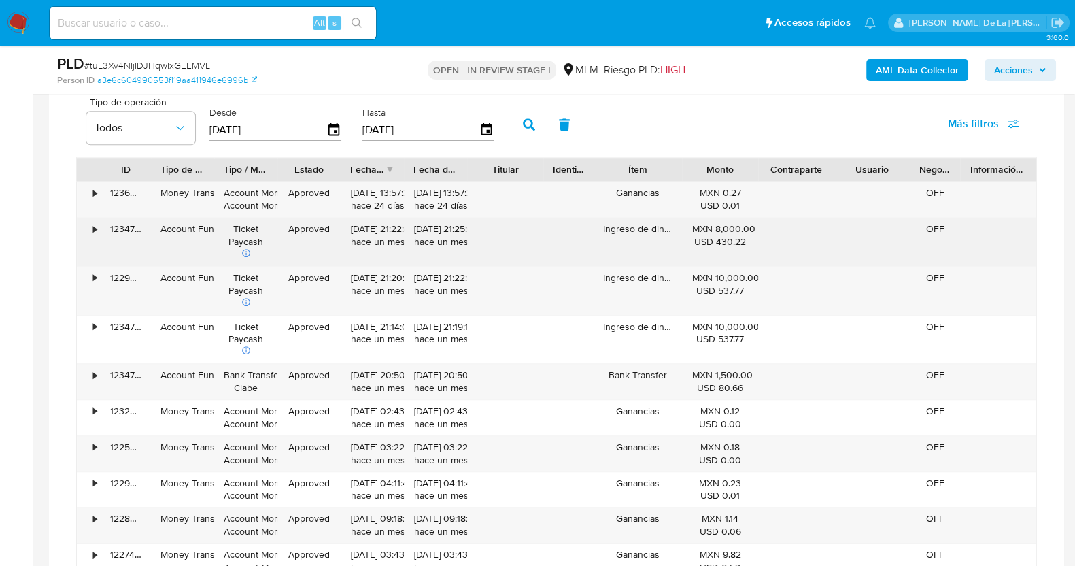
click at [91, 229] on div "•" at bounding box center [89, 242] width 24 height 48
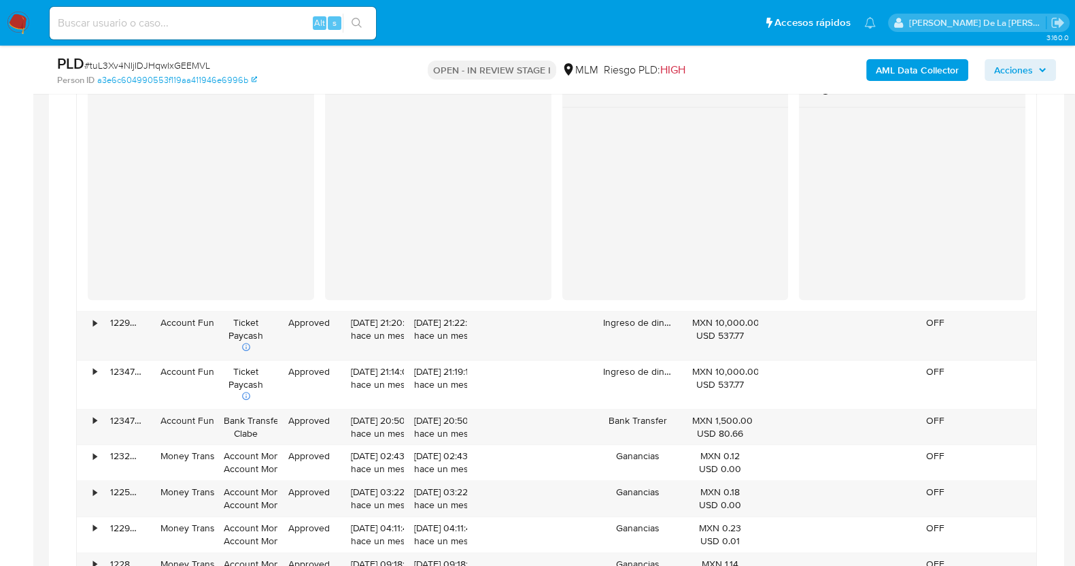
scroll to position [1307, 0]
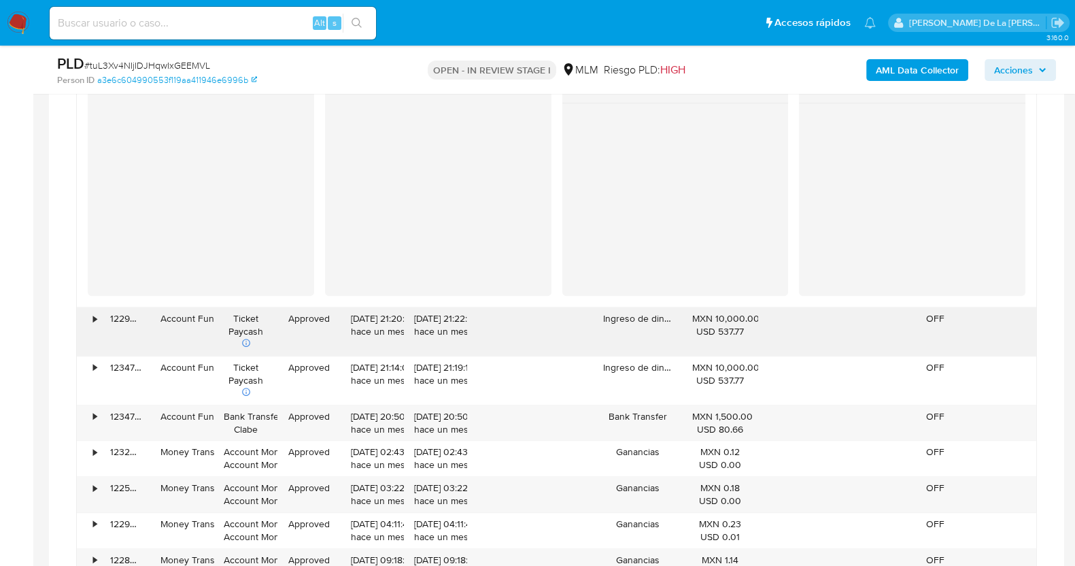
click at [94, 314] on div "•" at bounding box center [94, 318] width 3 height 13
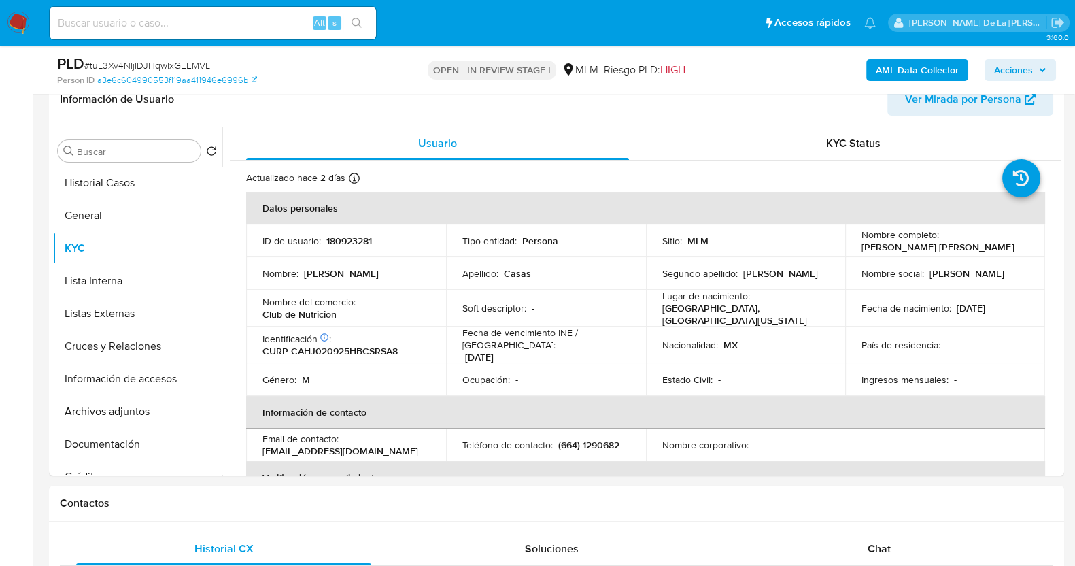
scroll to position [228, 0]
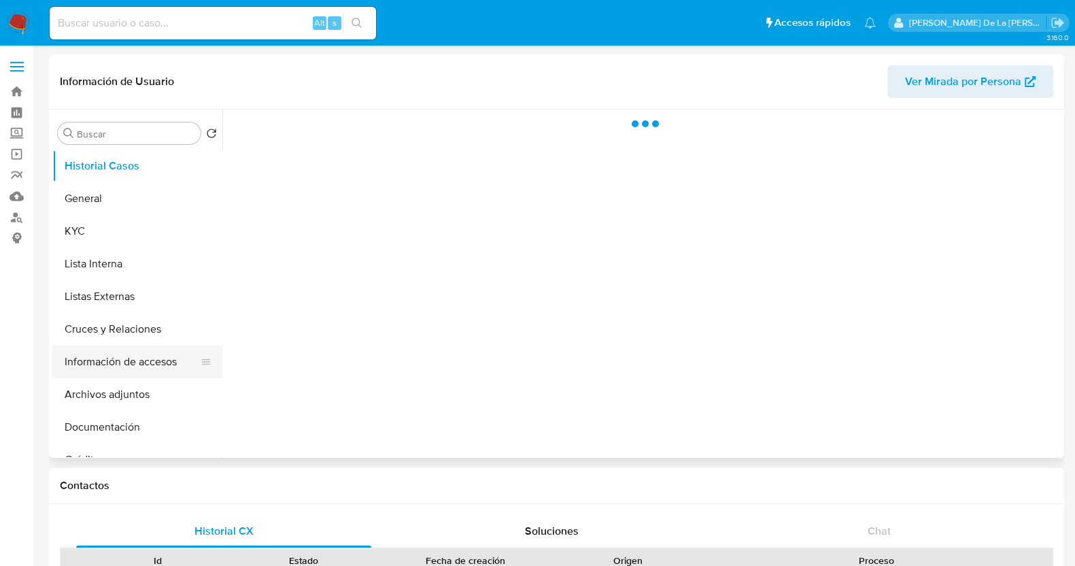
select select "10"
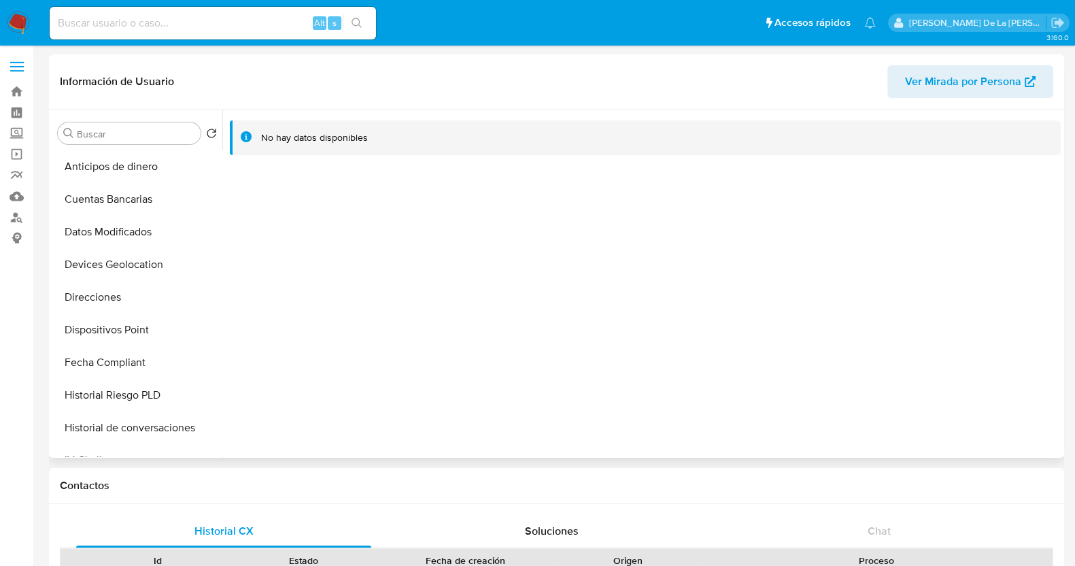
scroll to position [574, 0]
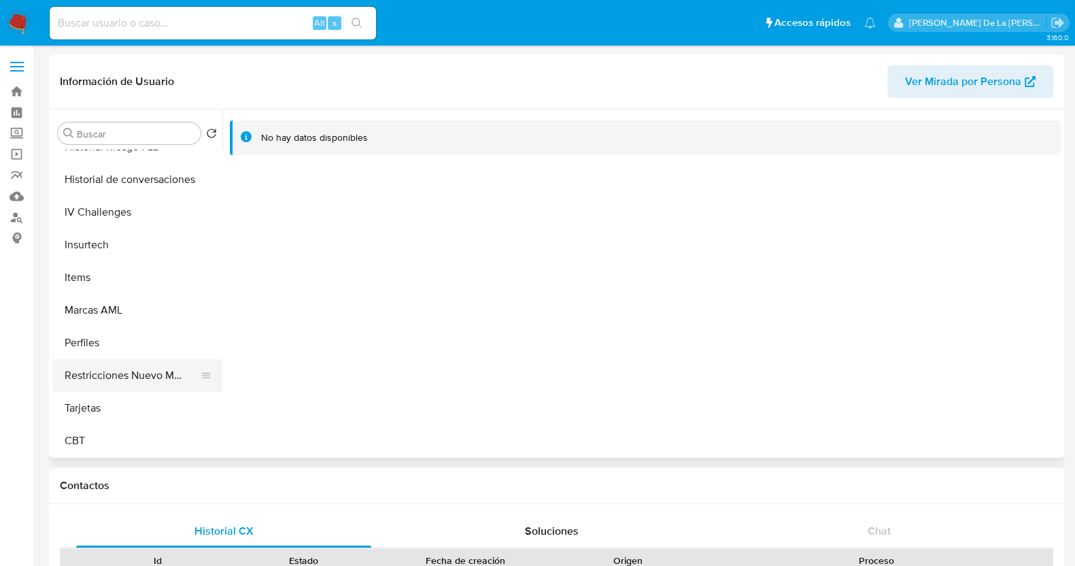
click at [119, 374] on button "Restricciones Nuevo Mundo" at bounding box center [131, 375] width 159 height 33
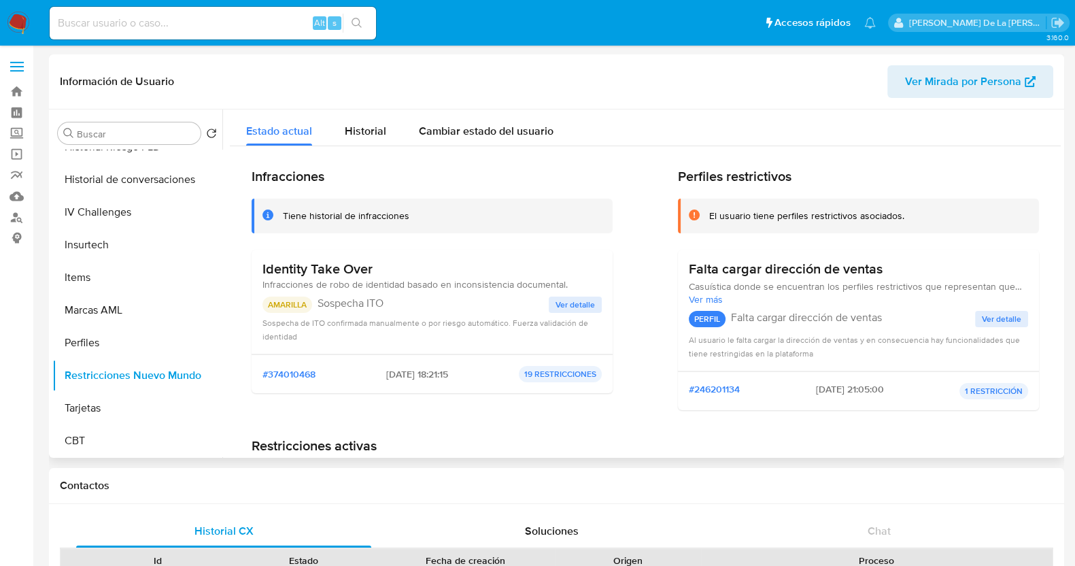
drag, startPoint x: 330, startPoint y: 280, endPoint x: 531, endPoint y: 307, distance: 202.5
click at [531, 307] on div "Identity Take Over Infracciones de robo de identidad basado en inconsistencia d…" at bounding box center [432, 302] width 339 height 82
click at [531, 307] on p "Sospecha ITO" at bounding box center [433, 304] width 231 height 14
click at [605, 311] on div "Identity Take Over Infracciones de robo de identidad basado en inconsistencia d…" at bounding box center [432, 302] width 361 height 105
click at [574, 304] on span "Ver detalle" at bounding box center [575, 305] width 39 height 14
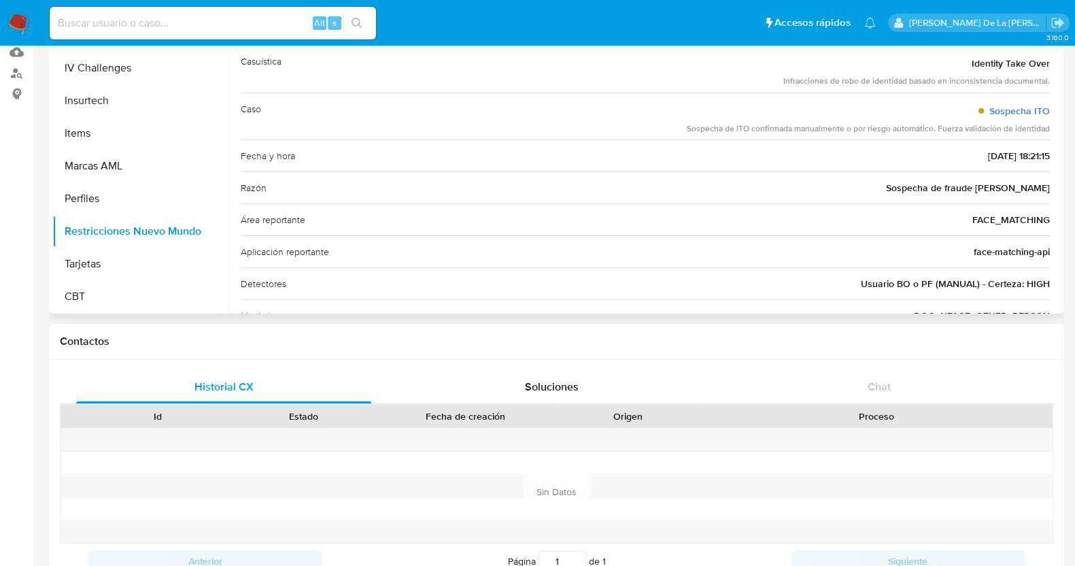
scroll to position [137, 0]
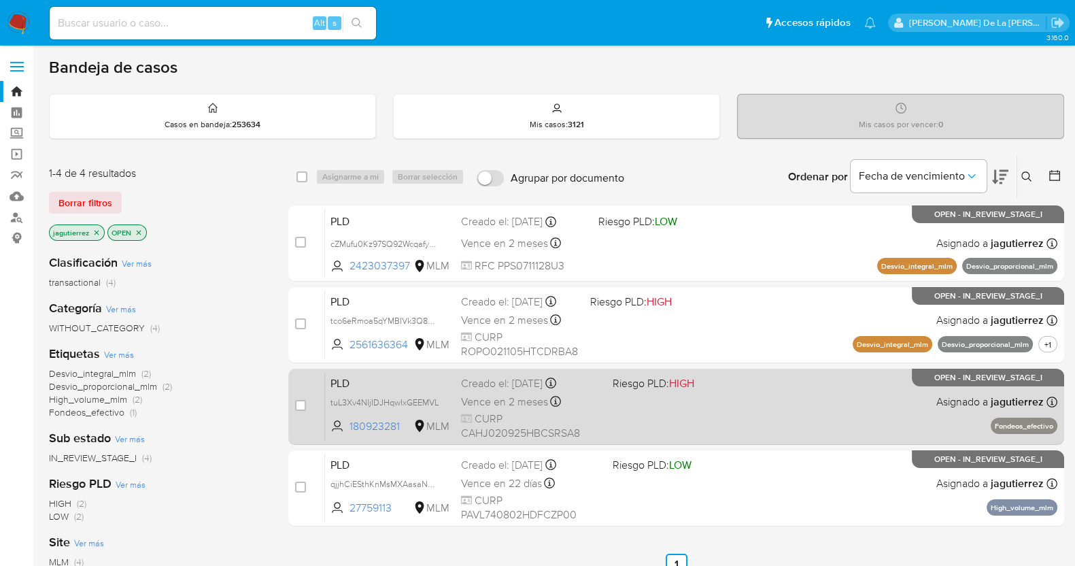
click at [743, 410] on div "PLD tuL3Xv4NIjIDJHqwIxGEEMVL 180923281 MLM Riesgo PLD: HIGH Creado el: 12/09/20…" at bounding box center [691, 406] width 733 height 69
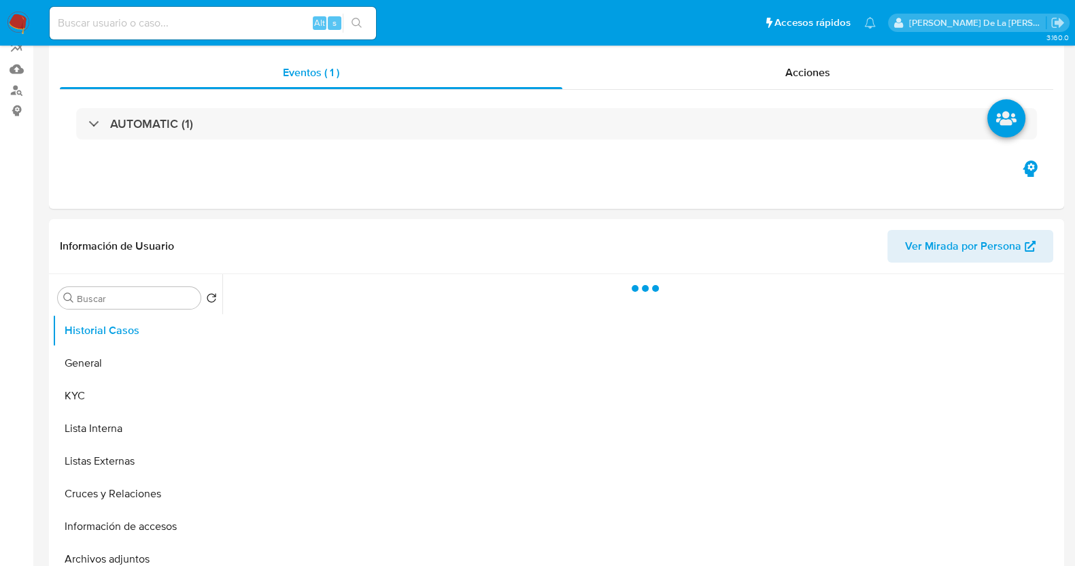
scroll to position [129, 0]
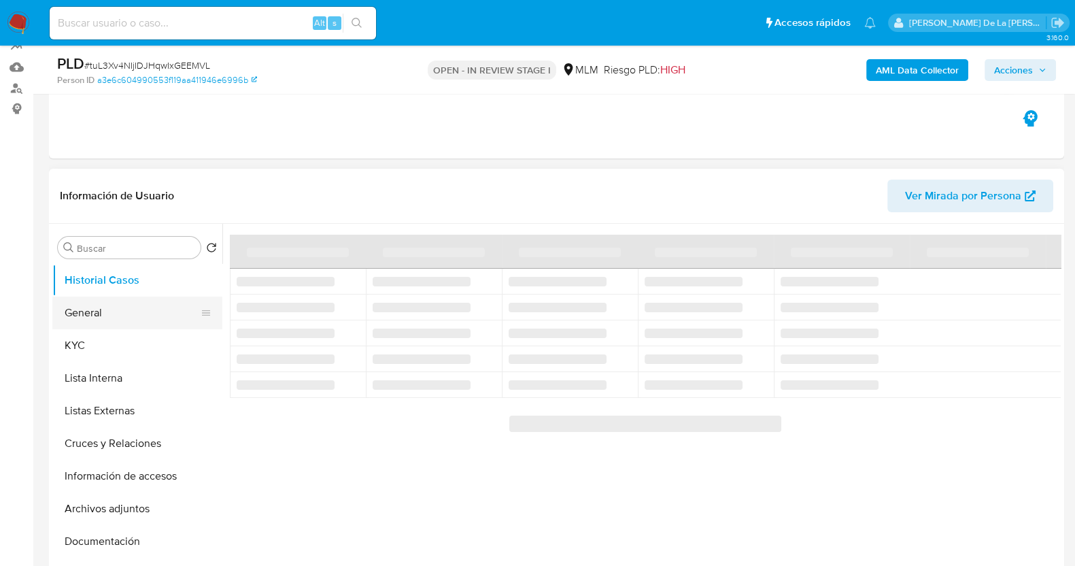
click at [102, 307] on button "General" at bounding box center [131, 313] width 159 height 33
select select "10"
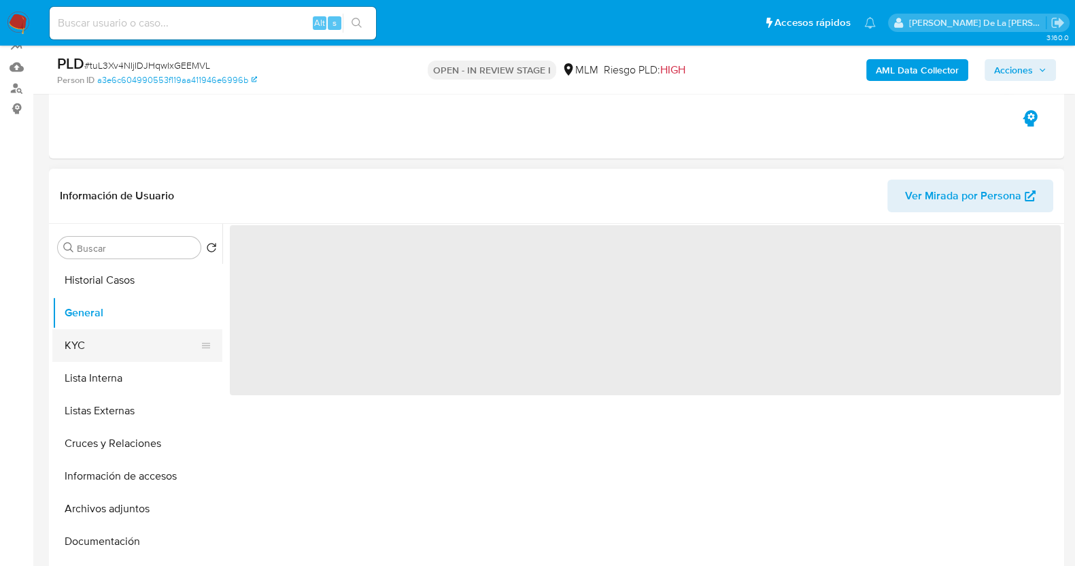
click at [96, 333] on button "KYC" at bounding box center [131, 345] width 159 height 33
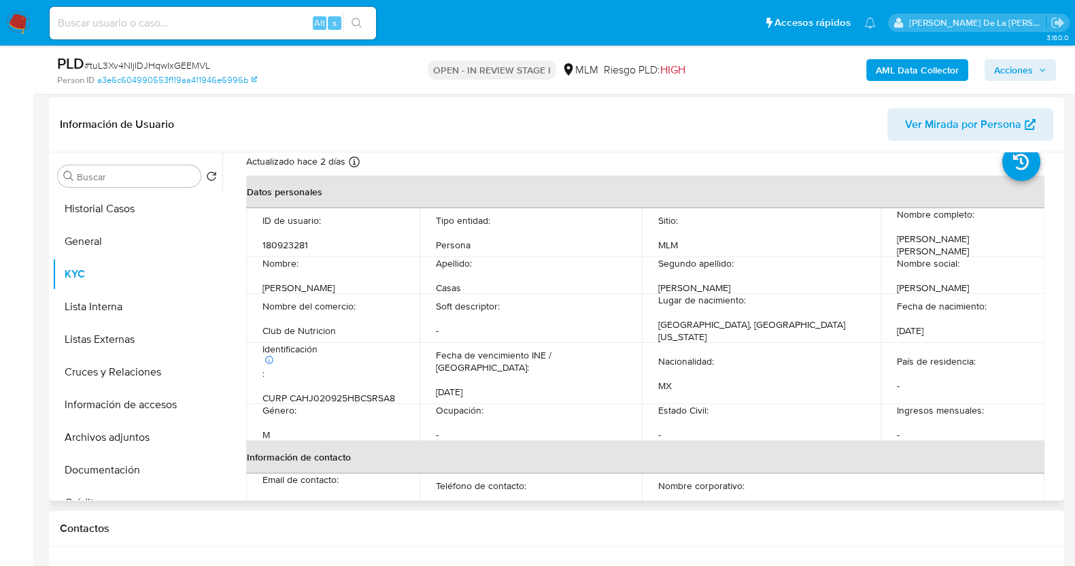
scroll to position [201, 0]
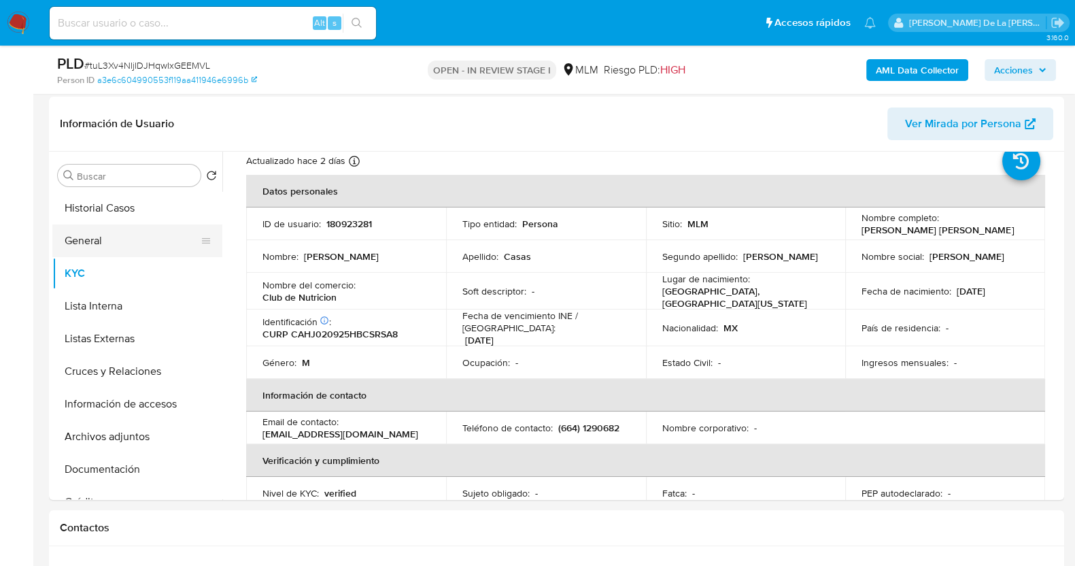
click at [120, 236] on button "General" at bounding box center [131, 240] width 159 height 33
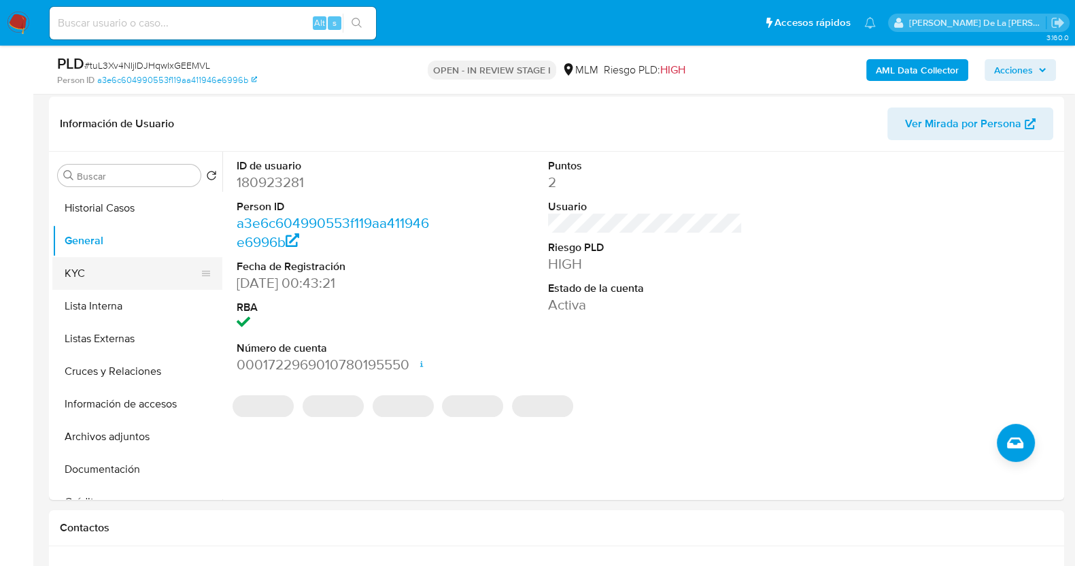
click at [122, 267] on button "KYC" at bounding box center [131, 273] width 159 height 33
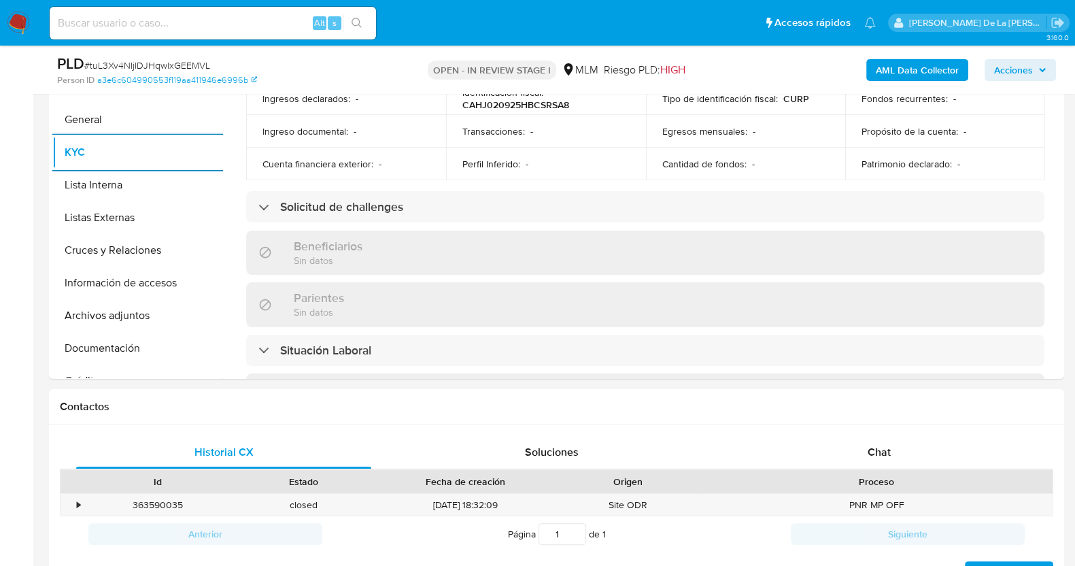
scroll to position [424, 0]
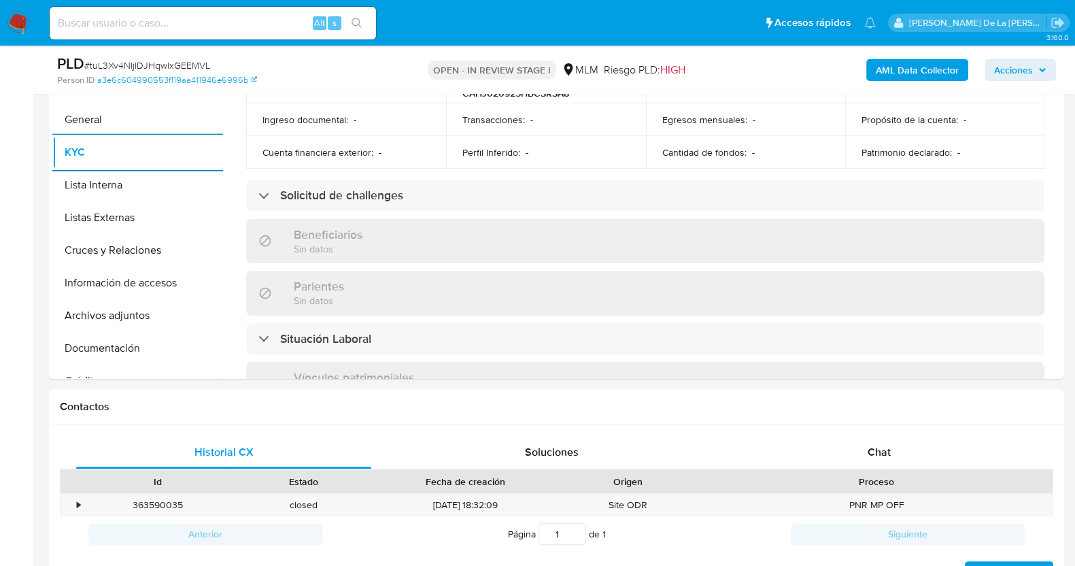
click at [320, 227] on h3 "Beneficiarios" at bounding box center [328, 234] width 69 height 15
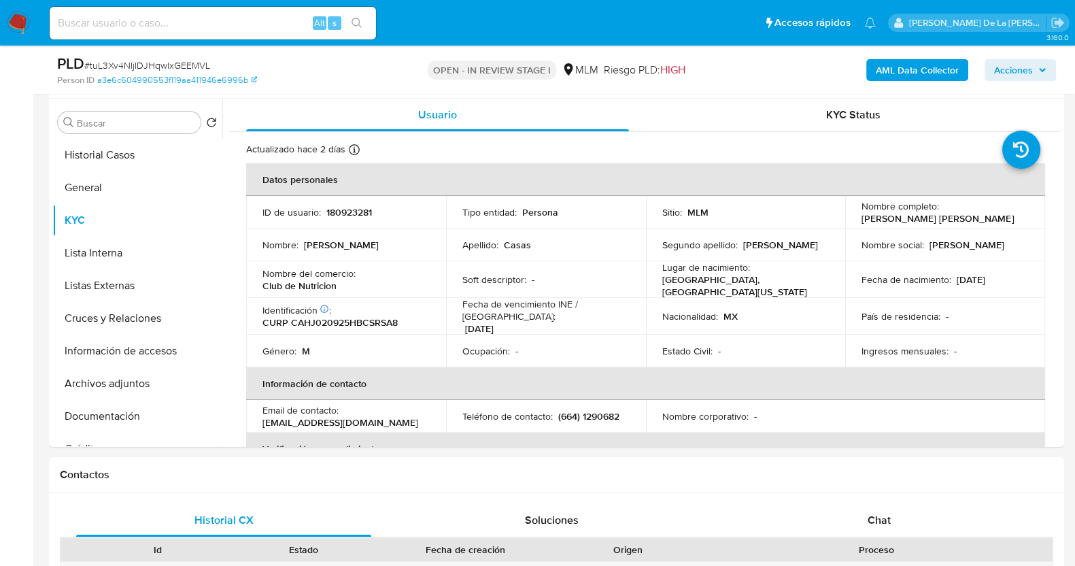
scroll to position [0, 0]
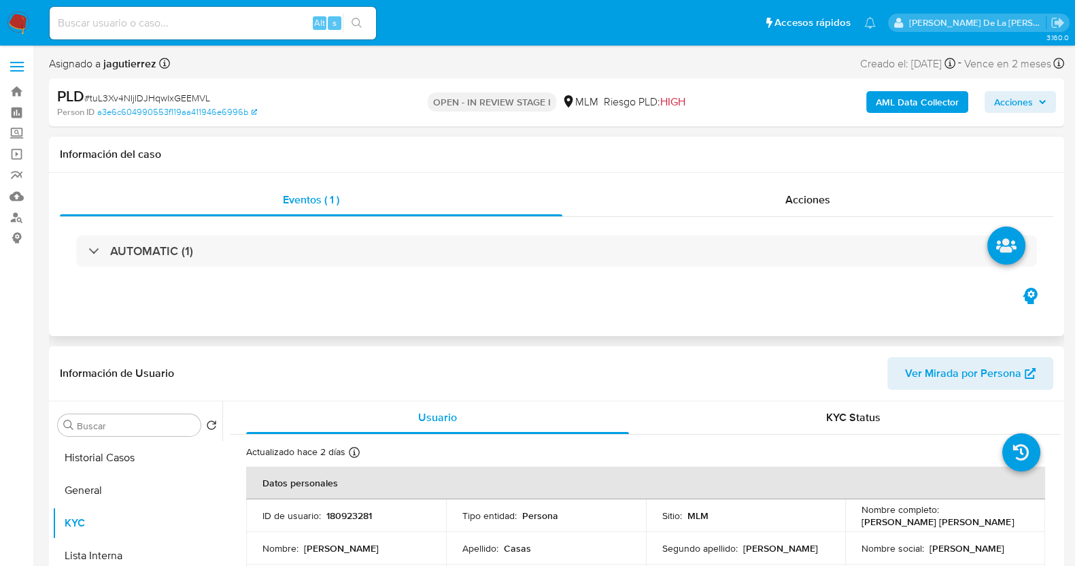
click at [148, 282] on div "AUTOMATIC (1)" at bounding box center [557, 251] width 994 height 68
click at [112, 233] on div "AUTOMATIC (1)" at bounding box center [557, 251] width 994 height 68
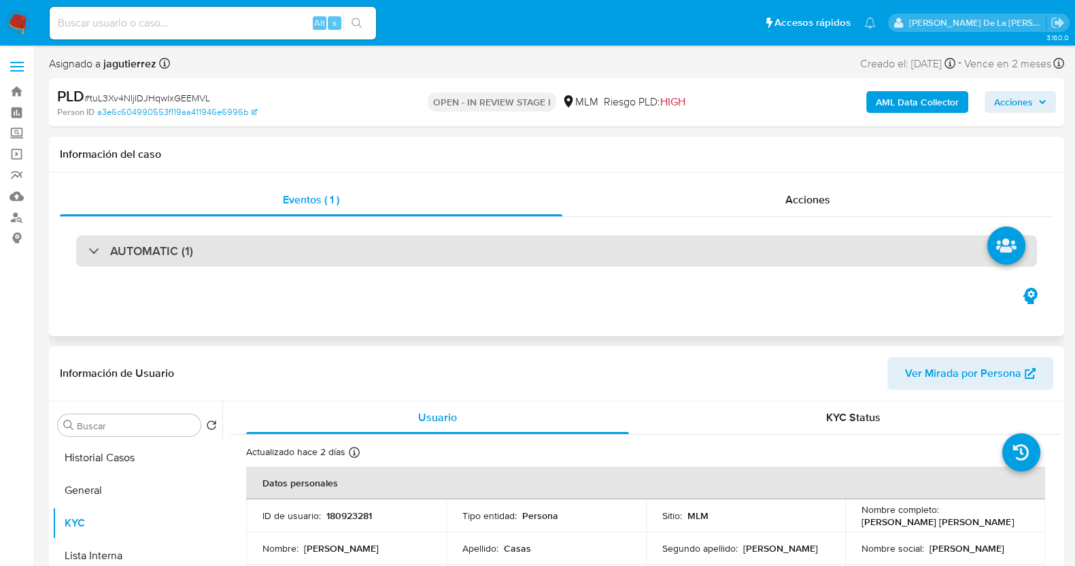
click at [88, 250] on div at bounding box center [88, 250] width 0 height 0
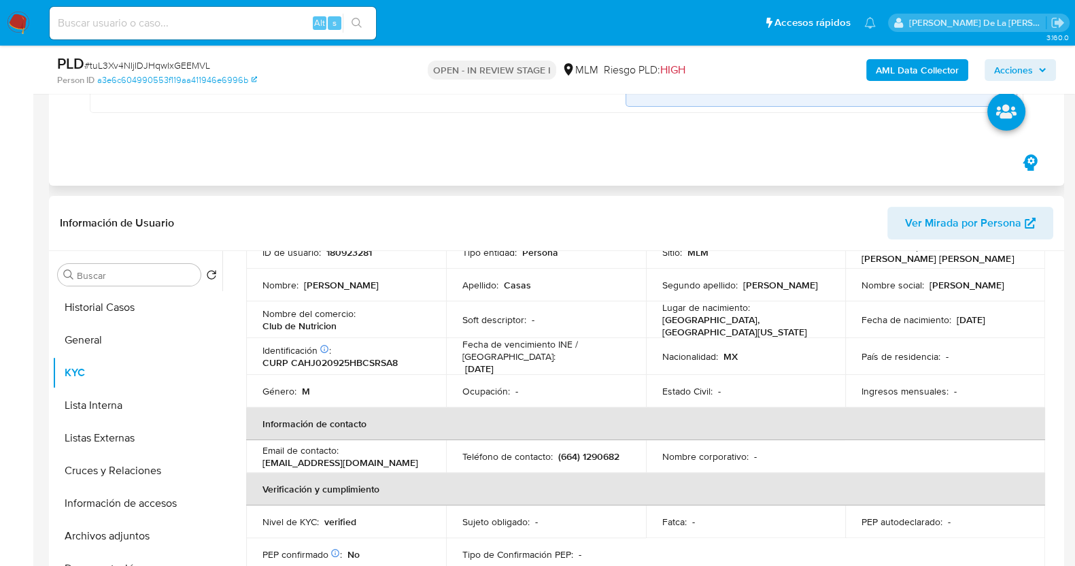
scroll to position [88, 0]
